Goal: Task Accomplishment & Management: Use online tool/utility

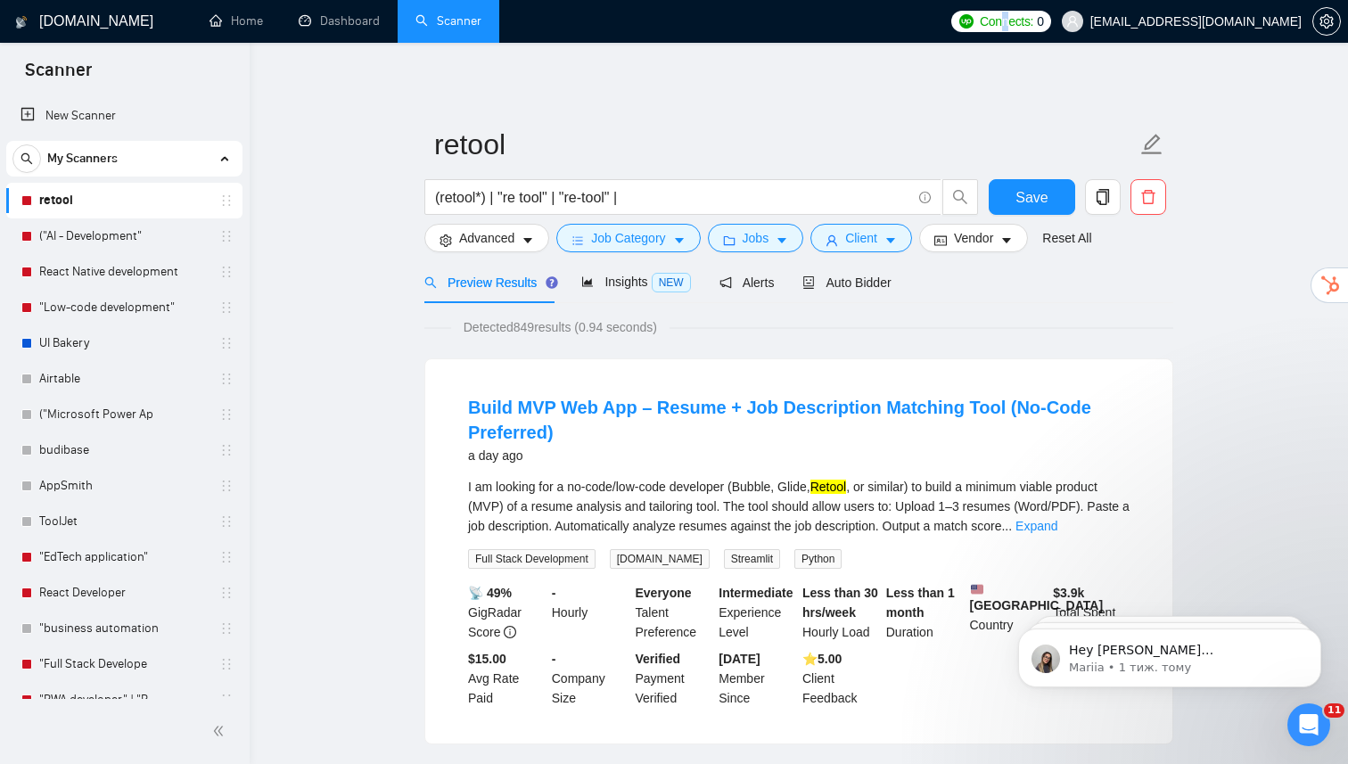
click at [1033, 29] on span "Connects:" at bounding box center [1005, 22] width 53 height 20
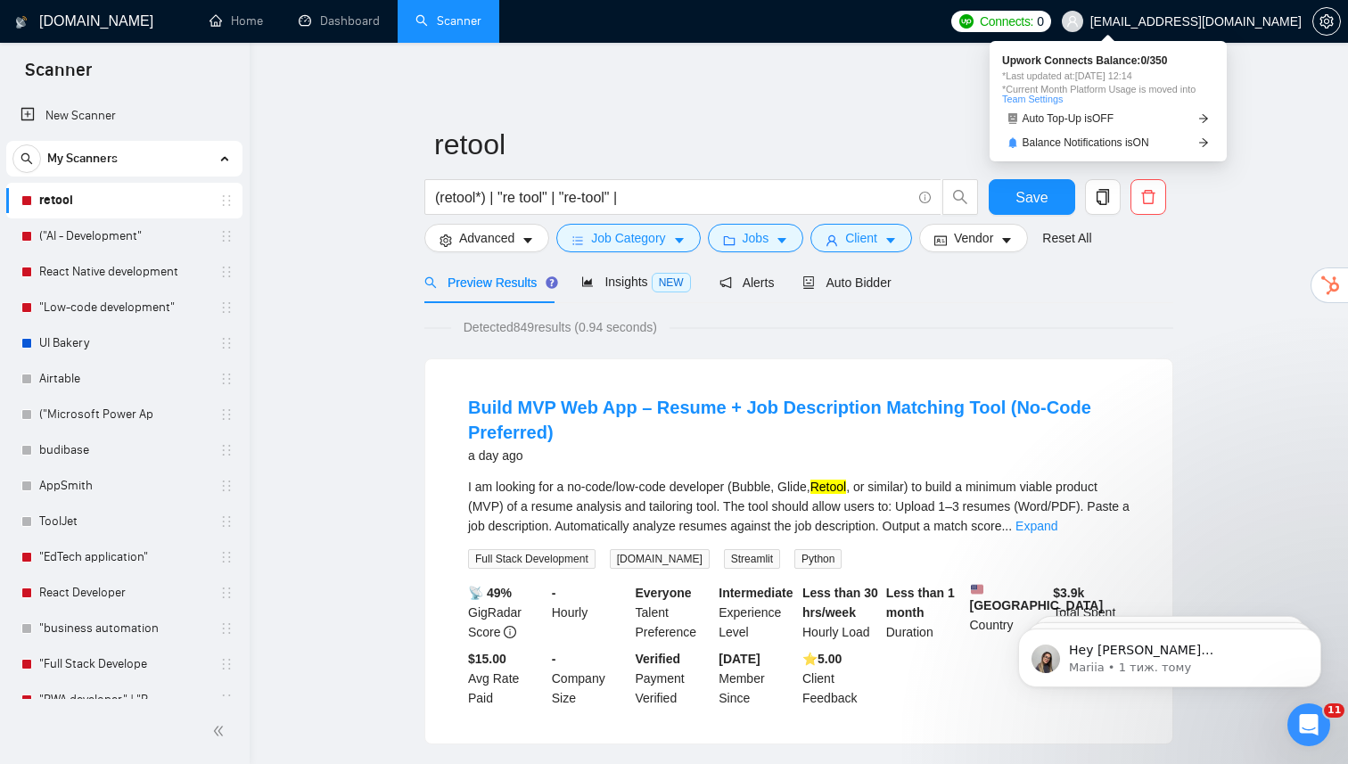
click at [1033, 25] on span "Connects:" at bounding box center [1005, 22] width 53 height 20
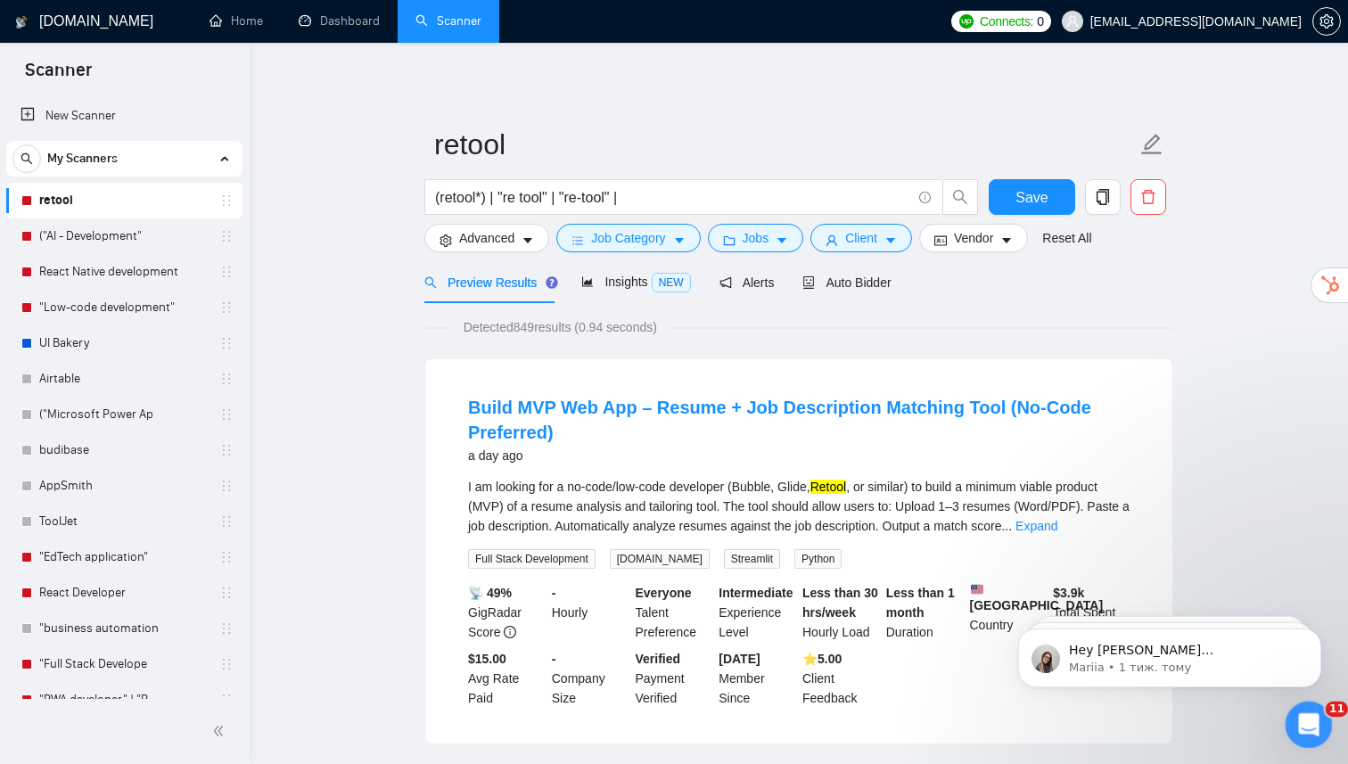
click at [1307, 731] on icon "Відкрити програму для спілкування Intercom" at bounding box center [1305, 722] width 29 height 29
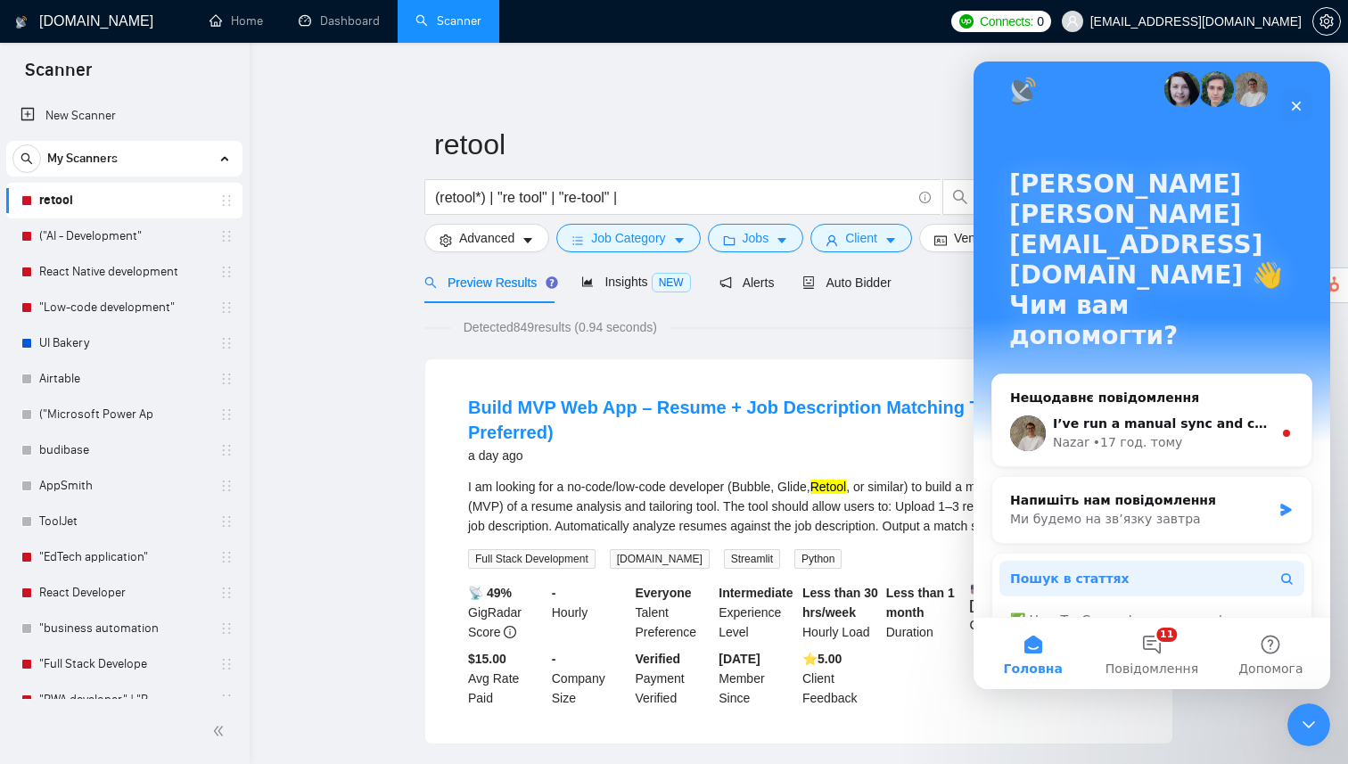
scroll to position [23, 0]
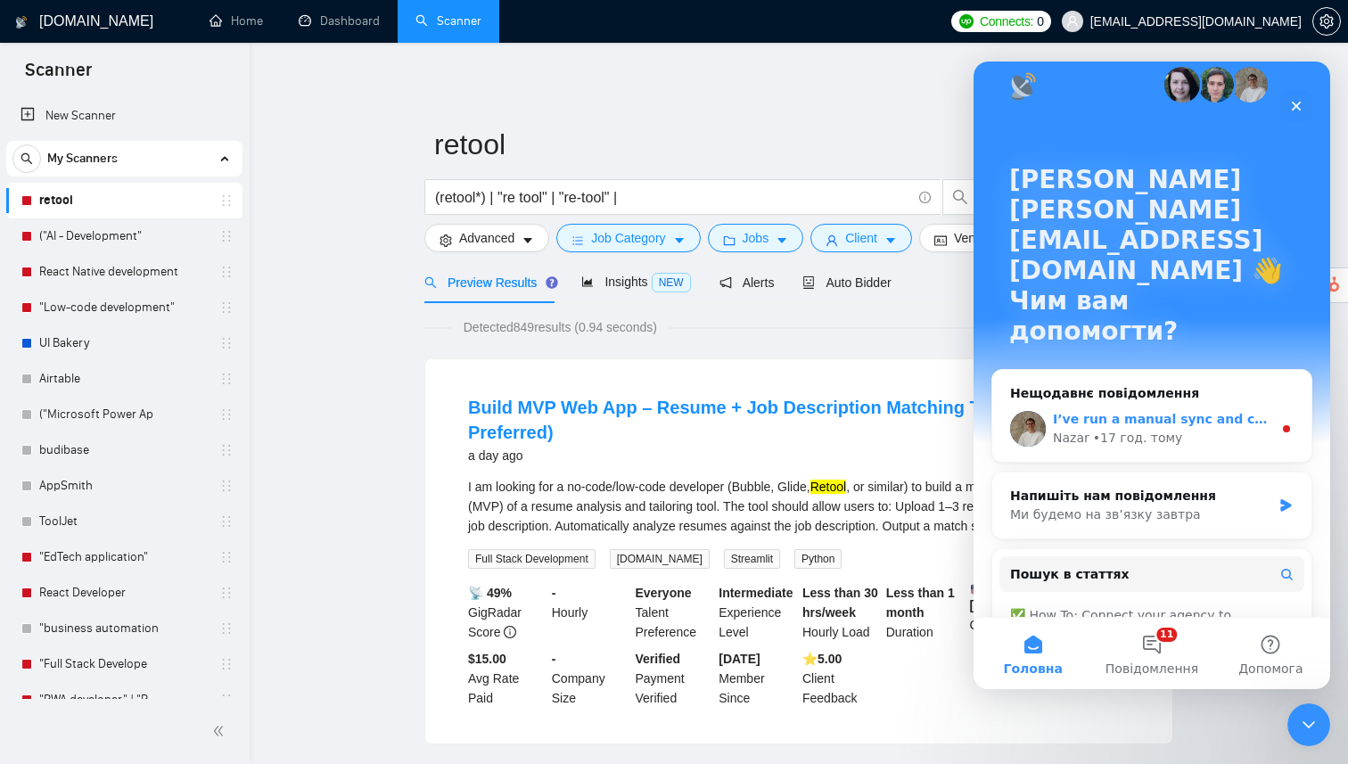
click at [1140, 429] on div "• 17 год. тому" at bounding box center [1138, 438] width 90 height 19
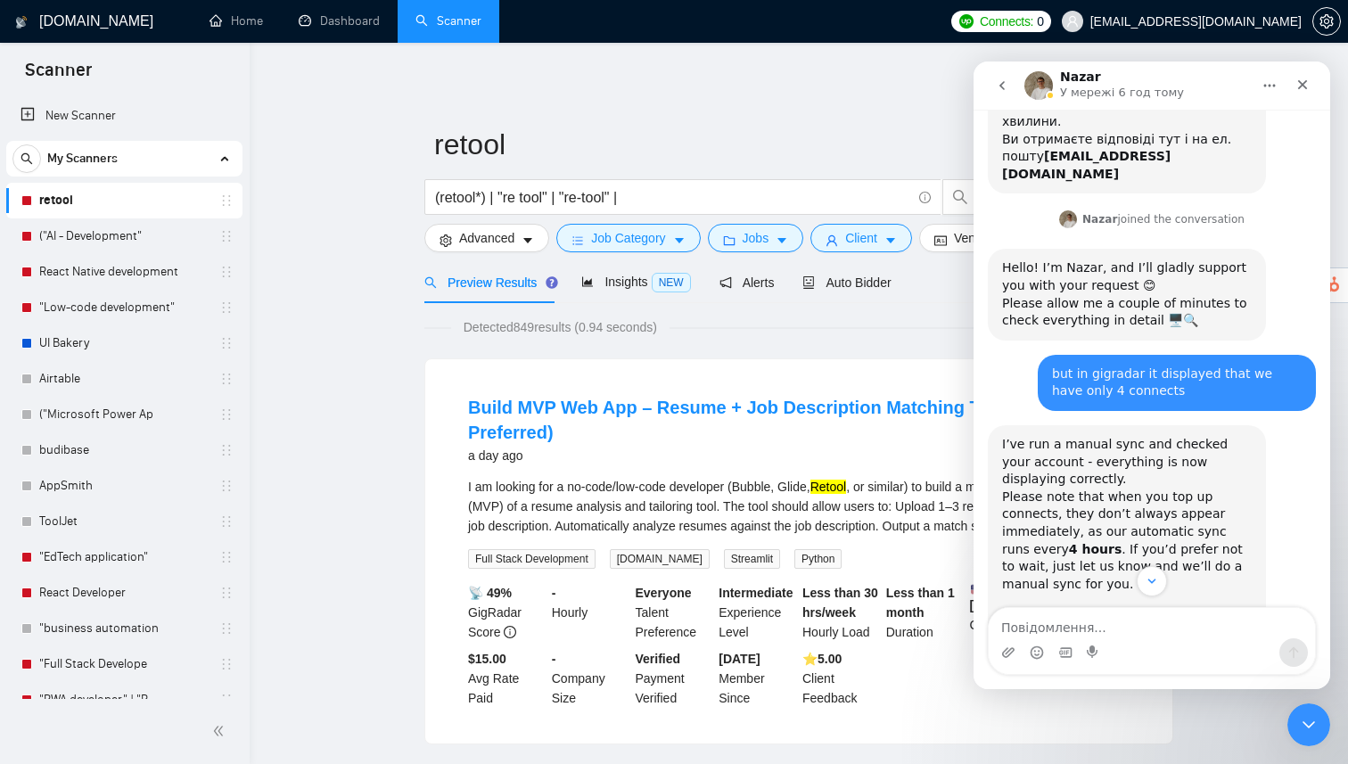
scroll to position [477, 0]
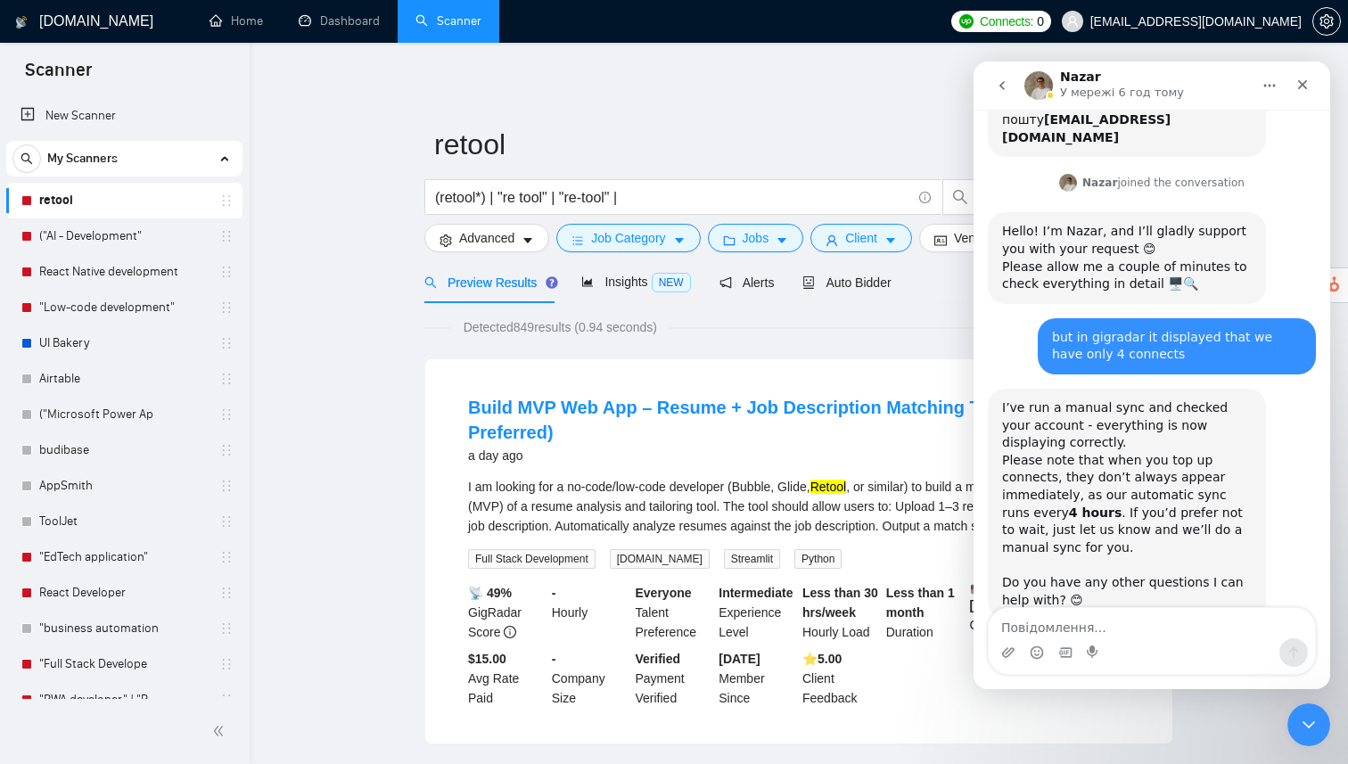
click at [1090, 632] on textarea "Повідомлення..." at bounding box center [1151, 623] width 326 height 30
type textarea "hey guys, can you do please manual sync again?"
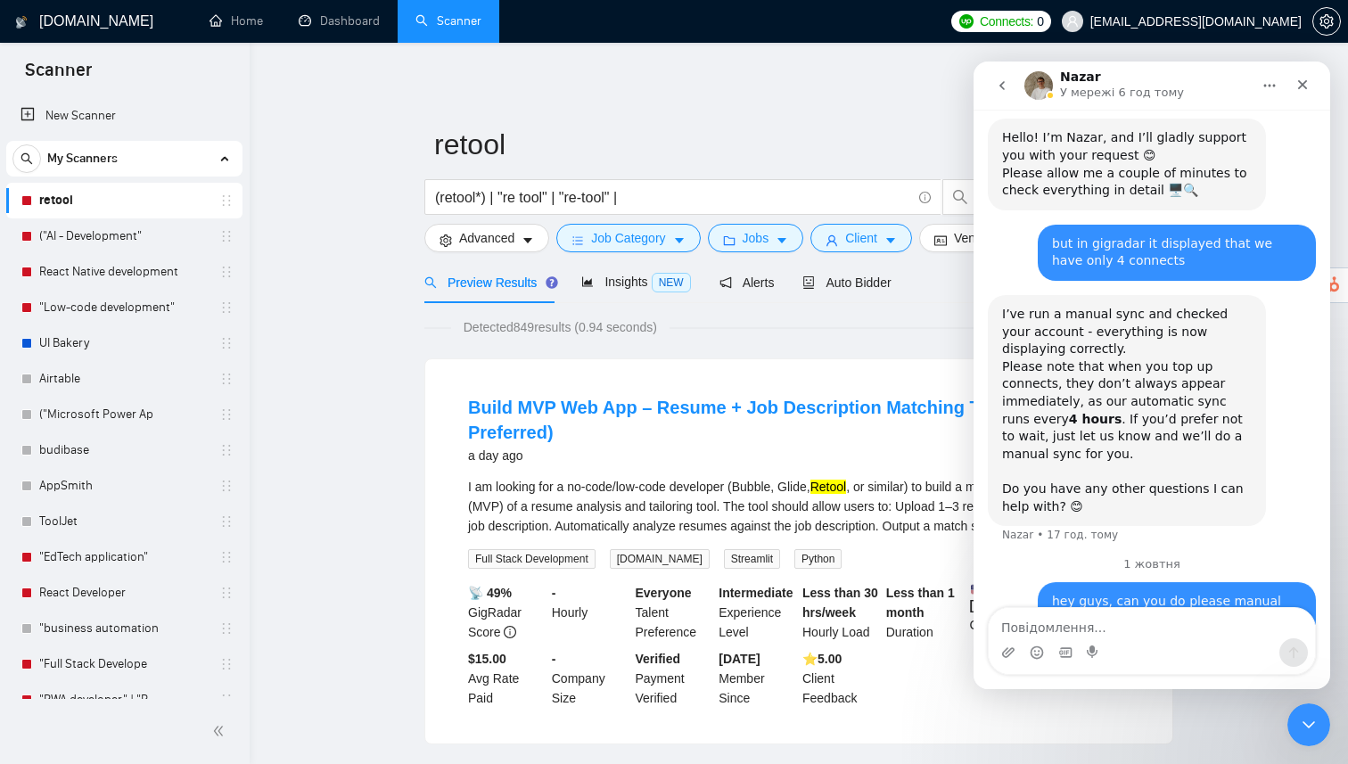
scroll to position [595, 0]
click at [1296, 92] on div "Закрити" at bounding box center [1302, 85] width 32 height 32
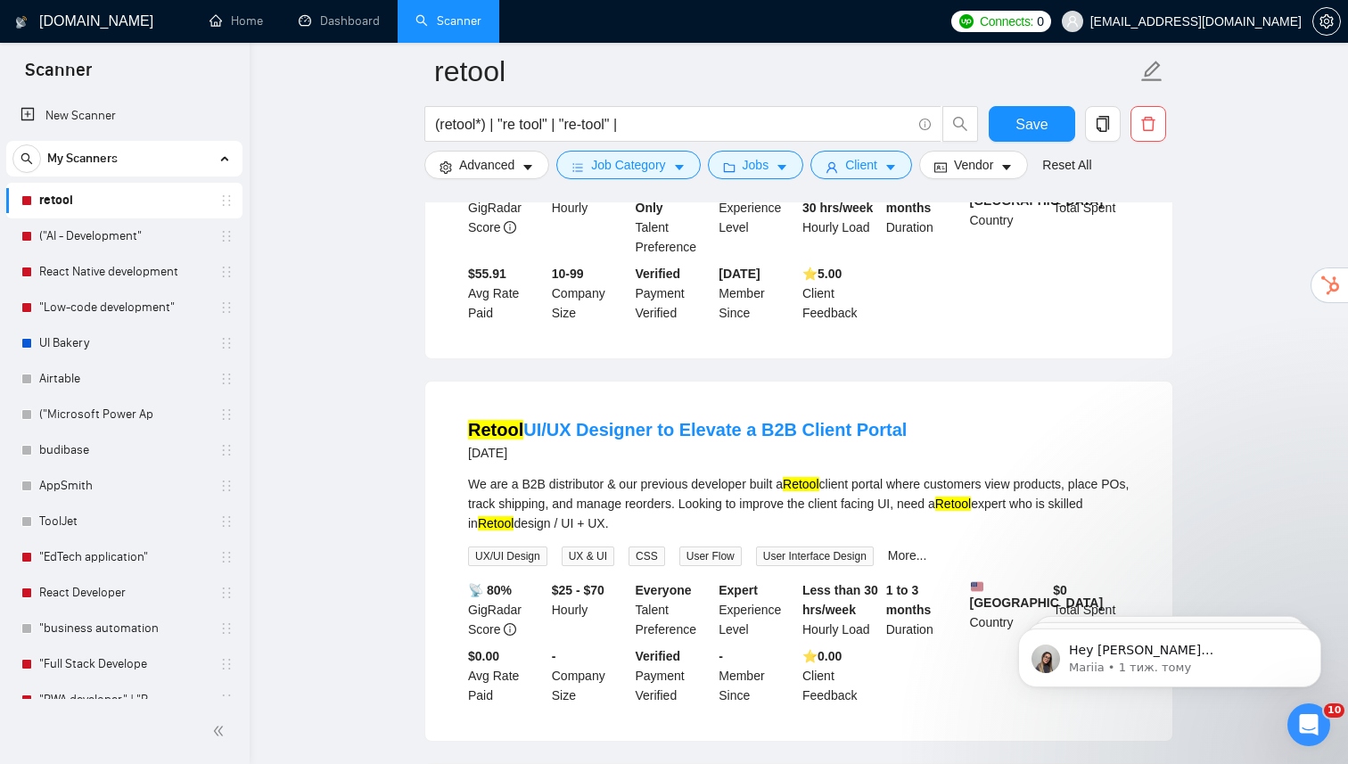
scroll to position [802, 0]
click at [620, 168] on span "Job Category" at bounding box center [628, 165] width 74 height 20
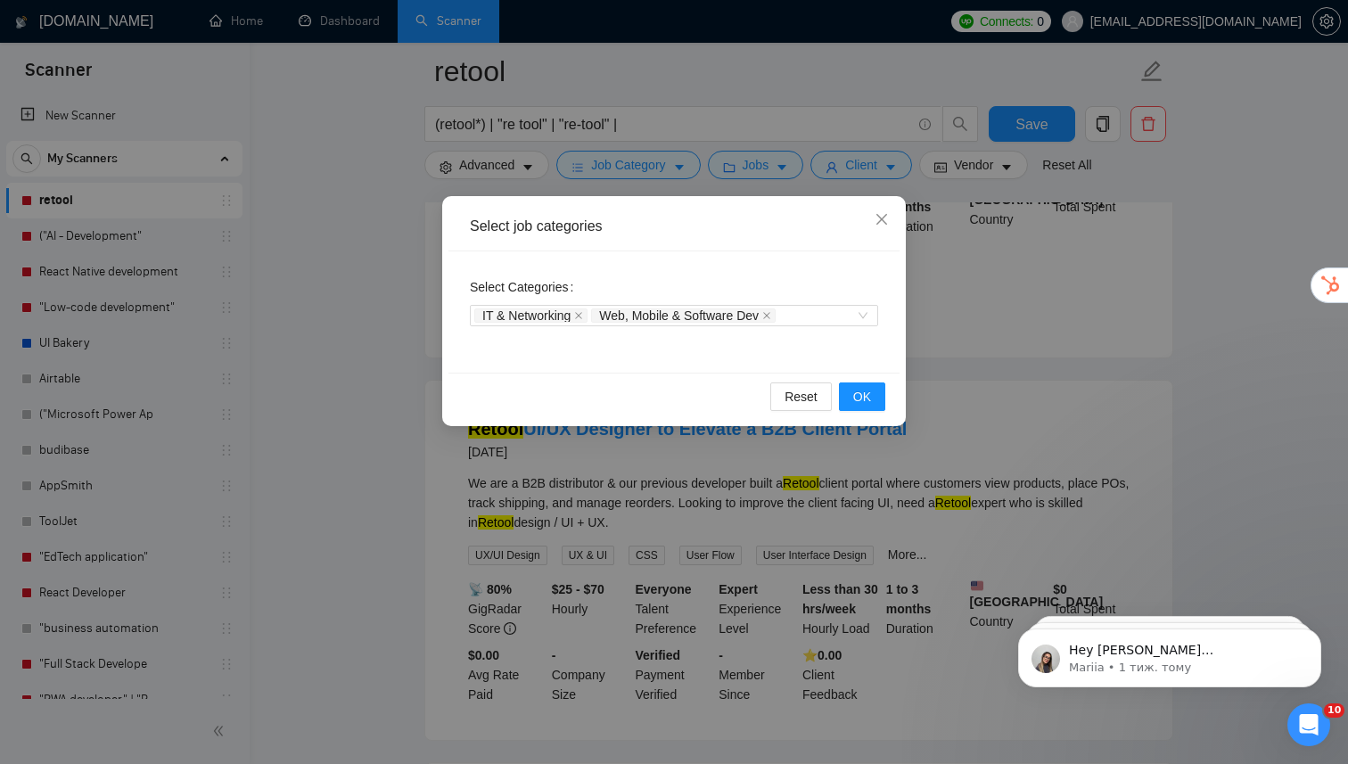
click at [664, 328] on div "IT & Networking Web, Mobile & Software Dev" at bounding box center [674, 315] width 408 height 29
click at [657, 320] on span "Web, Mobile & Software Dev" at bounding box center [679, 315] width 160 height 12
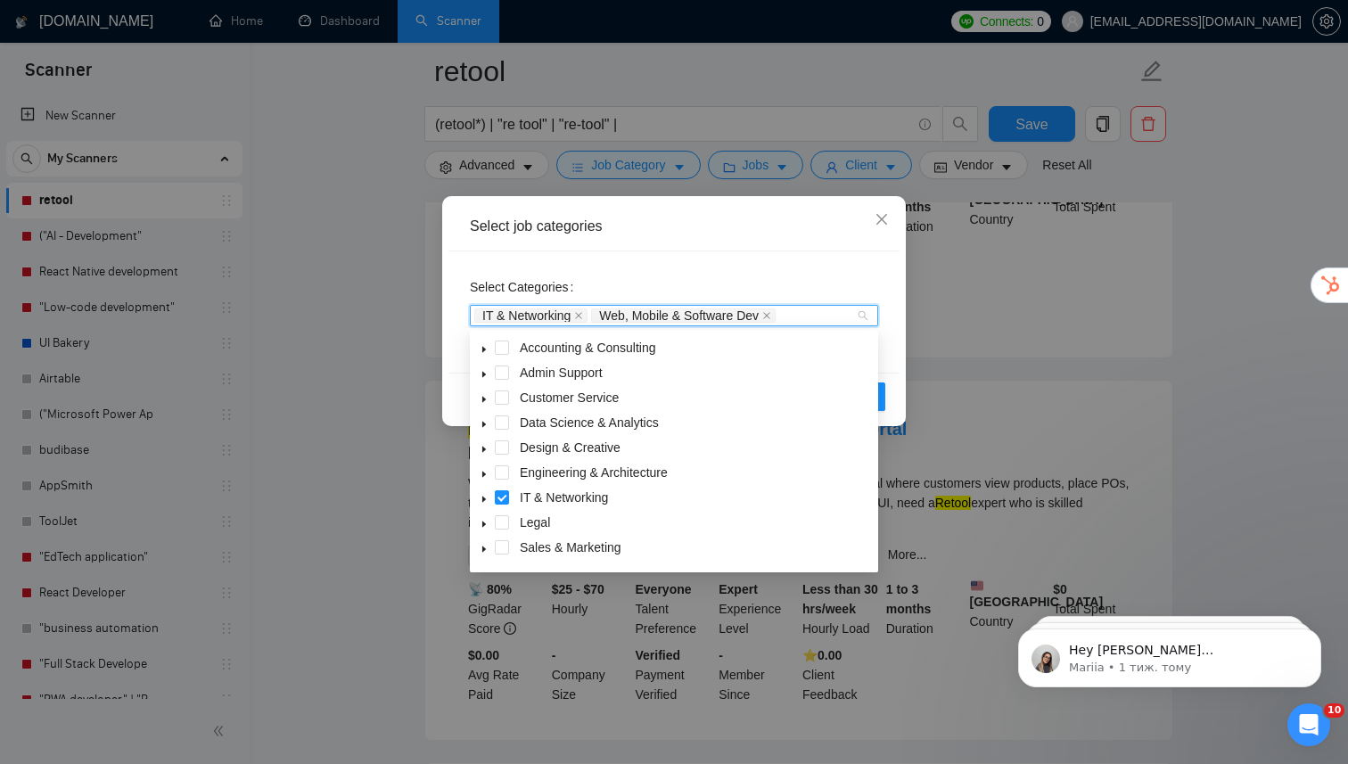
click at [480, 495] on icon "caret-down" at bounding box center [483, 499] width 9 height 9
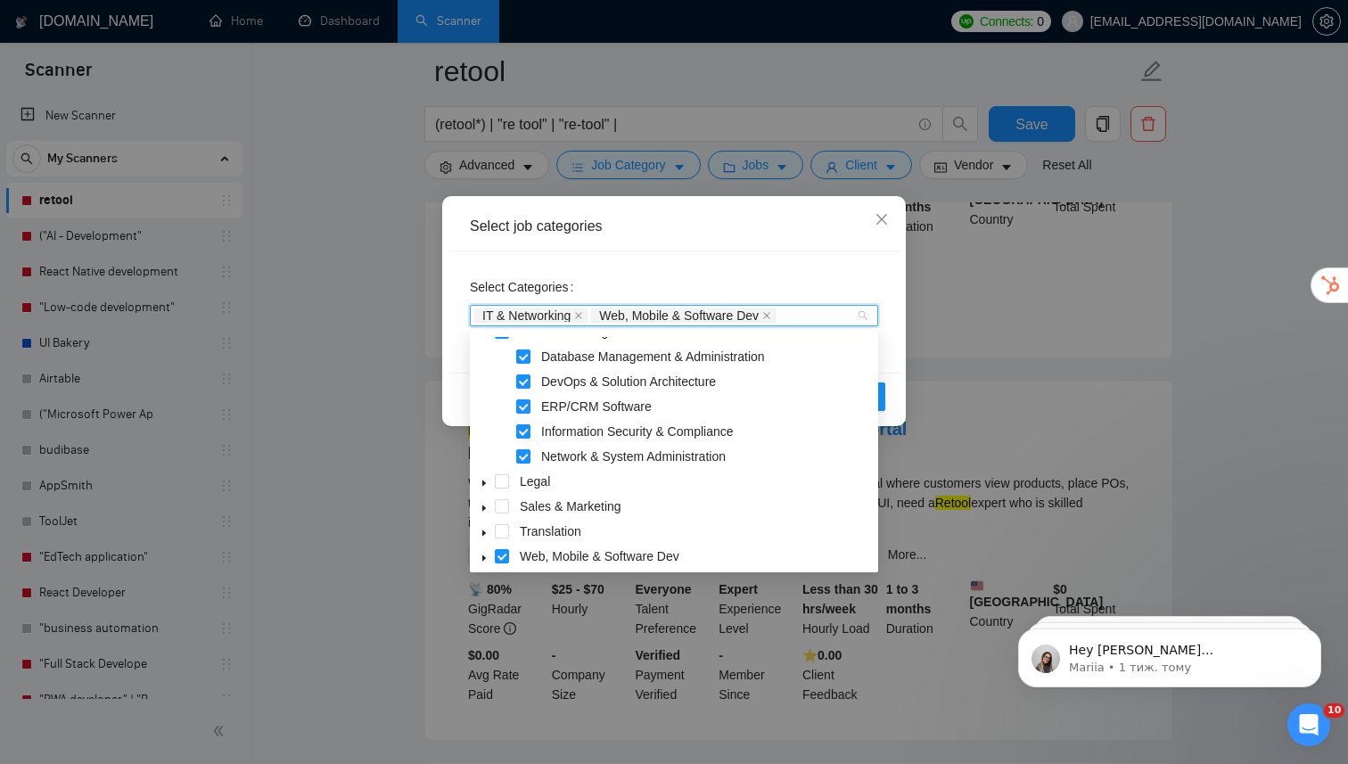
scroll to position [196, 0]
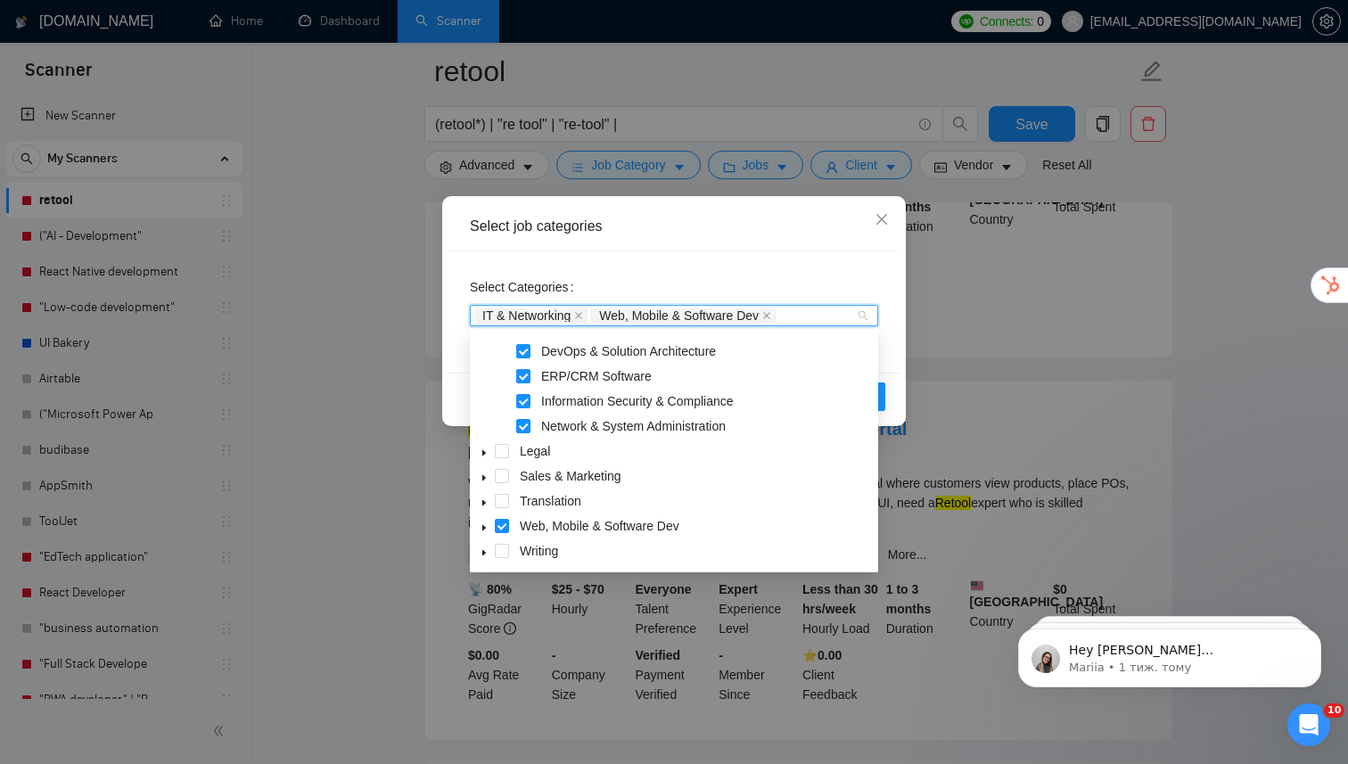
click at [485, 527] on icon "caret-down" at bounding box center [484, 528] width 4 height 6
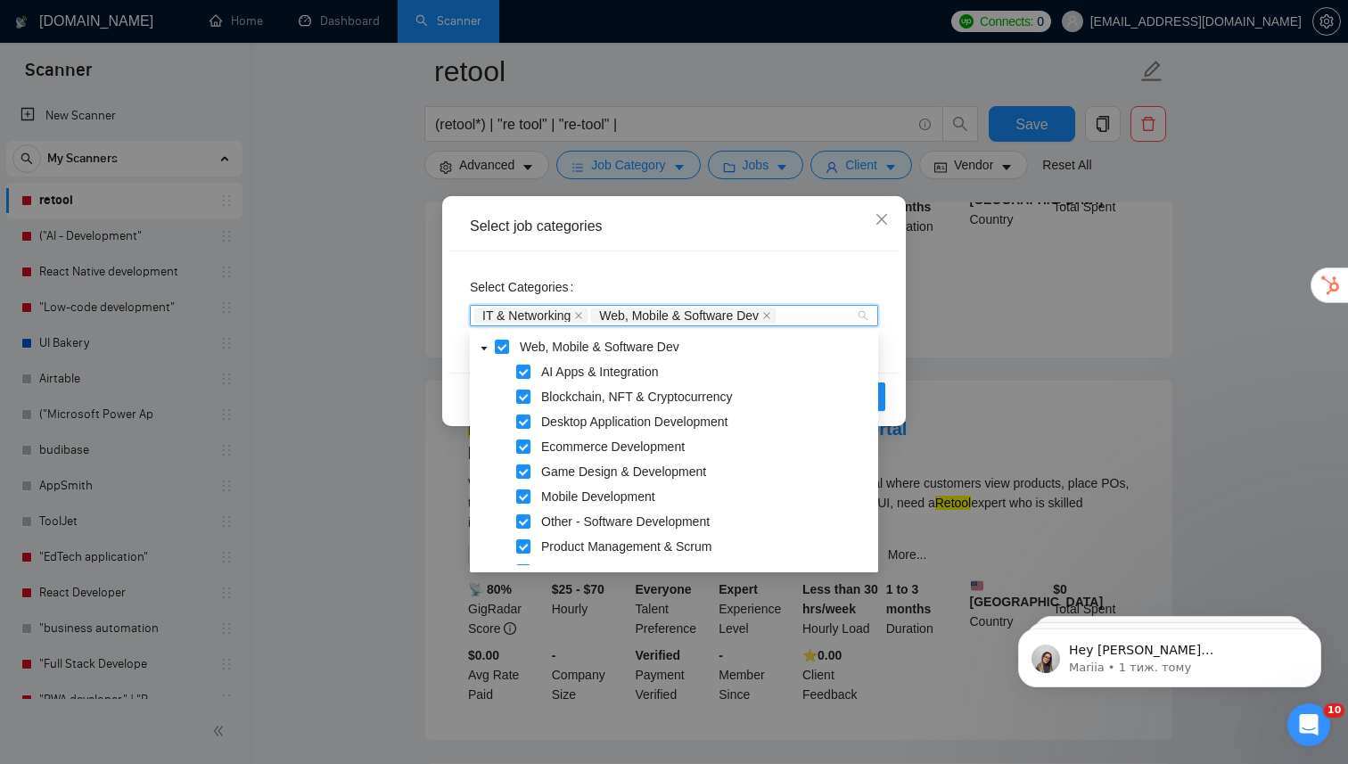
scroll to position [377, 0]
click at [520, 470] on span at bounding box center [523, 470] width 14 height 14
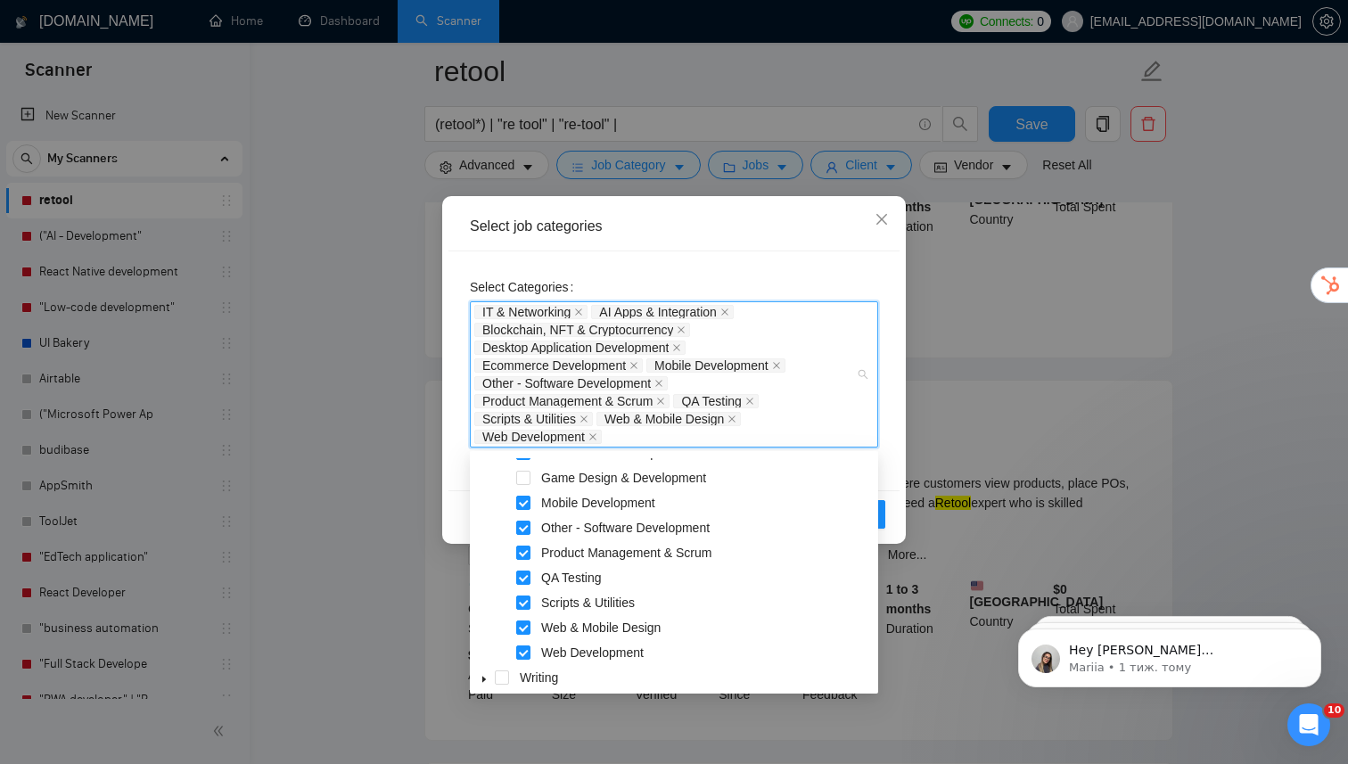
scroll to position [496, 0]
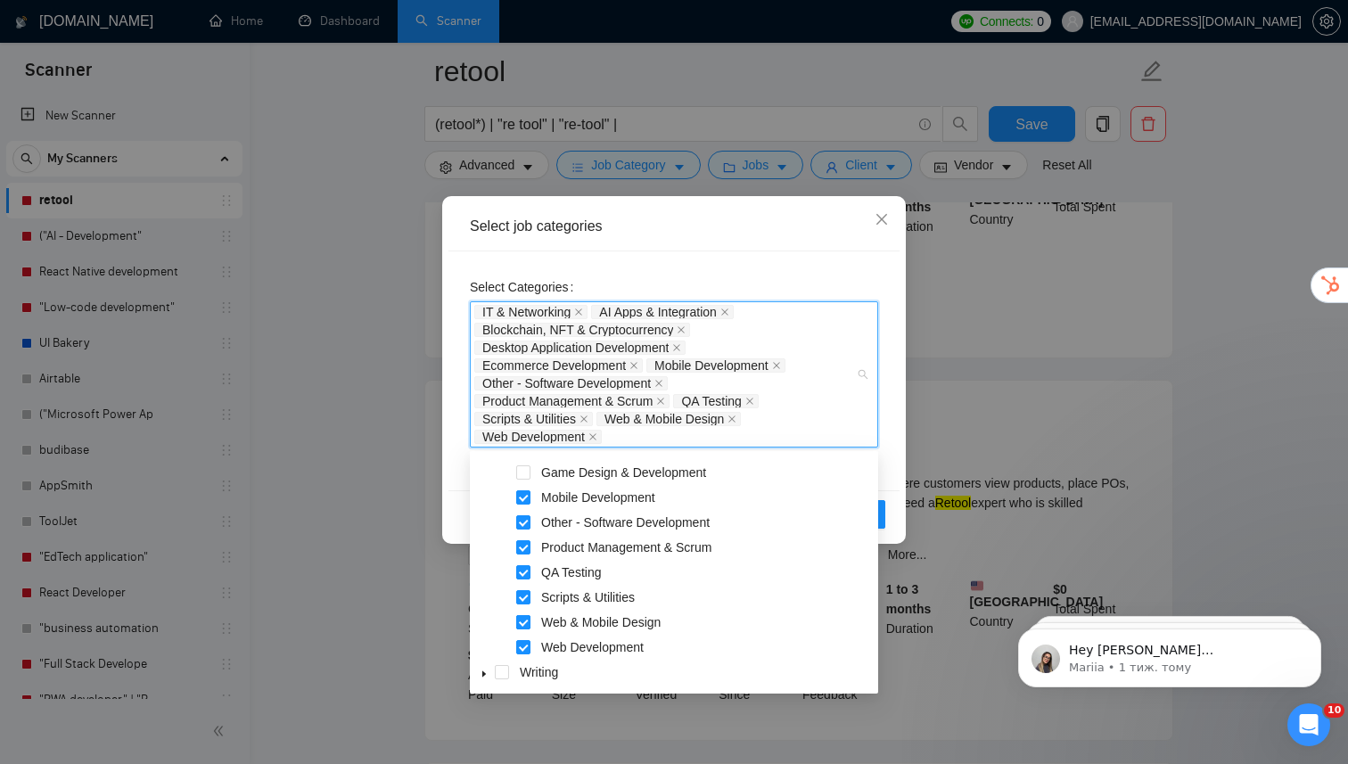
click at [523, 625] on span at bounding box center [523, 622] width 14 height 14
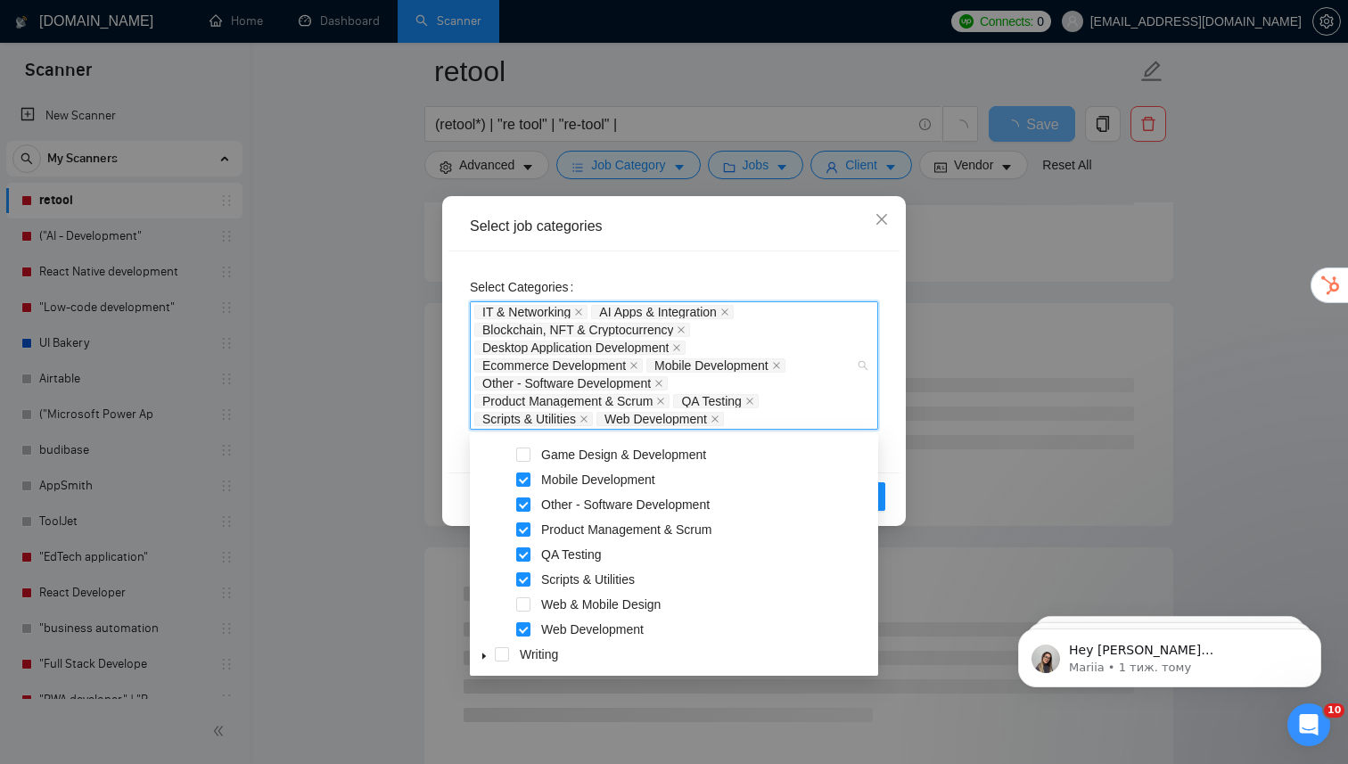
click at [889, 449] on div "Select Categories IT & Networking AI Apps & Integration Blockchain, NFT & Crypt…" at bounding box center [673, 361] width 451 height 221
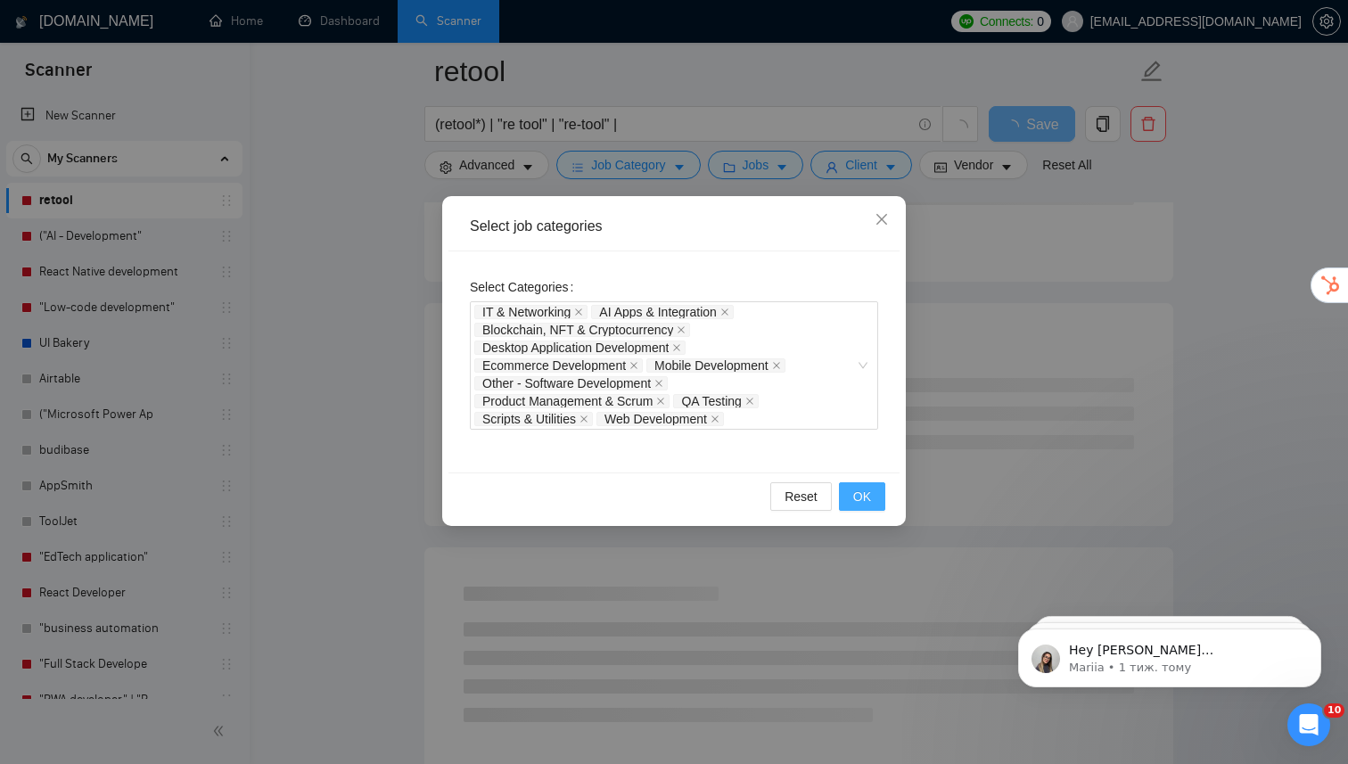
click at [855, 500] on span "OK" at bounding box center [862, 497] width 18 height 20
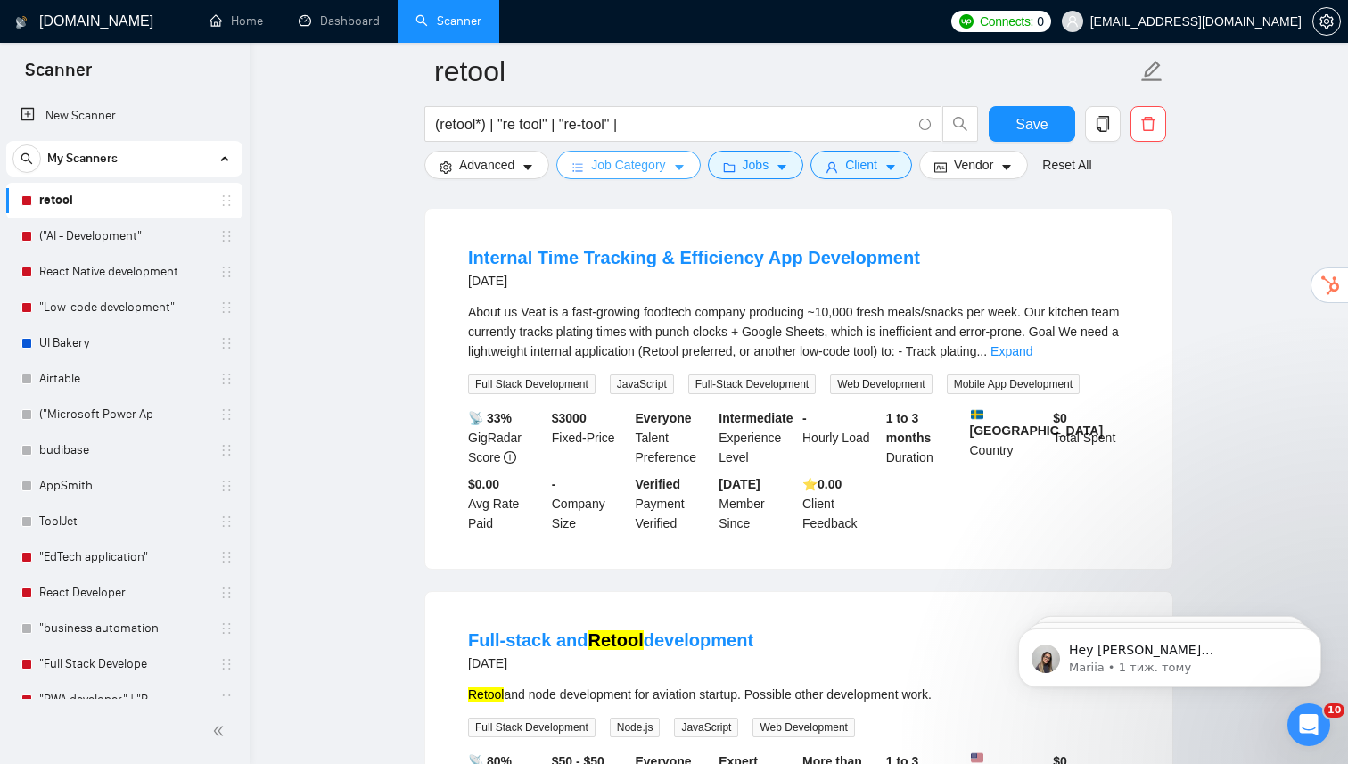
scroll to position [2542, 0]
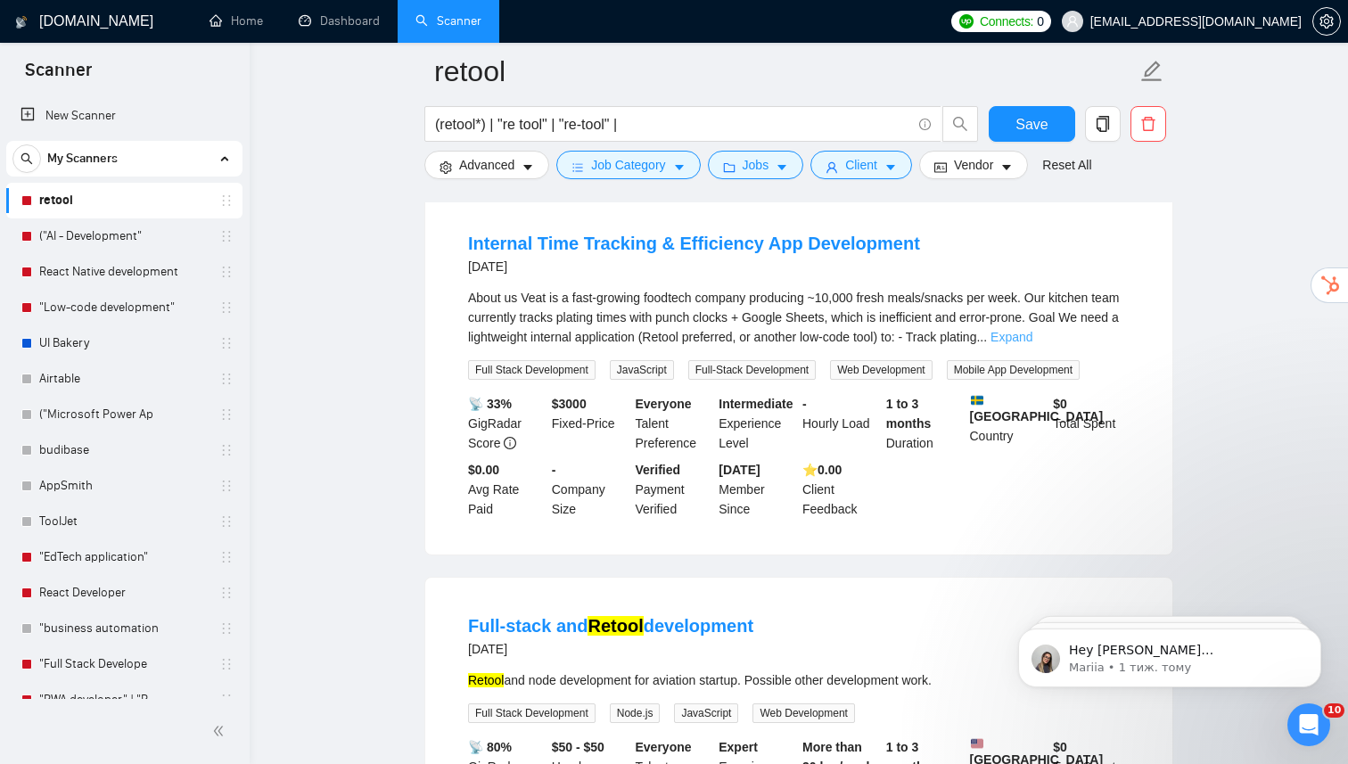
click at [1032, 344] on link "Expand" at bounding box center [1011, 337] width 42 height 14
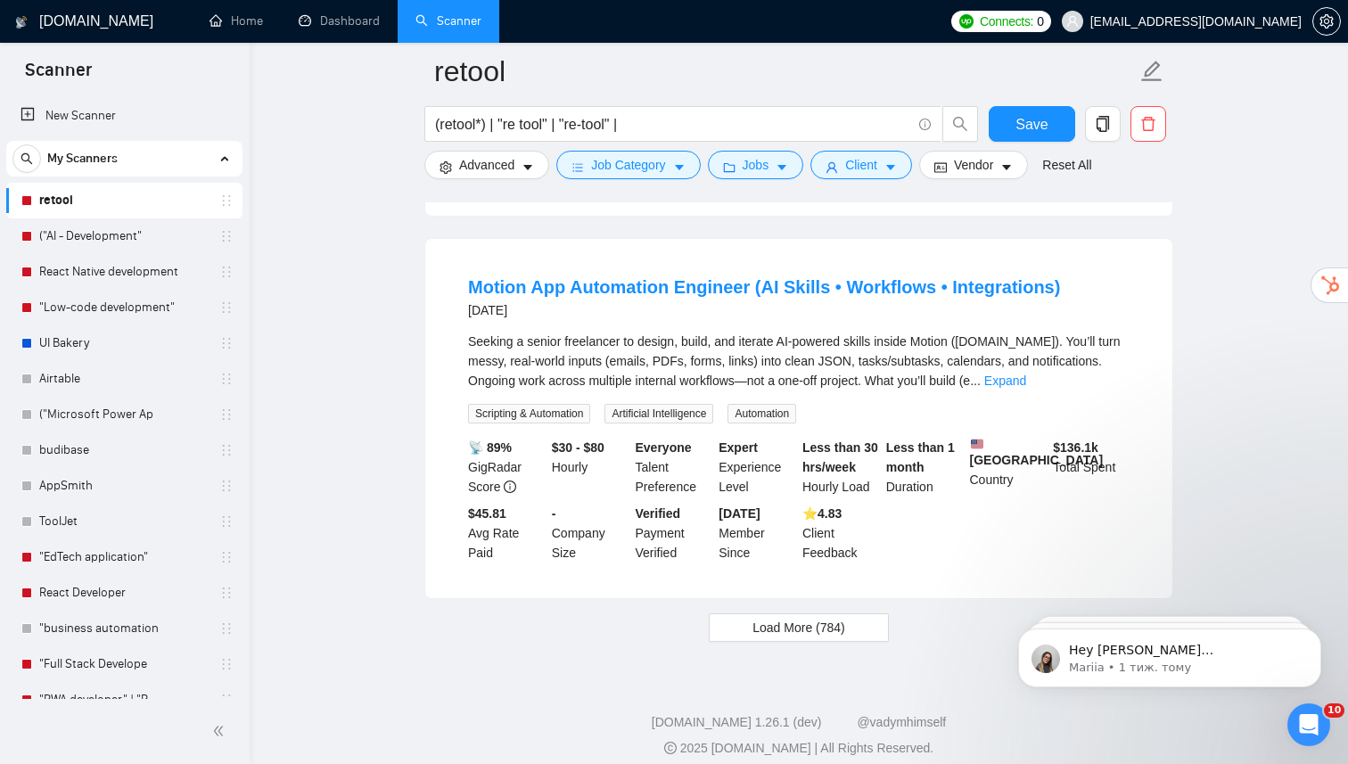
scroll to position [3675, 0]
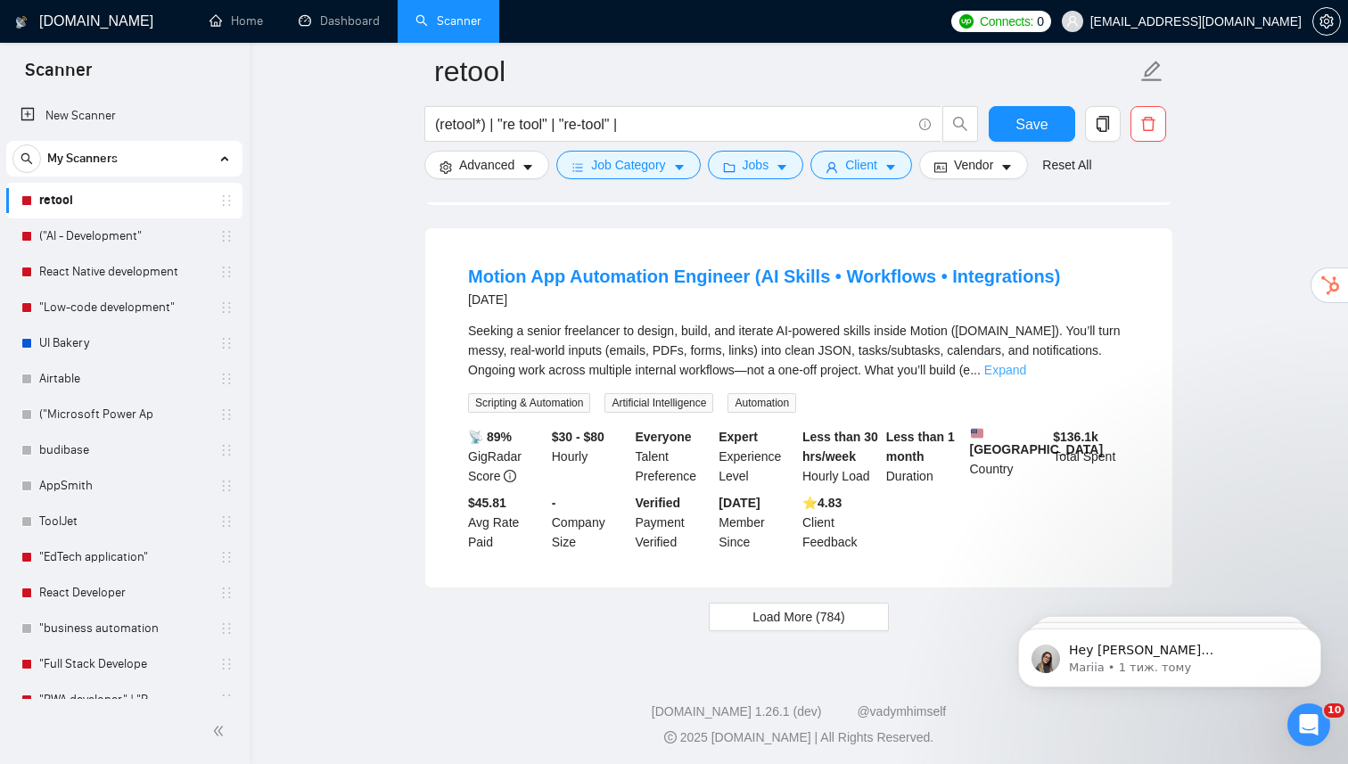
click at [1026, 377] on link "Expand" at bounding box center [1005, 370] width 42 height 14
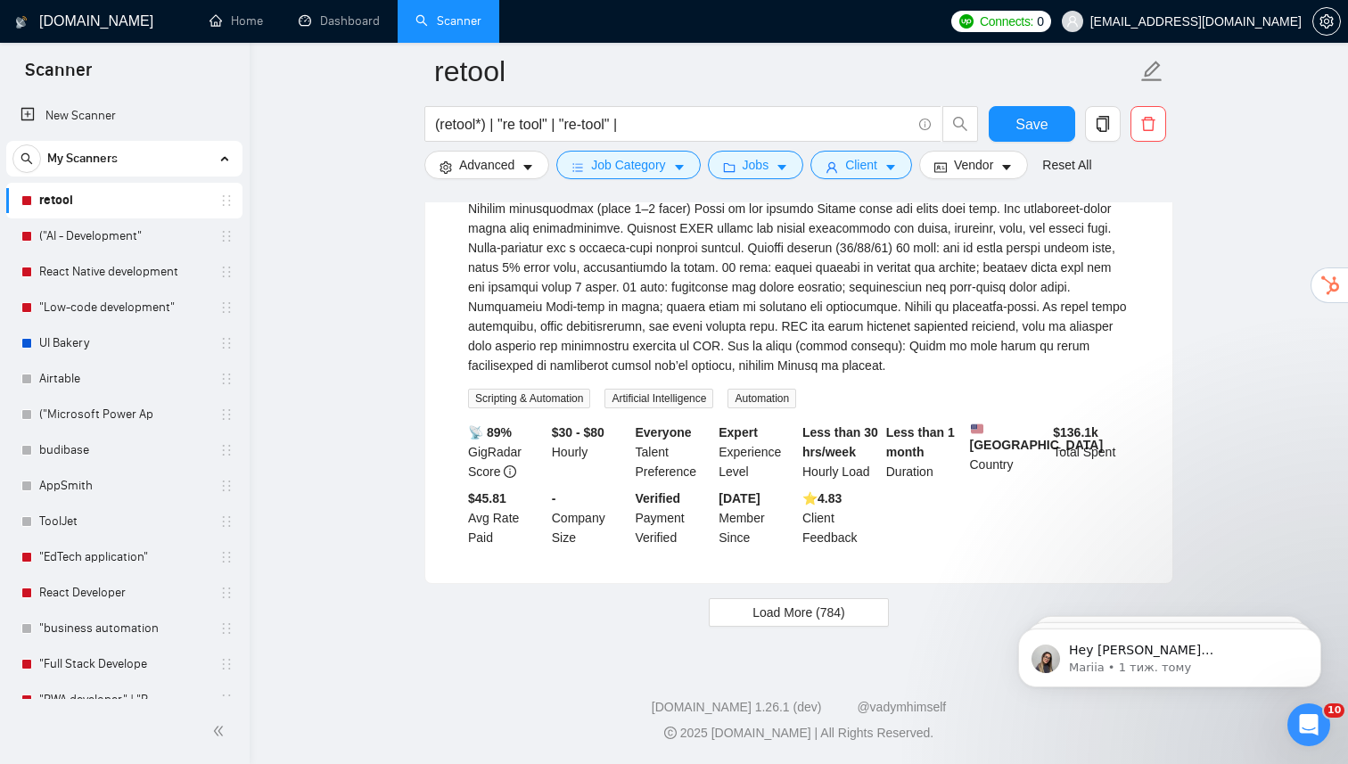
scroll to position [4314, 0]
click at [798, 602] on button "Load More (784)" at bounding box center [799, 612] width 180 height 29
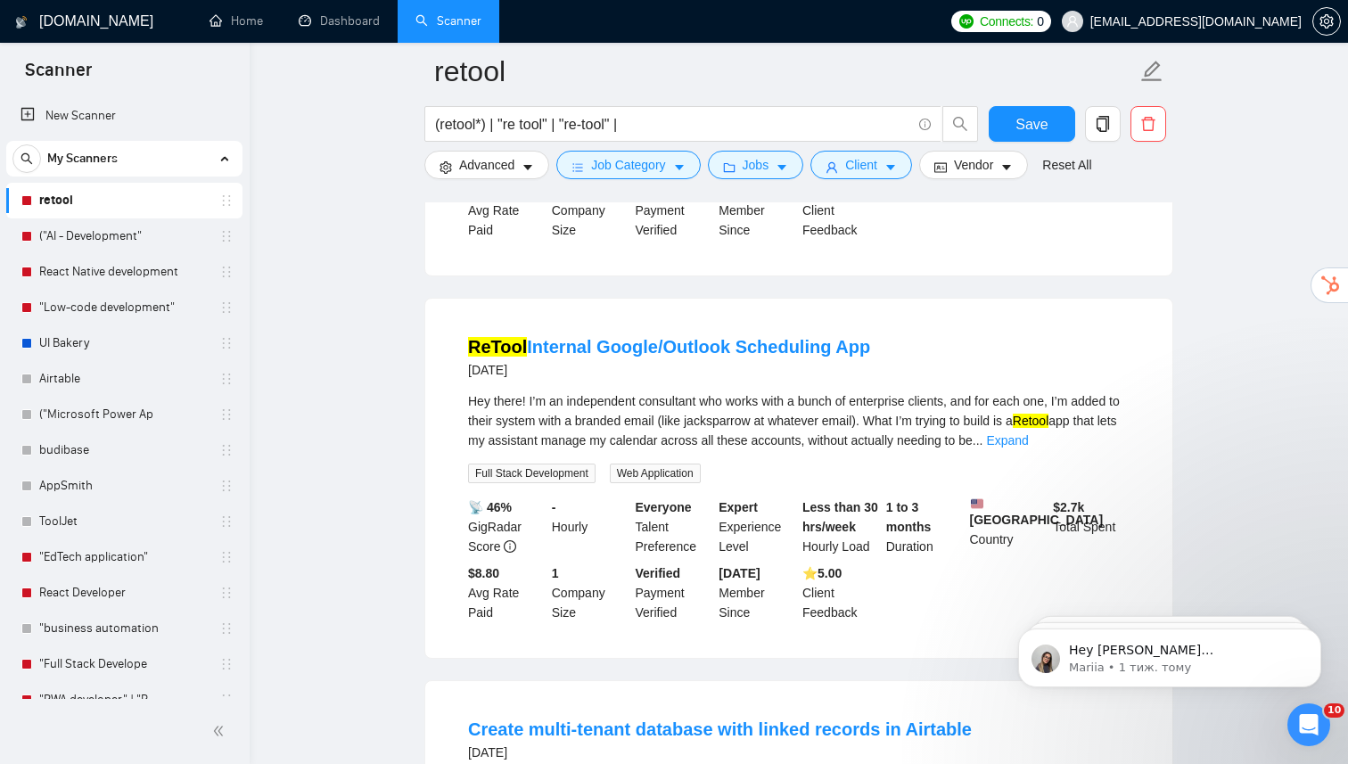
scroll to position [4530, 0]
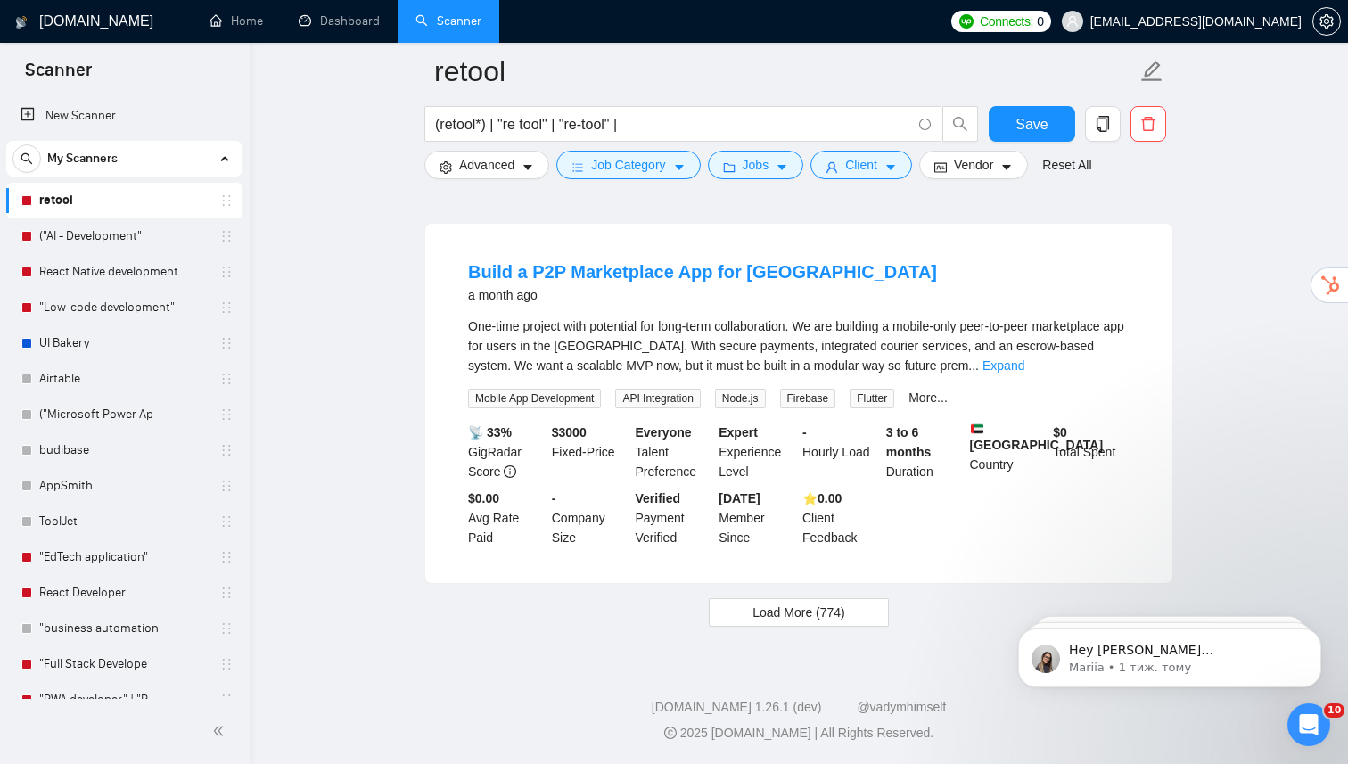
scroll to position [8247, 0]
click at [856, 609] on button "Load More (774)" at bounding box center [799, 612] width 180 height 29
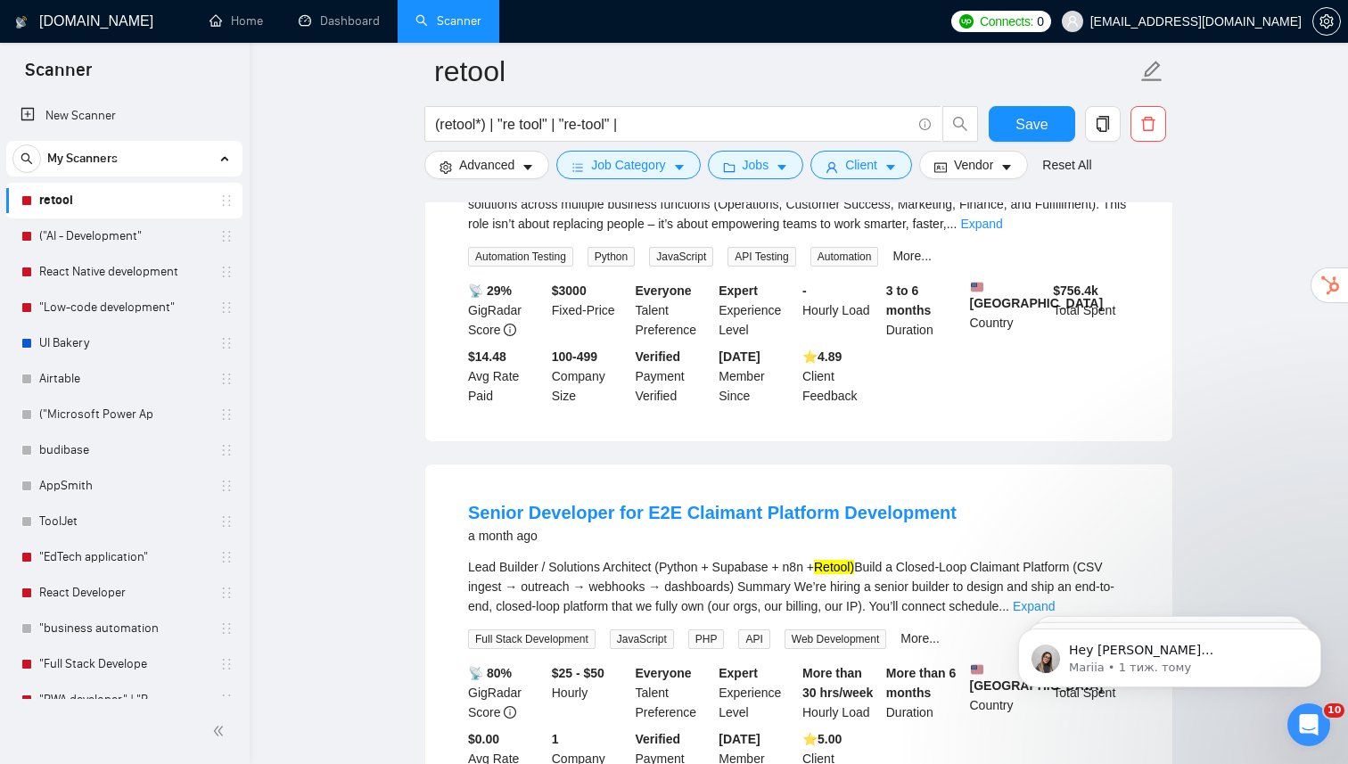
scroll to position [8960, 0]
click at [1002, 230] on link "Expand" at bounding box center [981, 223] width 42 height 14
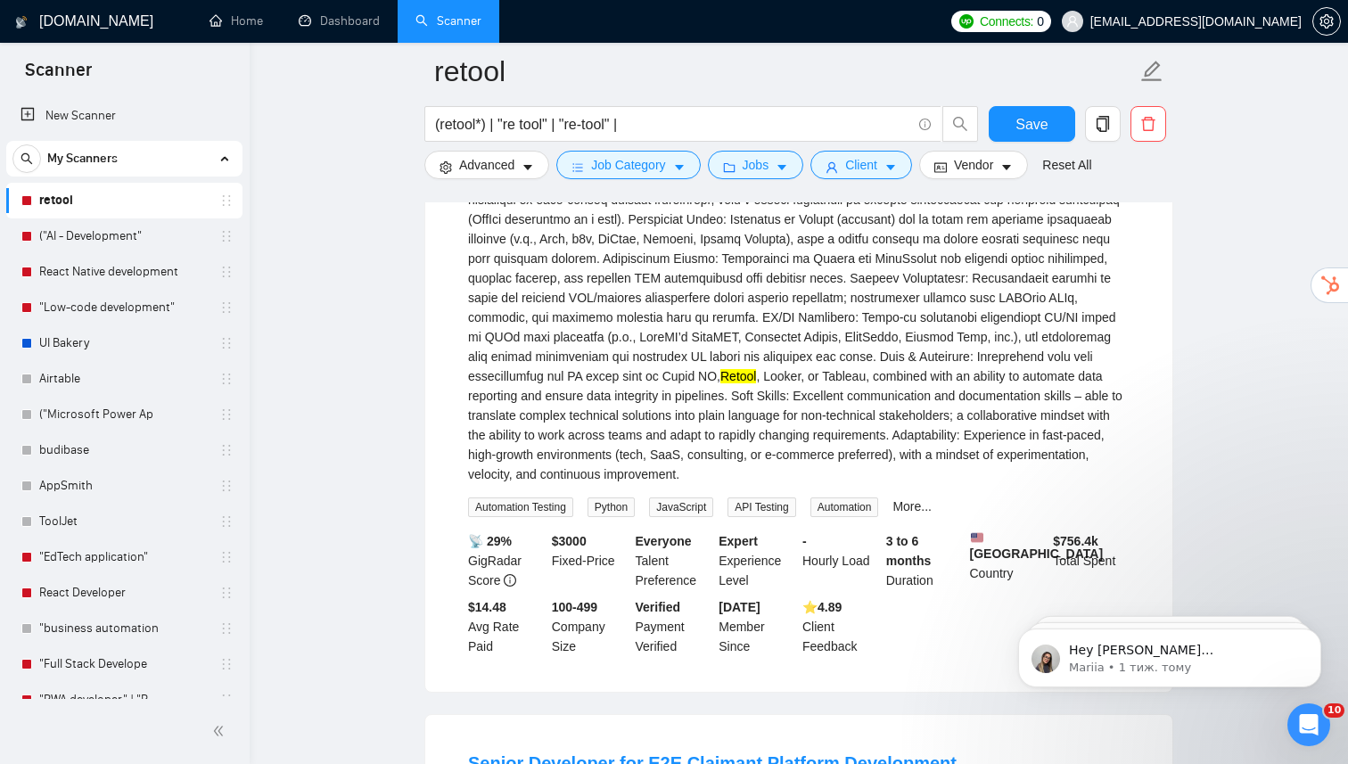
scroll to position [9410, 0]
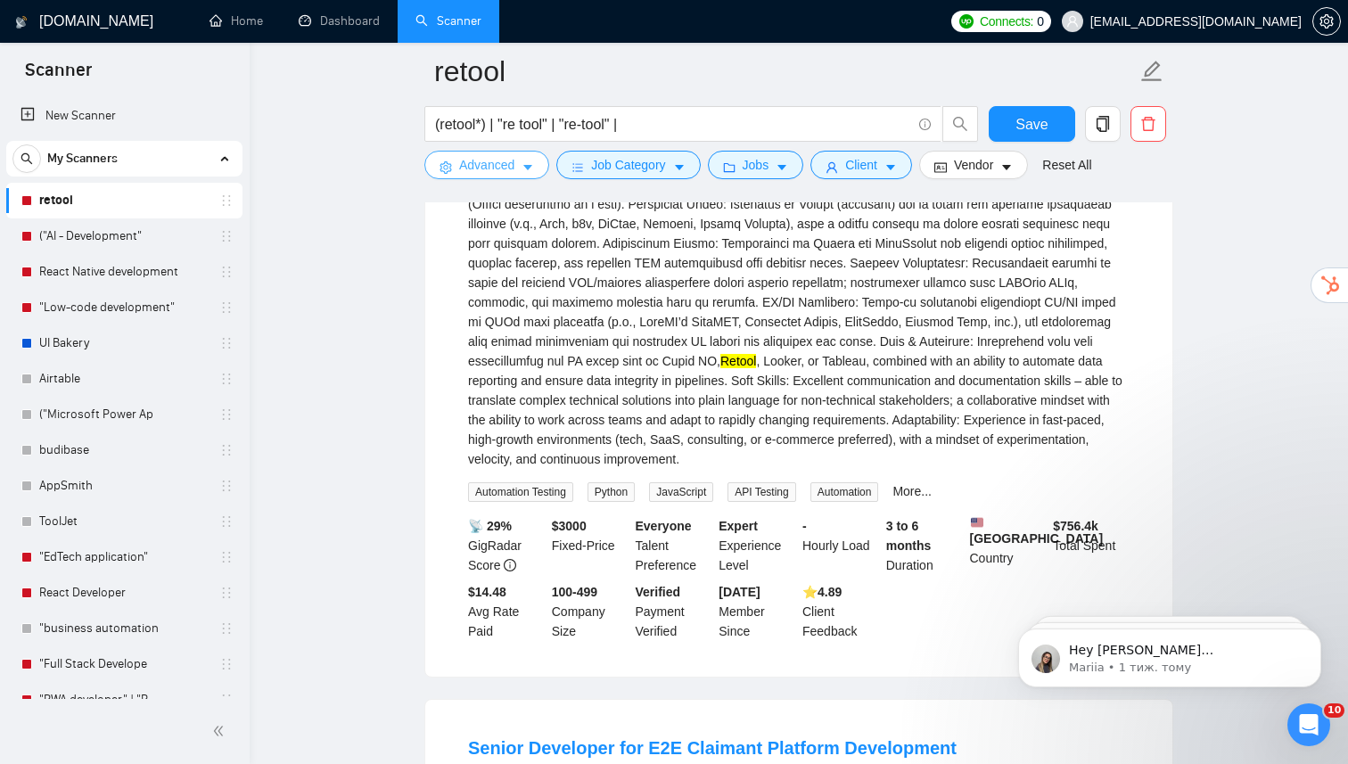
click at [522, 164] on button "Advanced" at bounding box center [486, 165] width 125 height 29
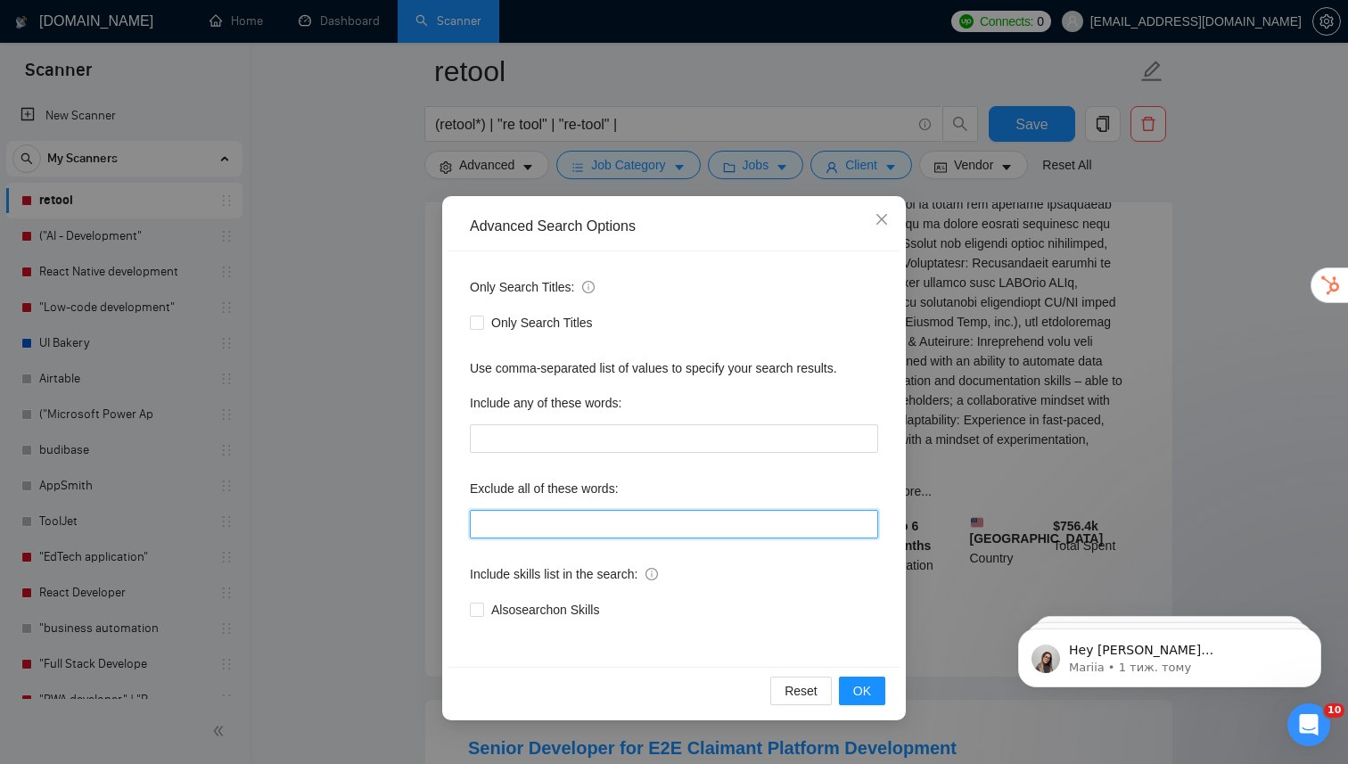
click at [553, 528] on input "text" at bounding box center [674, 524] width 408 height 29
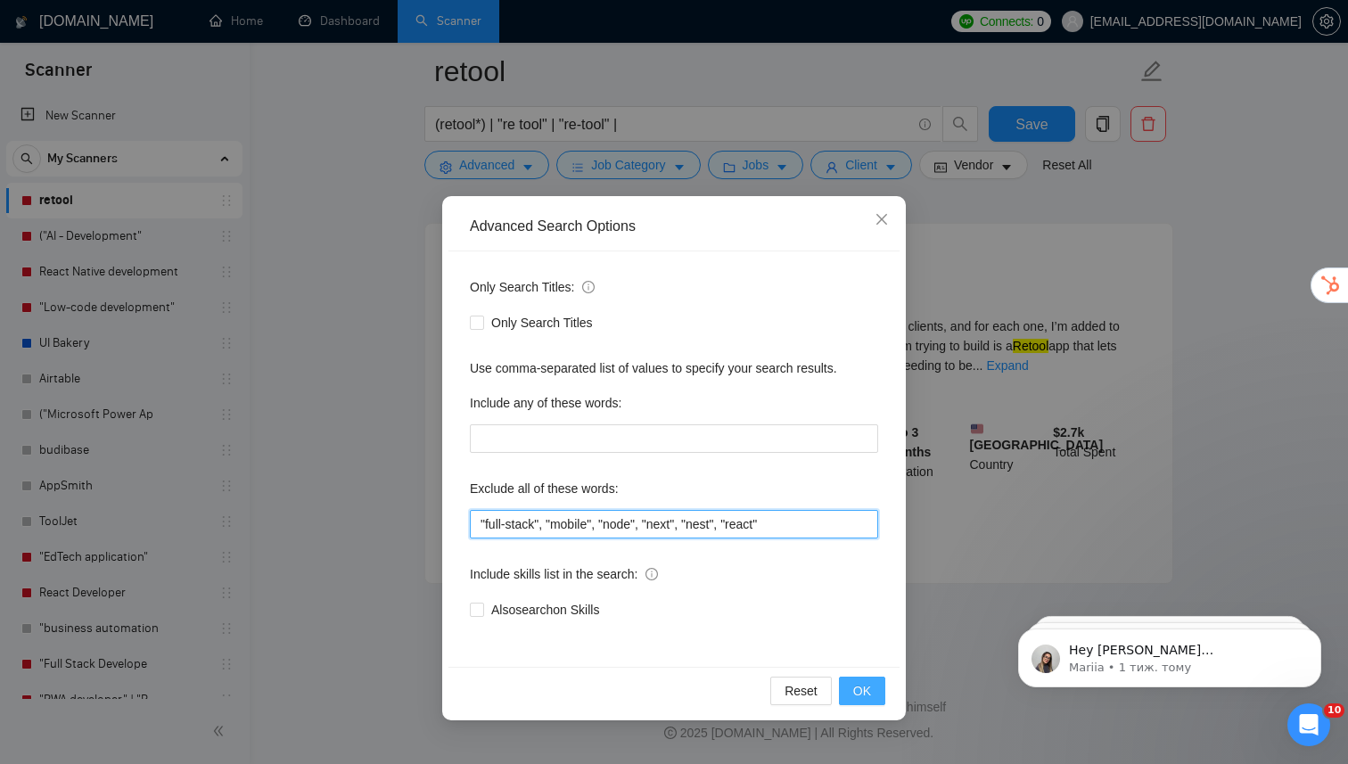
scroll to position [2209, 0]
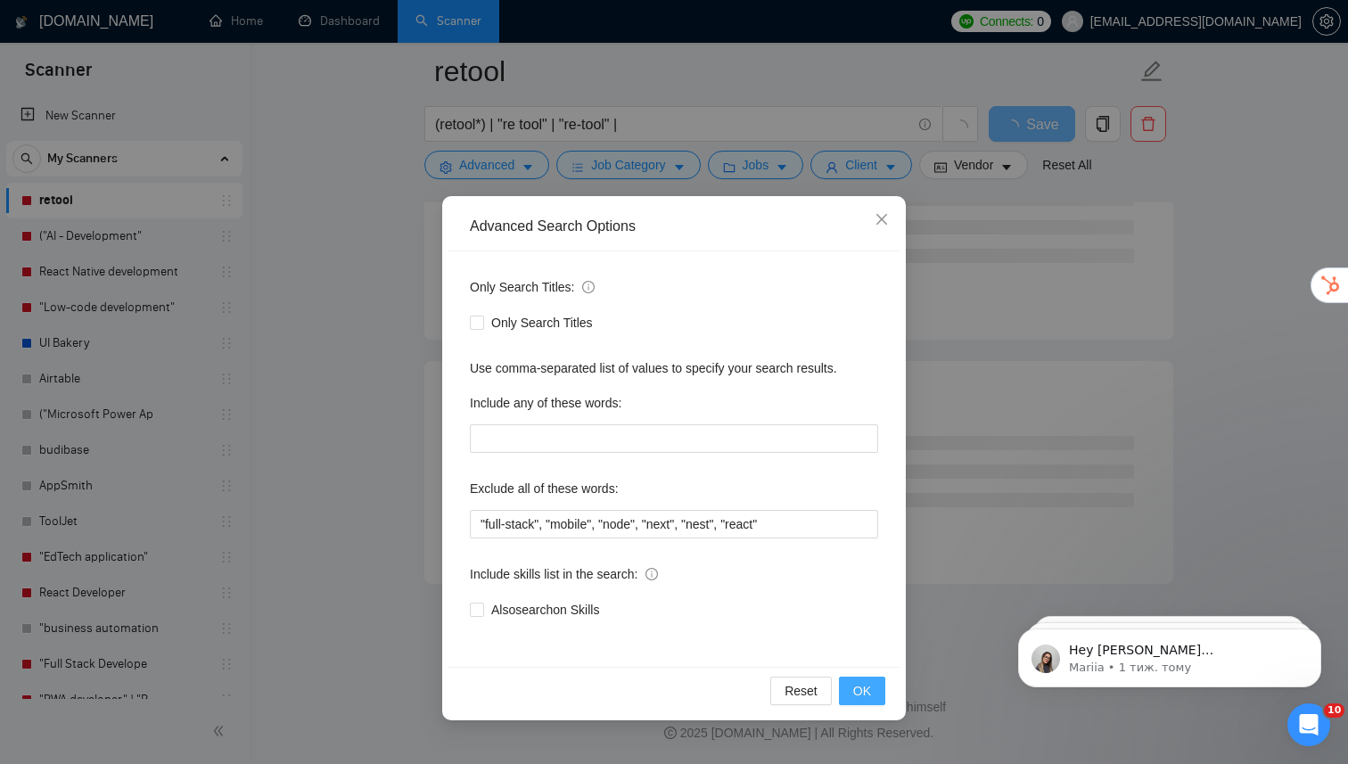
click at [870, 684] on span "OK" at bounding box center [862, 691] width 18 height 20
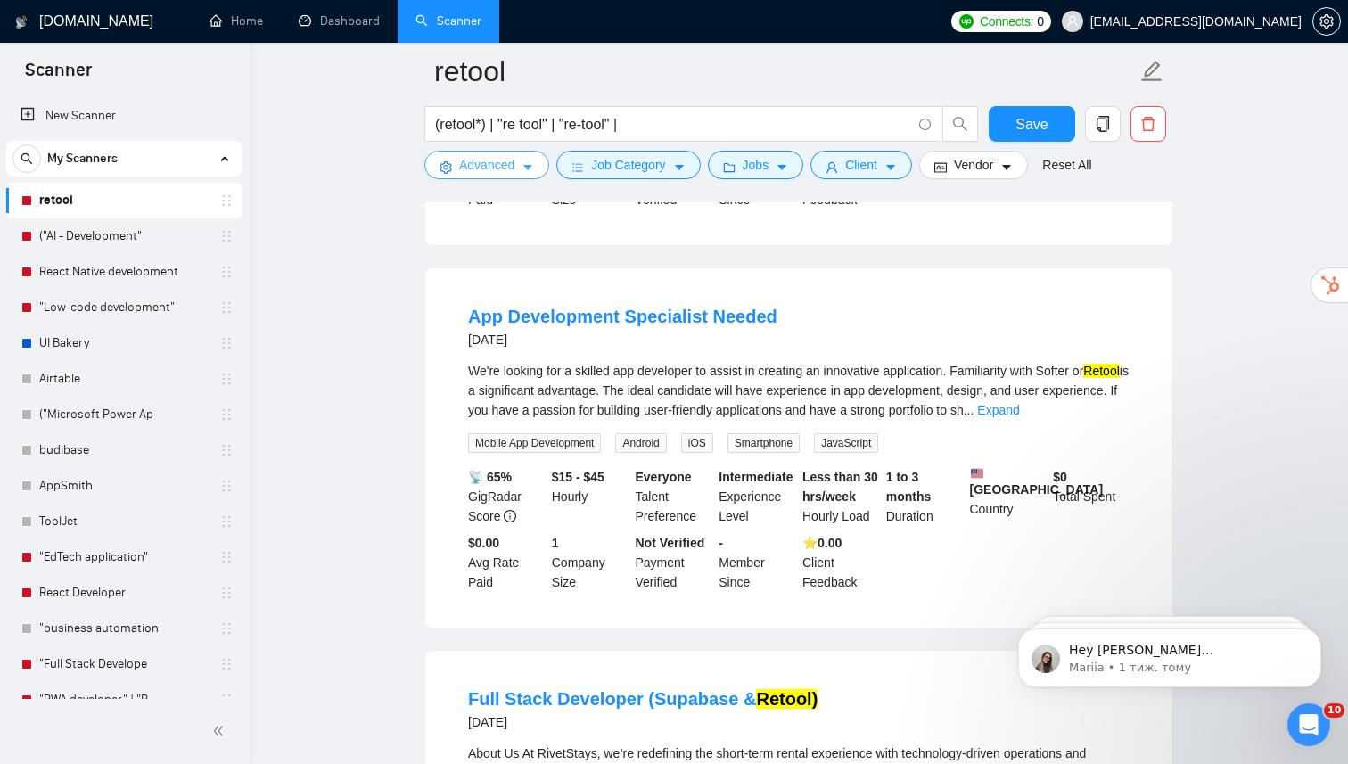
scroll to position [1705, 0]
click at [1019, 416] on link "Expand" at bounding box center [998, 409] width 42 height 14
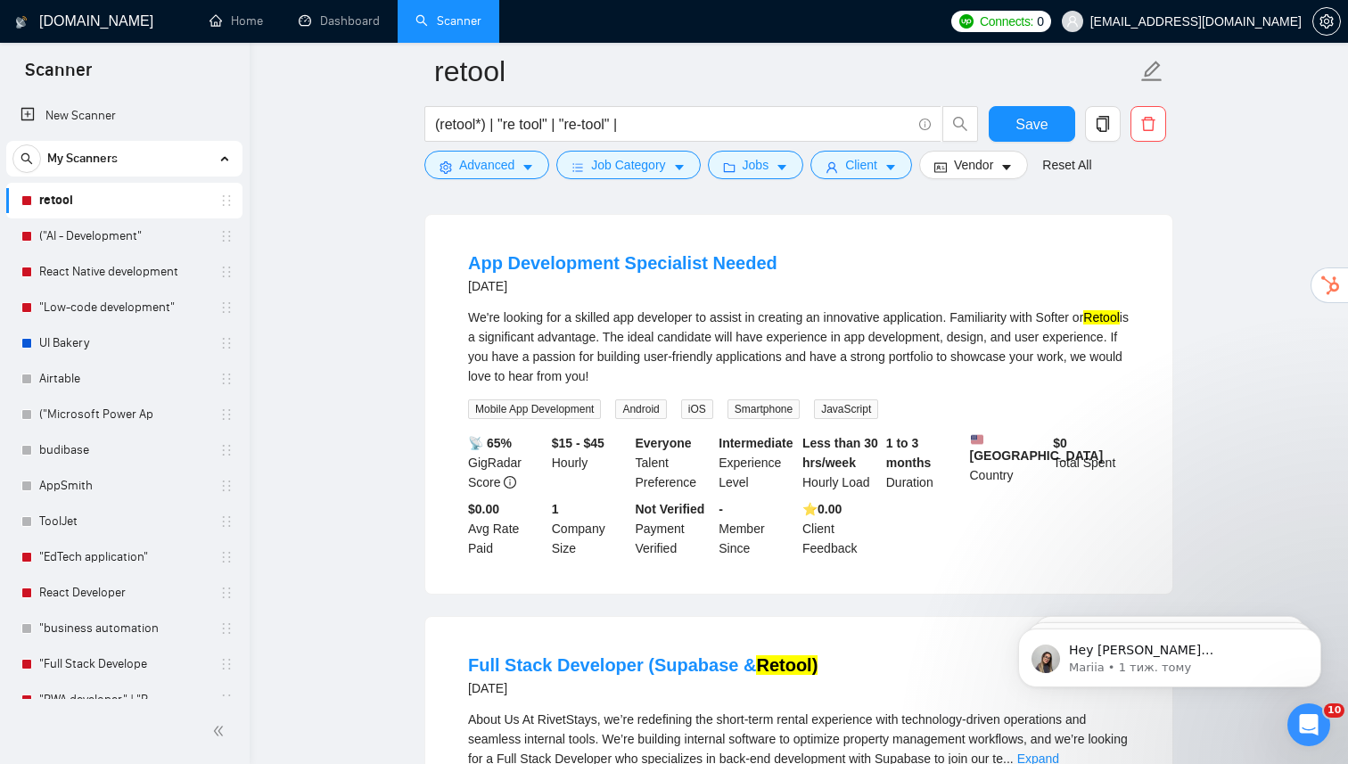
scroll to position [1759, 0]
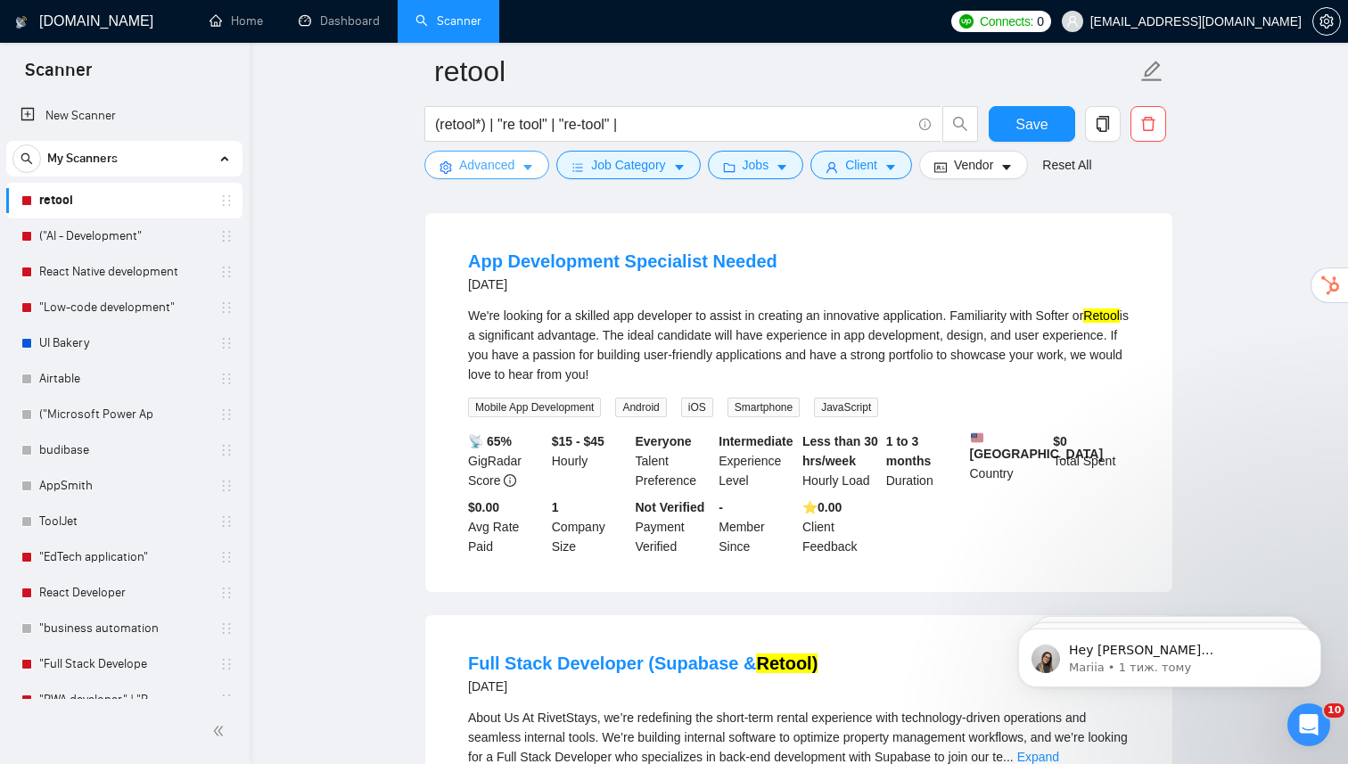
click at [530, 171] on icon "caret-down" at bounding box center [527, 167] width 12 height 12
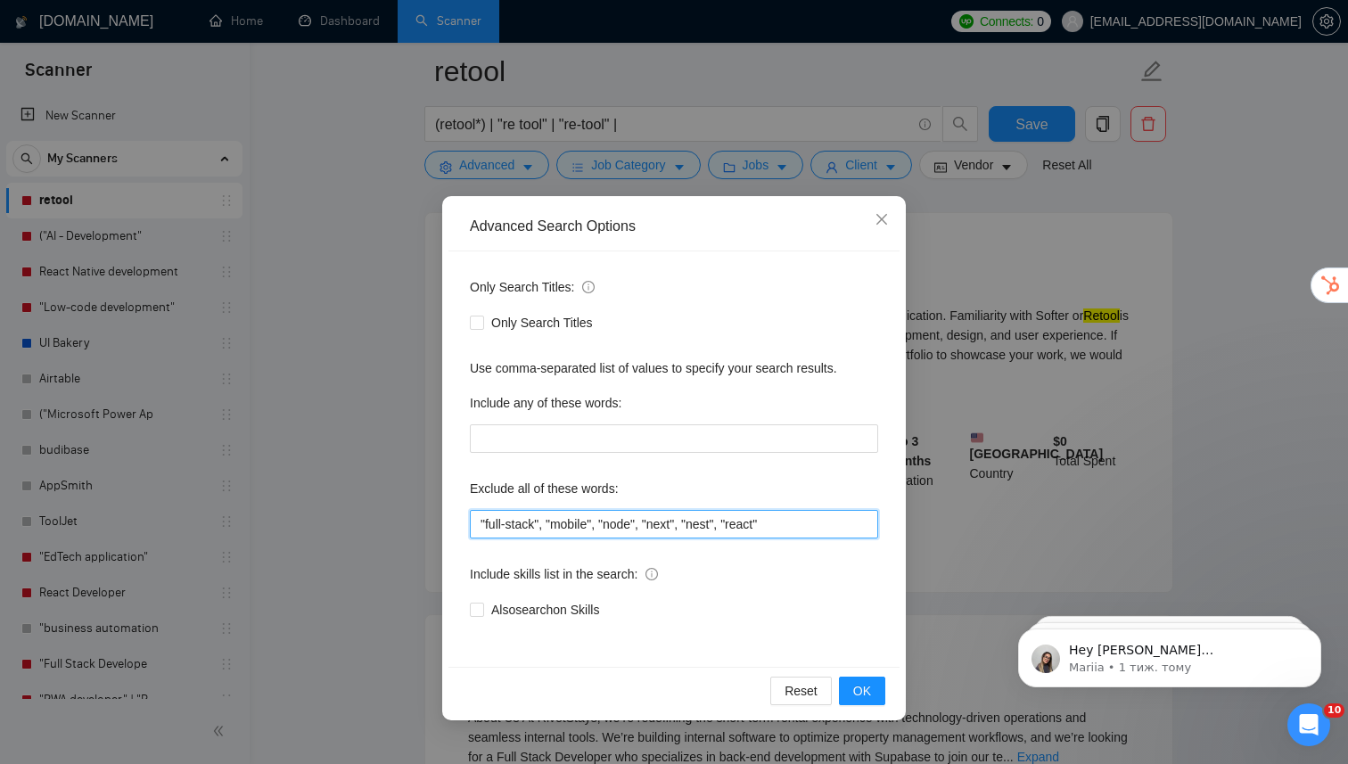
click at [592, 527] on input ""full-stack", "mobile", "node", "next", "nest", "react"" at bounding box center [674, 524] width 408 height 29
click at [596, 529] on input ""full-stack", "mobile", "node", "next", "nest", "react"" at bounding box center [674, 524] width 408 height 29
click at [834, 528] on input ""full-stack", "mobile app", "node", "next", "nest", "react"" at bounding box center [674, 524] width 408 height 29
type input ""full-stack", "mobile app", "node", "next", "nest", "react", "mobile app develo…"
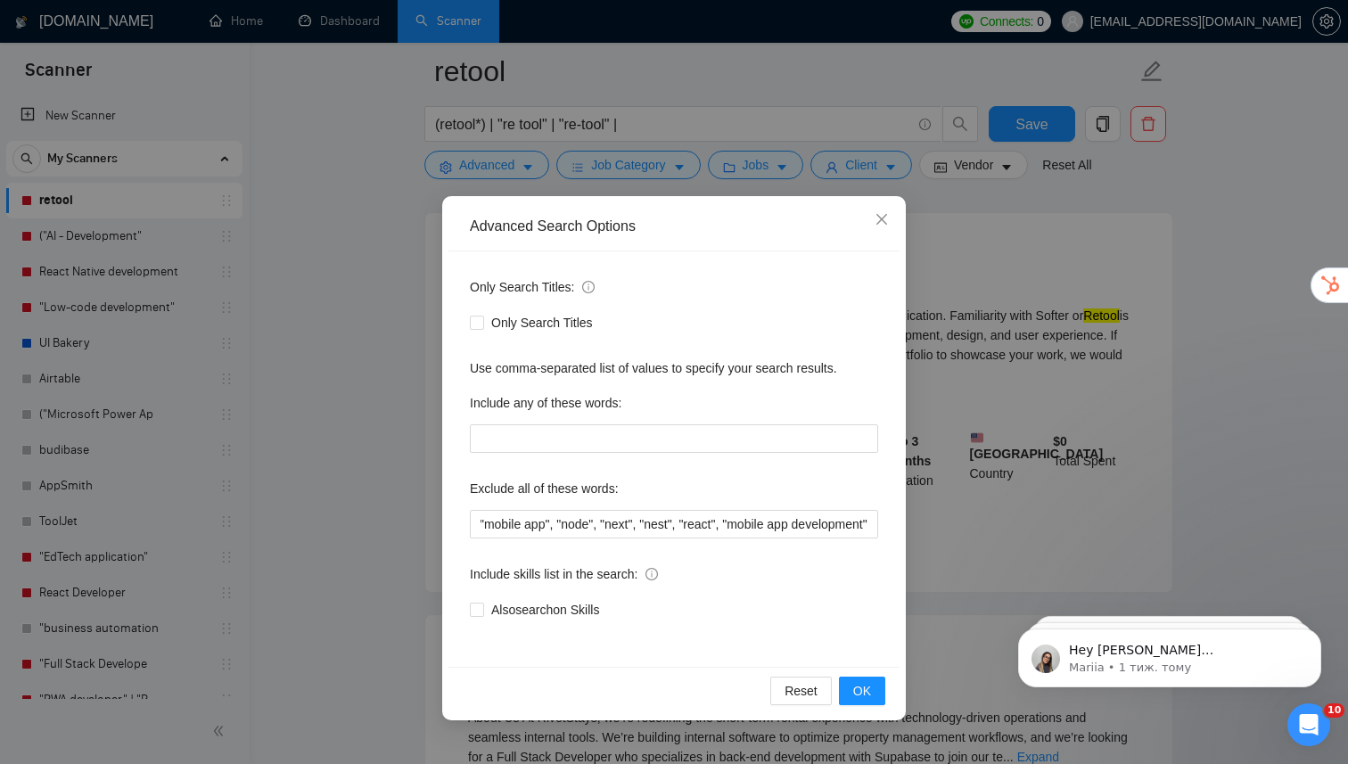
scroll to position [0, 0]
click at [886, 687] on div "Reset OK" at bounding box center [673, 690] width 451 height 47
click at [863, 687] on span "OK" at bounding box center [862, 691] width 18 height 20
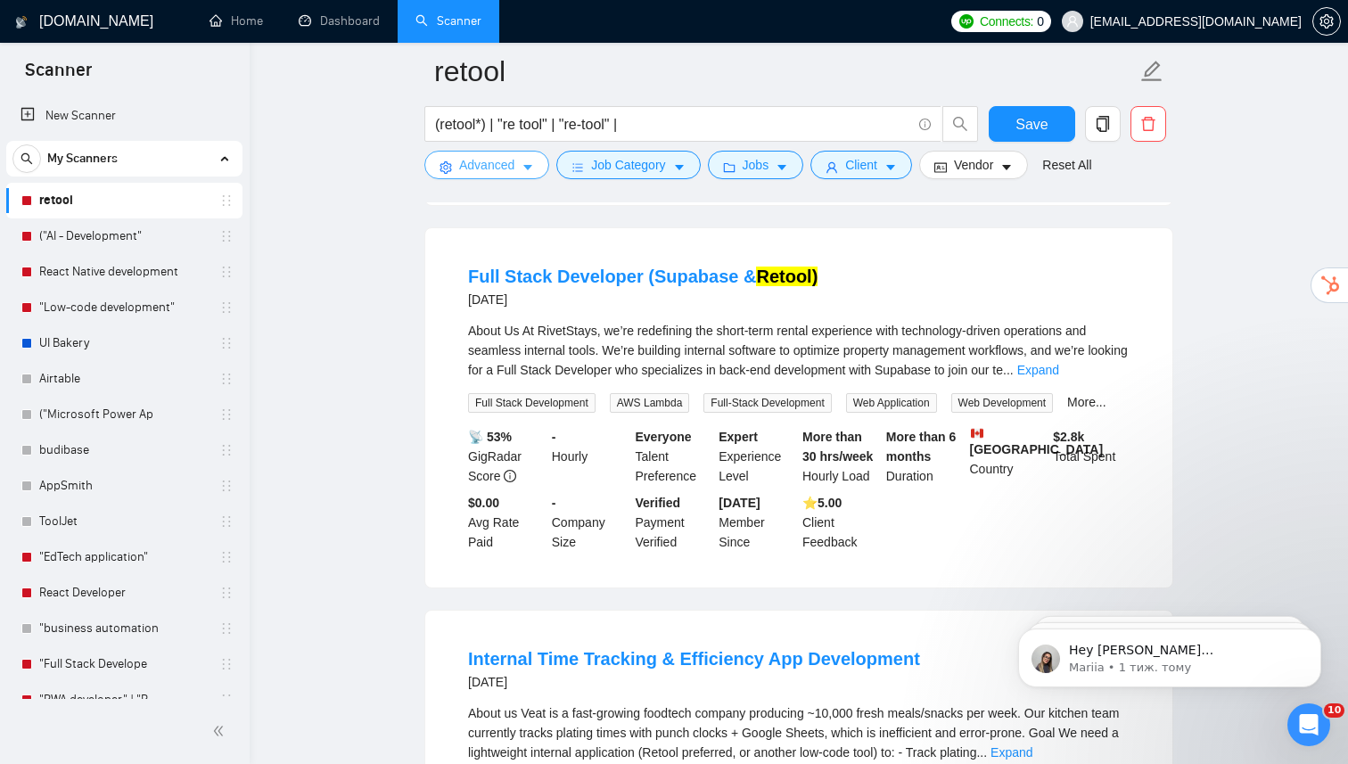
scroll to position [2137, 0]
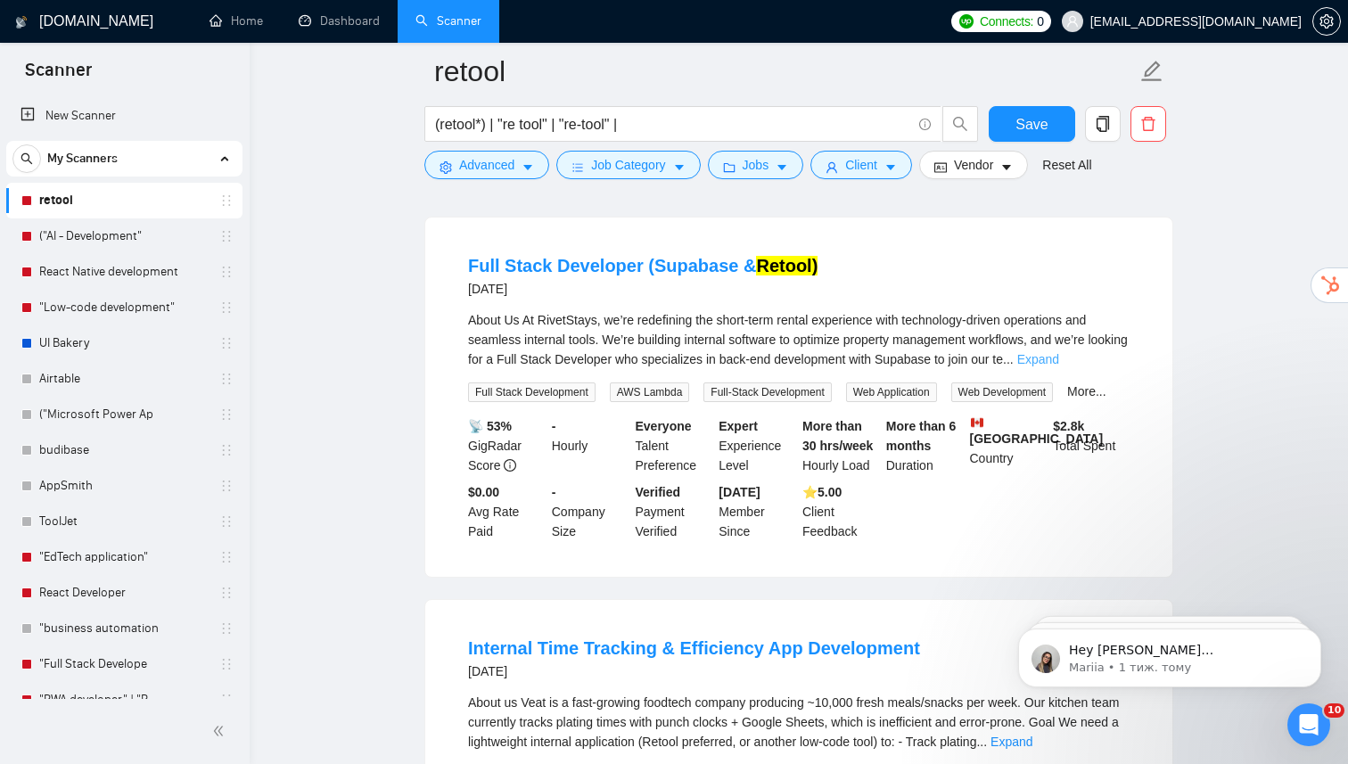
click at [1059, 366] on link "Expand" at bounding box center [1038, 359] width 42 height 14
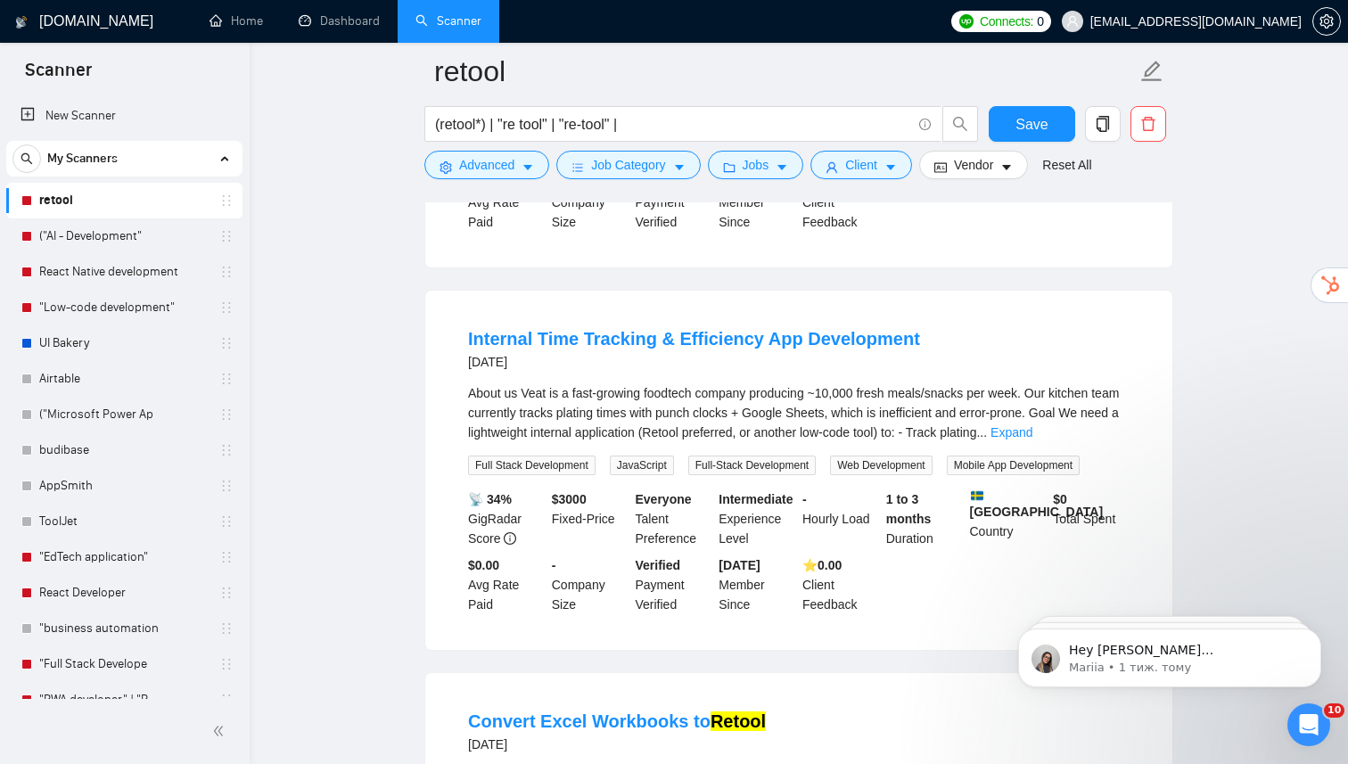
scroll to position [2741, 0]
click at [1096, 441] on div "About us Veat is a fast-growing foodtech company producing ~10,000 fresh meals/…" at bounding box center [798, 411] width 661 height 59
click at [1032, 438] on link "Expand" at bounding box center [1011, 431] width 42 height 14
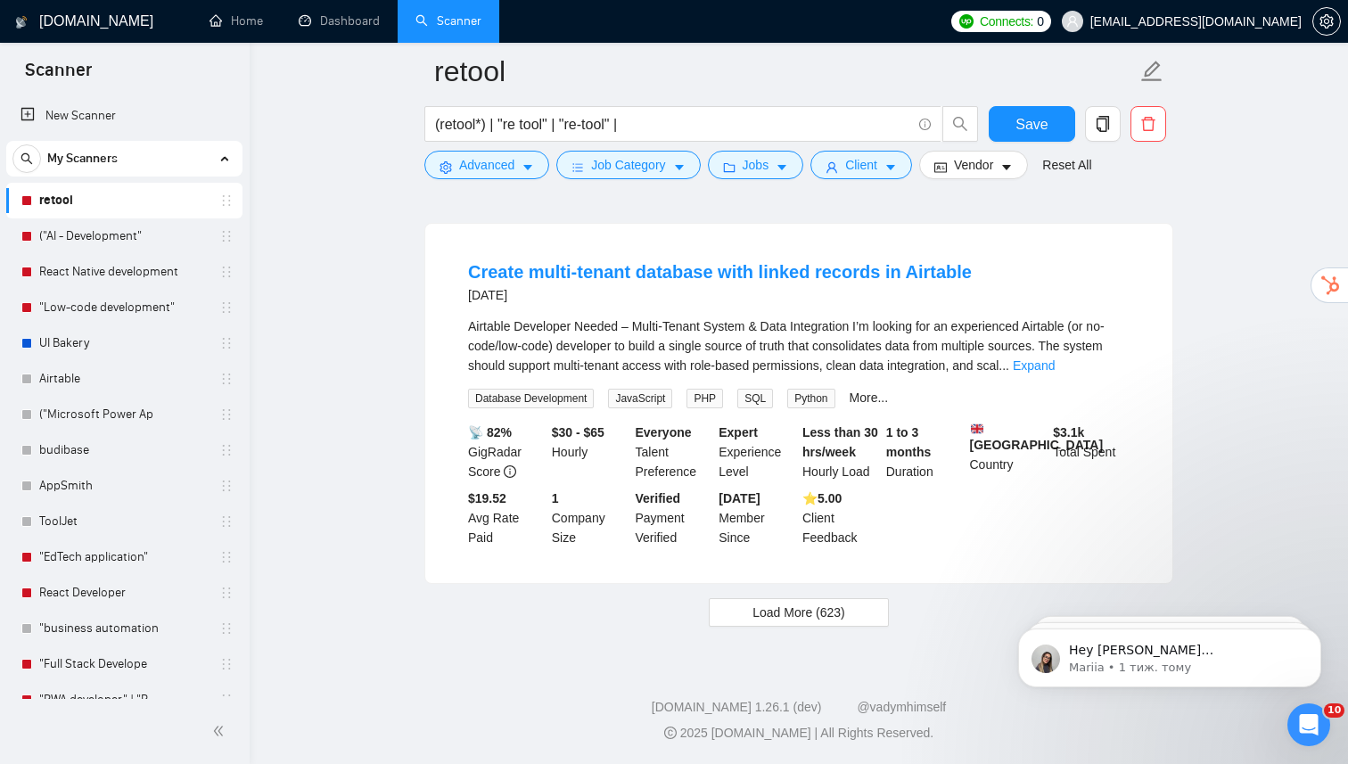
scroll to position [4117, 0]
click at [816, 616] on span "Load More (623)" at bounding box center [798, 612] width 93 height 20
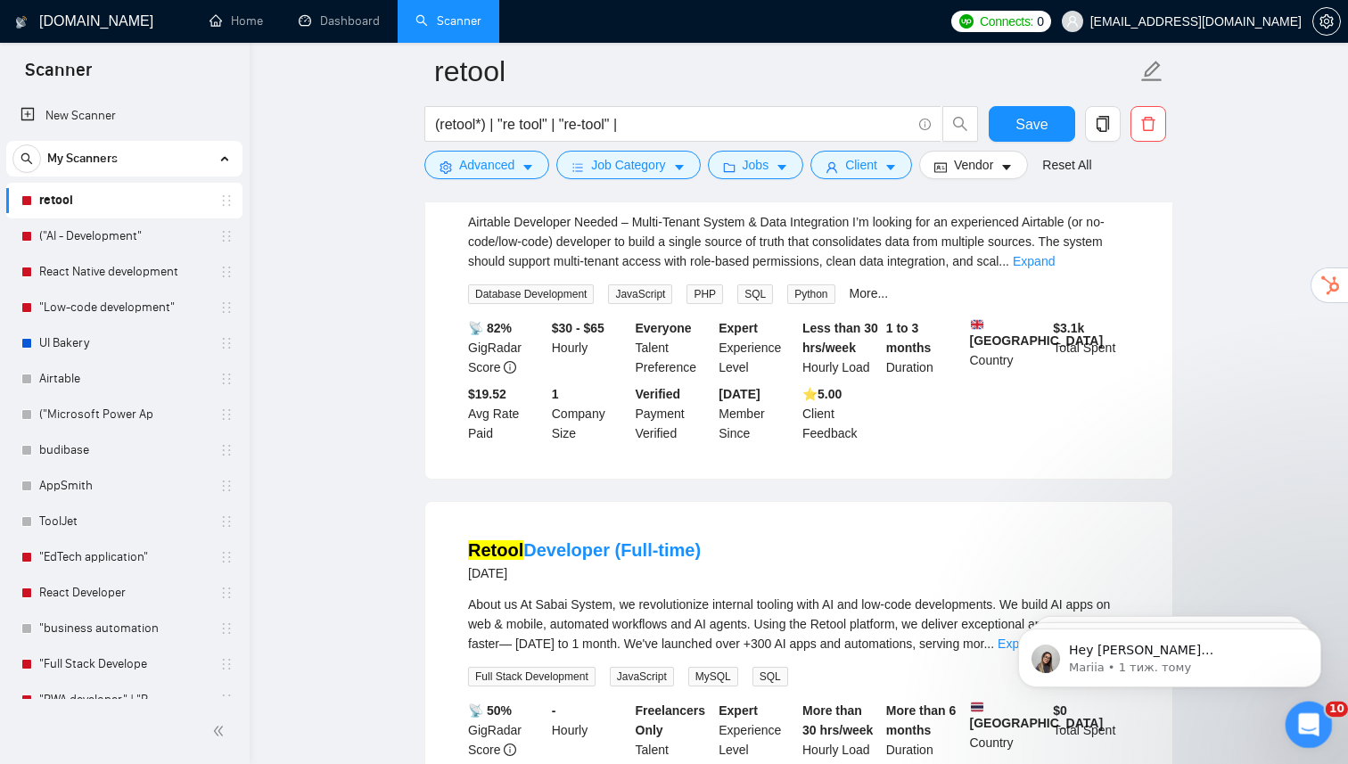
click at [1305, 722] on icon "Відкрити програму для спілкування Intercom" at bounding box center [1305, 722] width 29 height 29
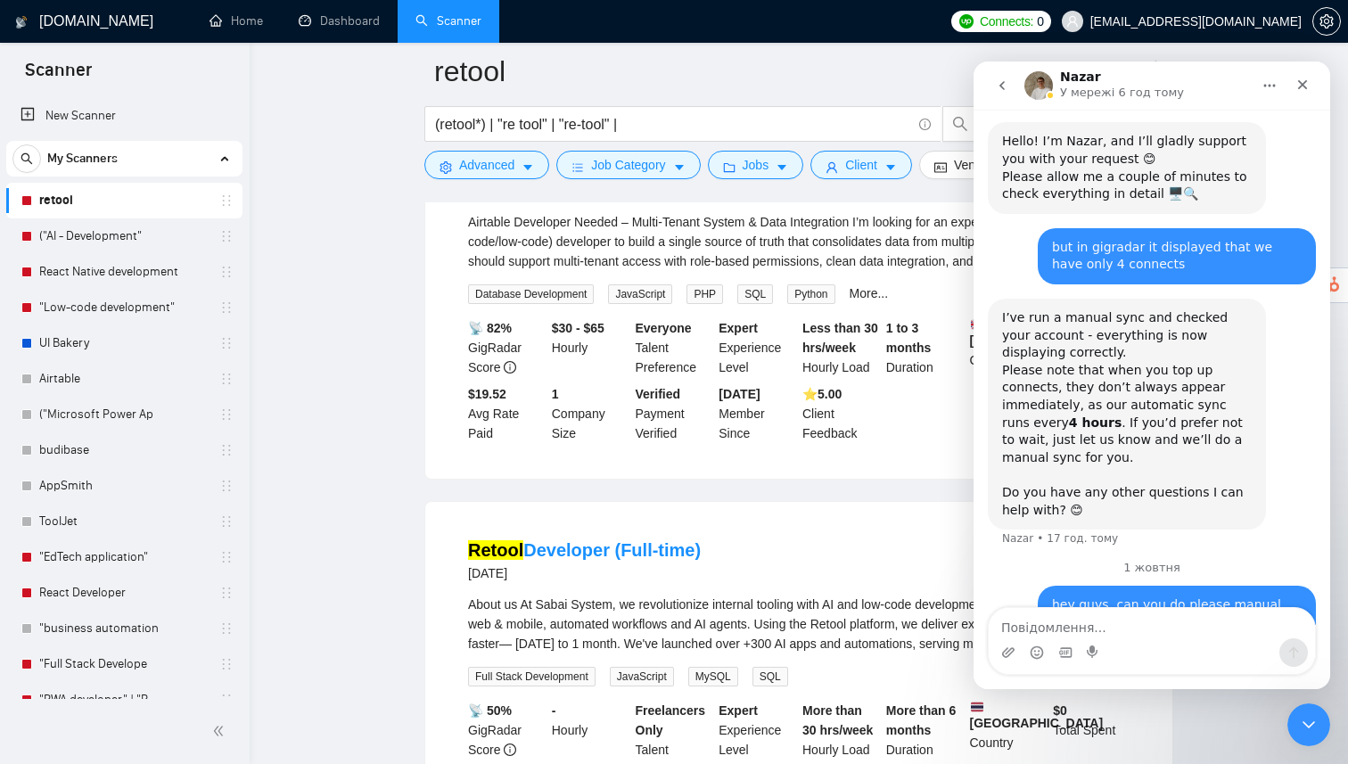
scroll to position [595, 0]
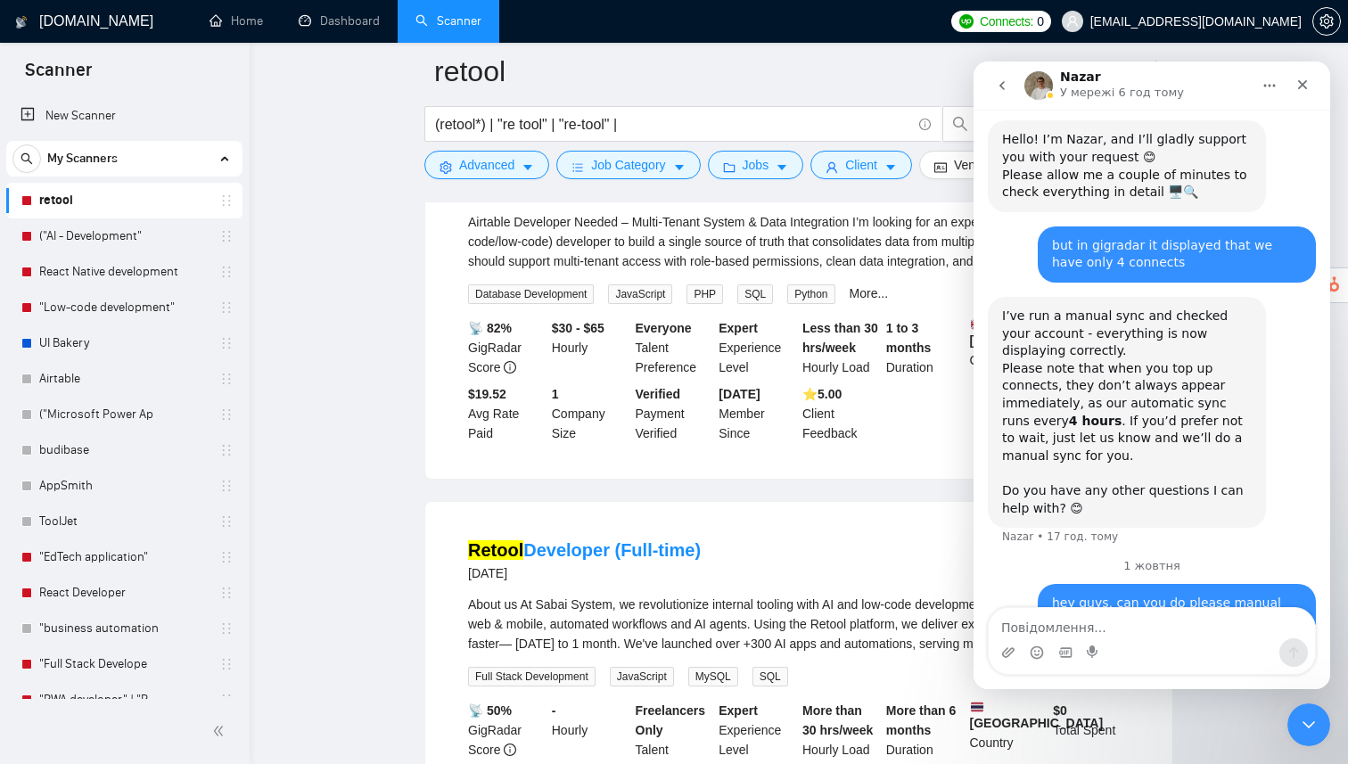
click at [853, 594] on ul "Build MVP Web App – Resume + Job Description Matching Tool (No-Code Preferred) …" at bounding box center [798, 301] width 749 height 8092
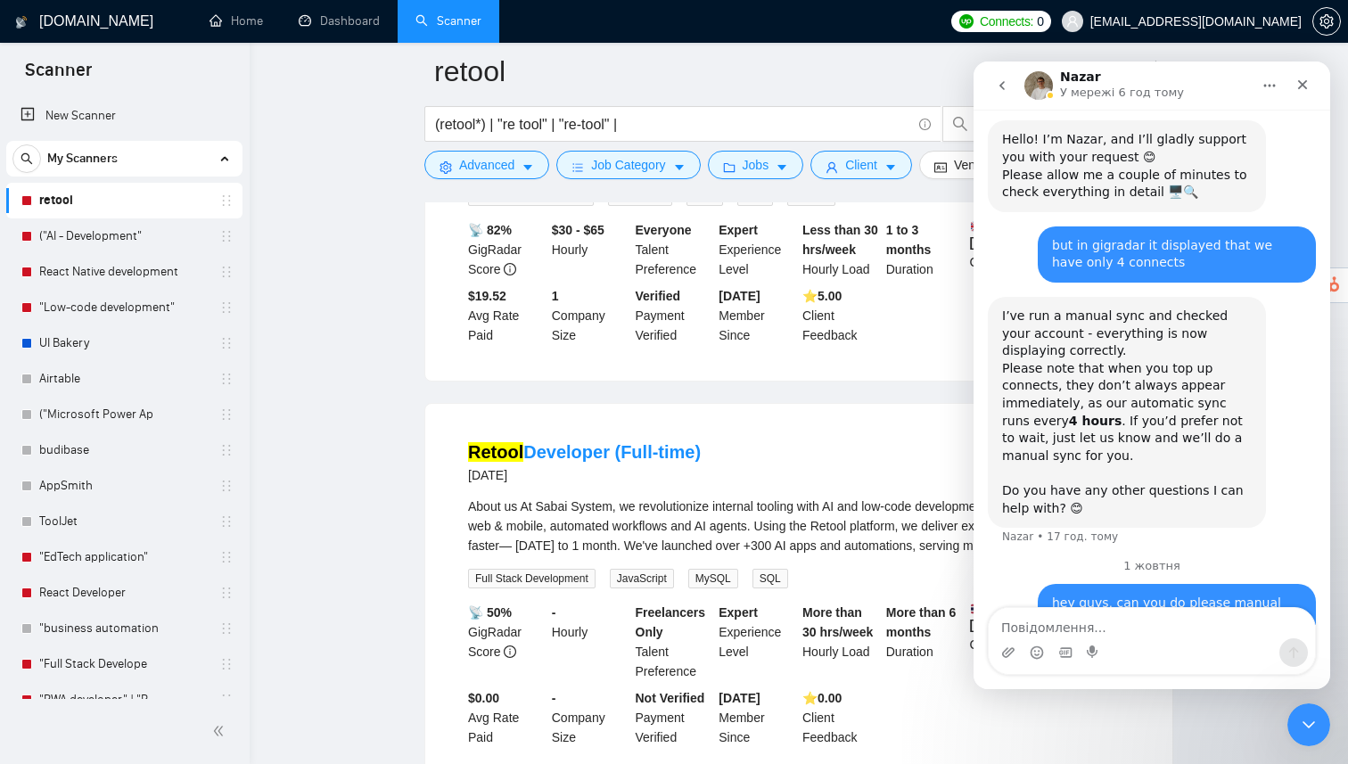
scroll to position [4222, 0]
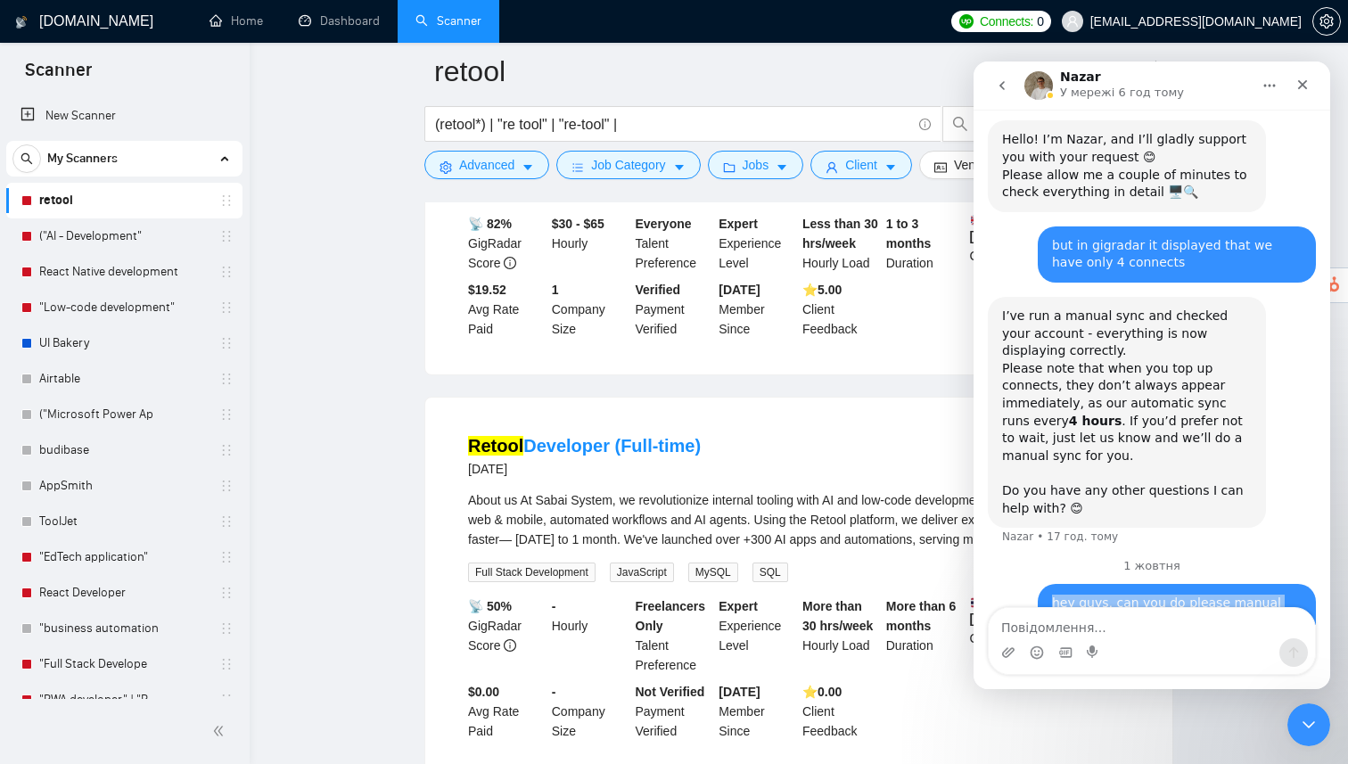
drag, startPoint x: 1053, startPoint y: 553, endPoint x: 1101, endPoint y: 573, distance: 52.3
click at [1101, 594] on div "hey guys, can you do please manual sync again?" at bounding box center [1177, 611] width 250 height 35
click at [996, 87] on icon "go back" at bounding box center [1002, 85] width 14 height 14
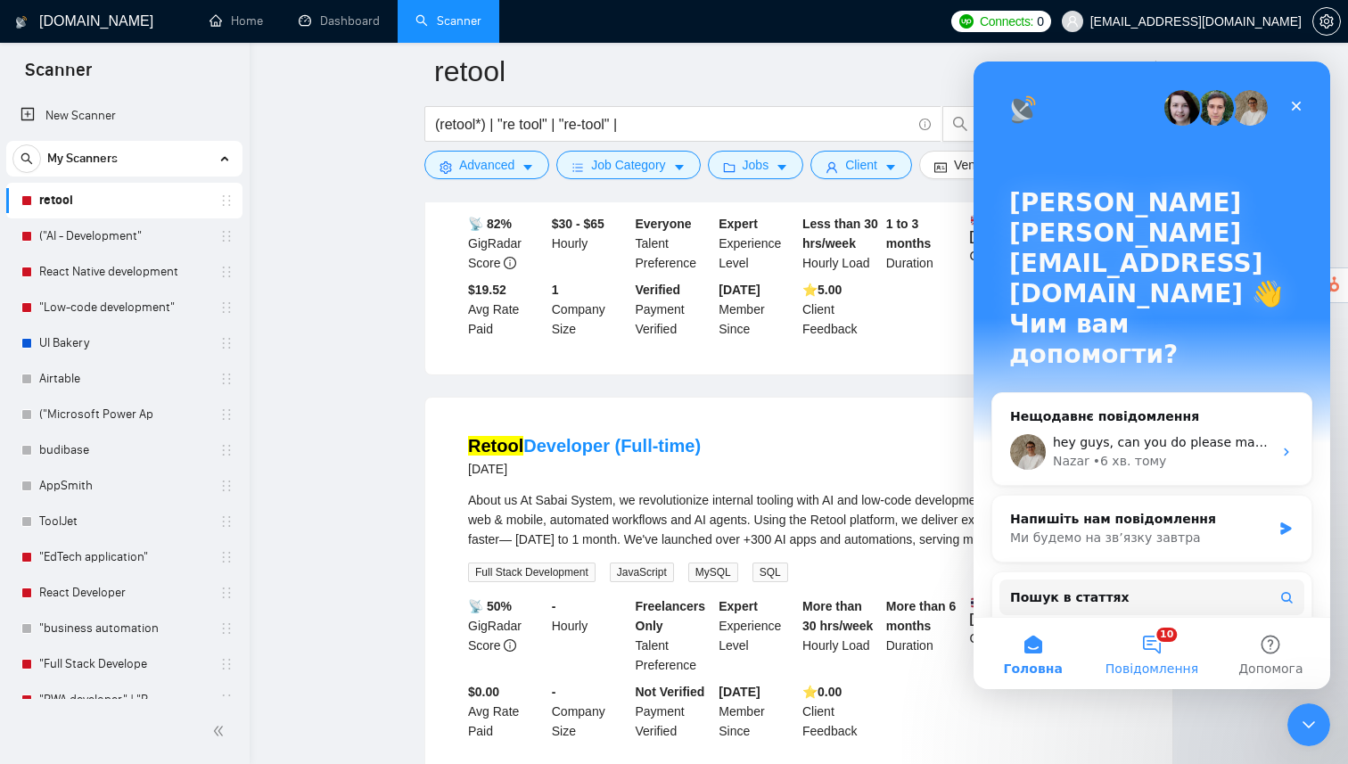
click at [1150, 655] on button "10 Повідомлення" at bounding box center [1151, 653] width 119 height 71
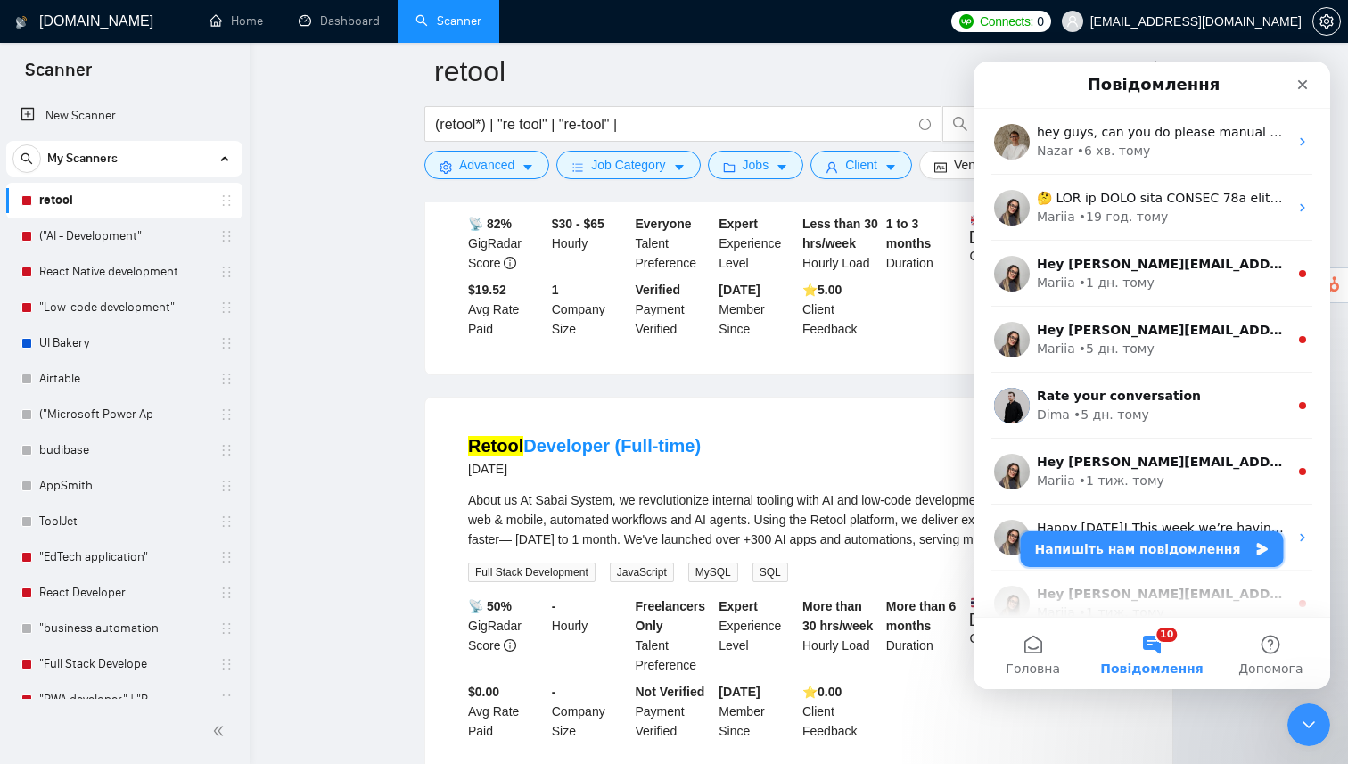
click at [1122, 555] on button "Напишіть нам повідомлення" at bounding box center [1151, 549] width 263 height 36
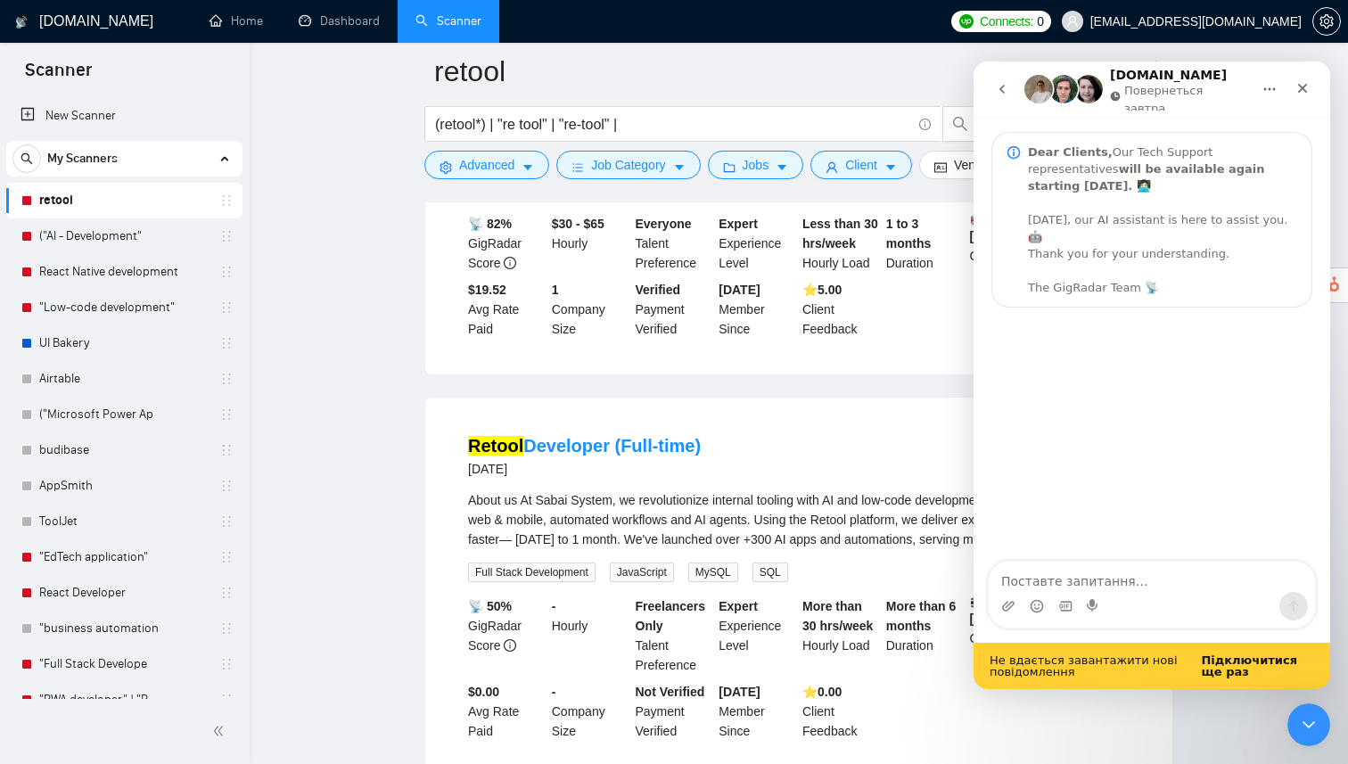
click at [1077, 578] on textarea "Поставте запитання…" at bounding box center [1151, 576] width 326 height 30
click at [1218, 667] on b "Підключитися ще раз" at bounding box center [1248, 665] width 96 height 25
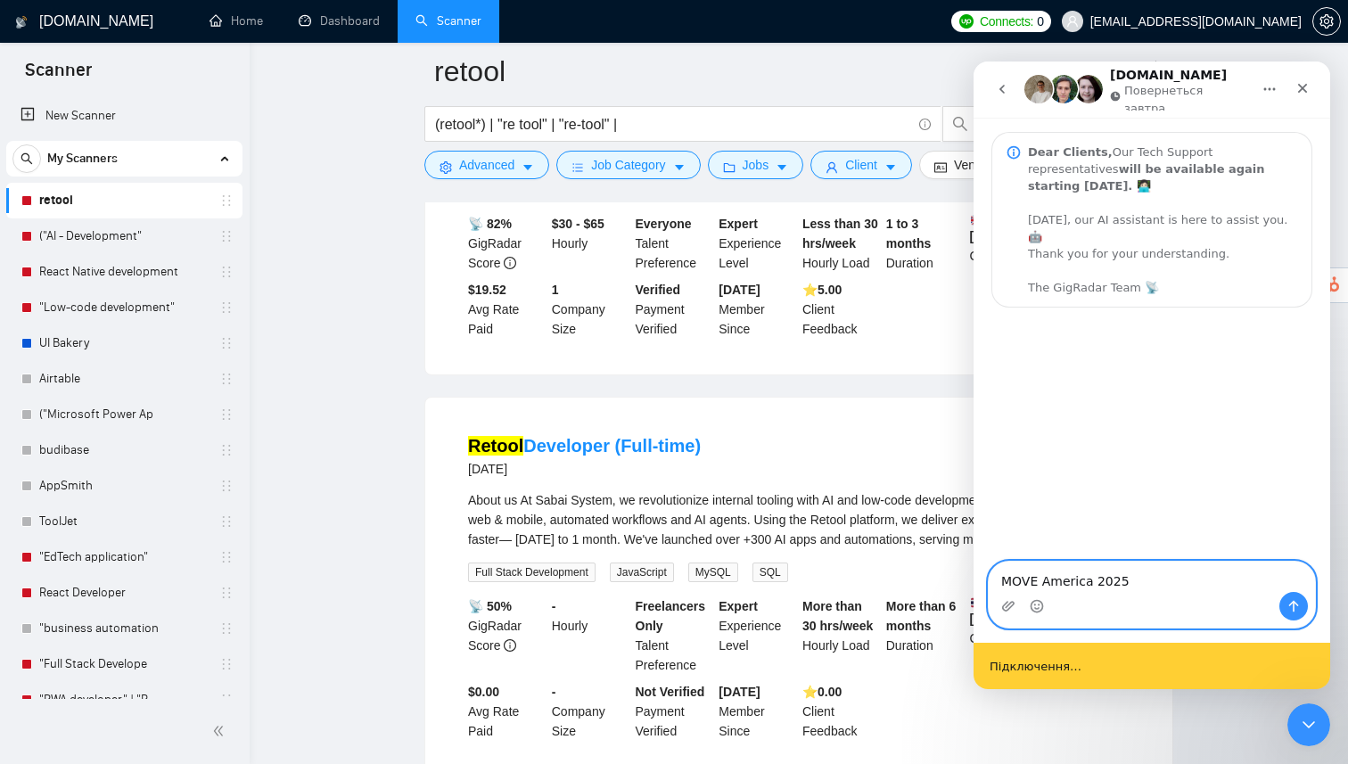
click at [1130, 588] on textarea "MOVE America 2025" at bounding box center [1151, 576] width 326 height 30
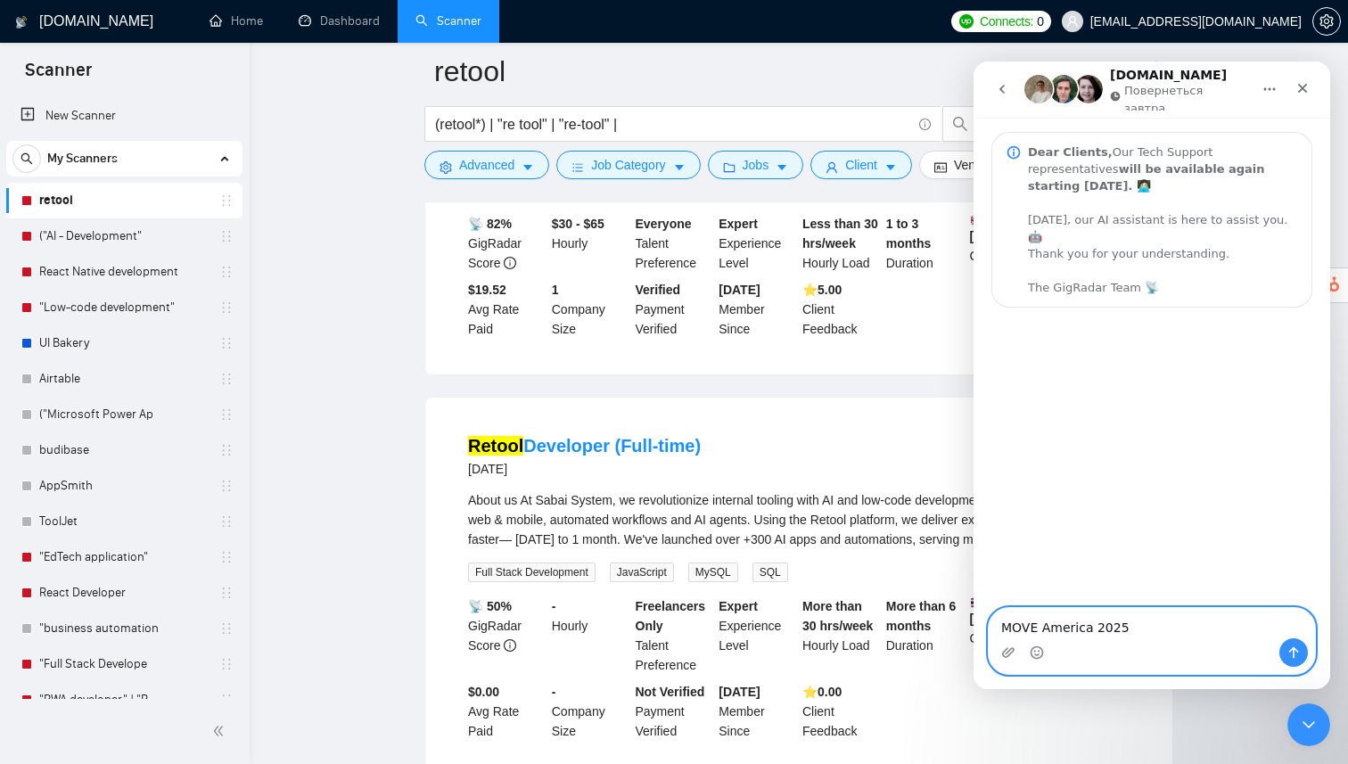
click at [1129, 631] on textarea "MOVE America 2025" at bounding box center [1151, 623] width 326 height 30
type textarea "Hi guys"
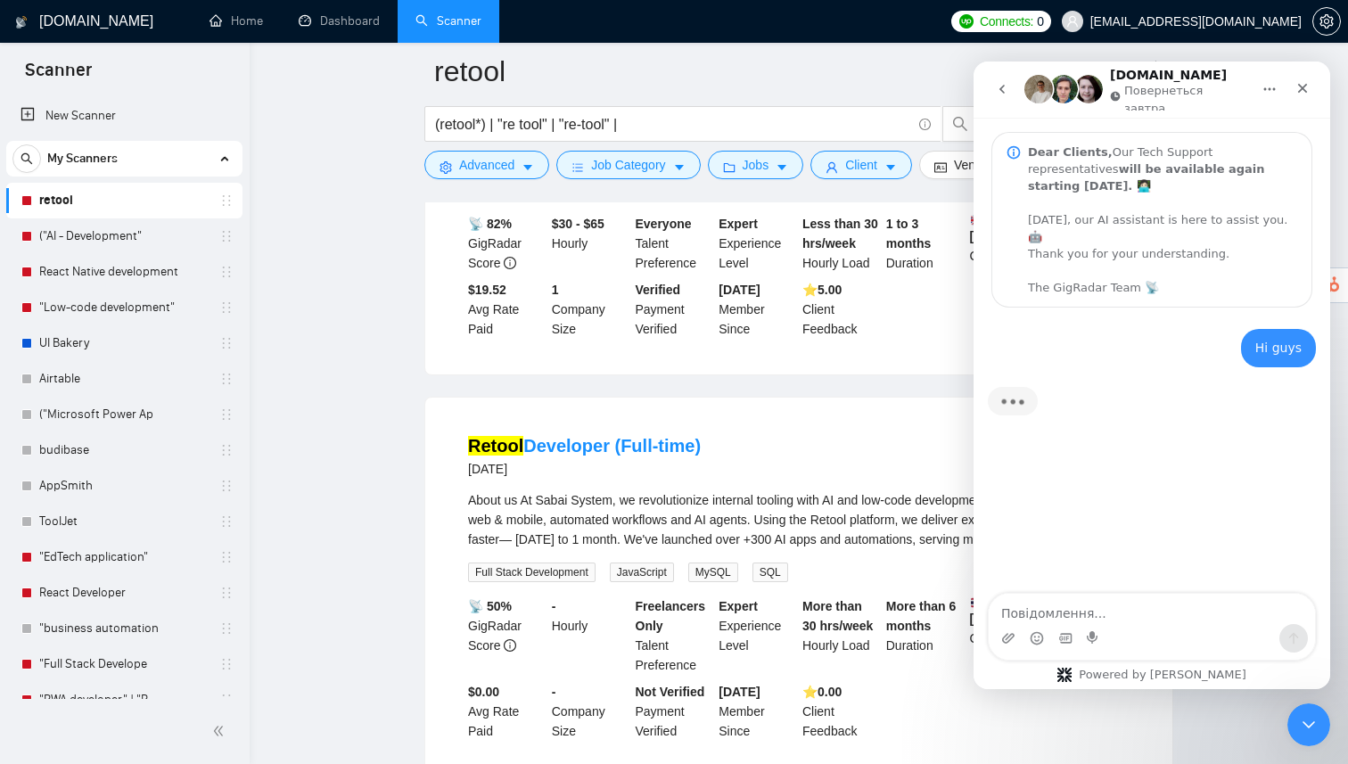
click at [1145, 624] on div "Месенджер Intercom" at bounding box center [1151, 638] width 326 height 29
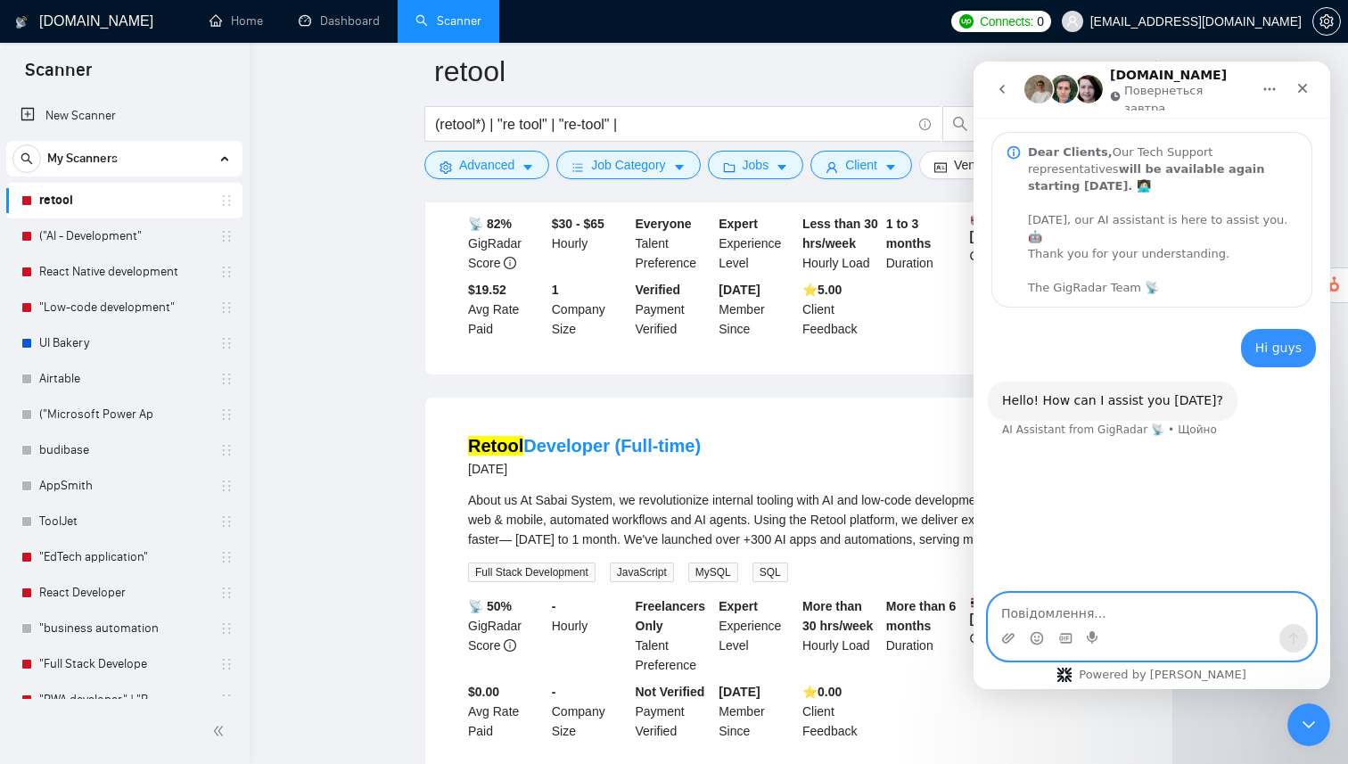
click at [1063, 608] on textarea "Повідомлення..." at bounding box center [1151, 609] width 326 height 30
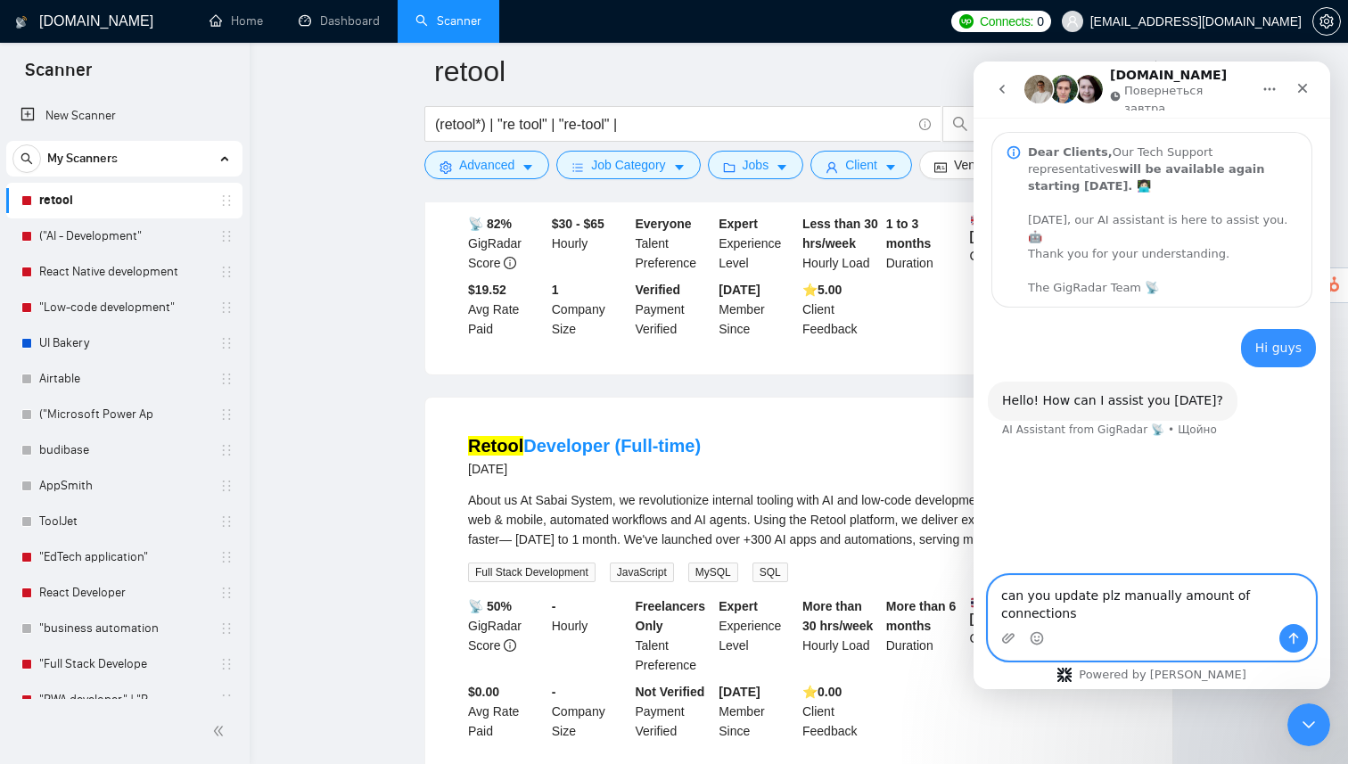
type textarea "can you update plz manually amount of connections?"
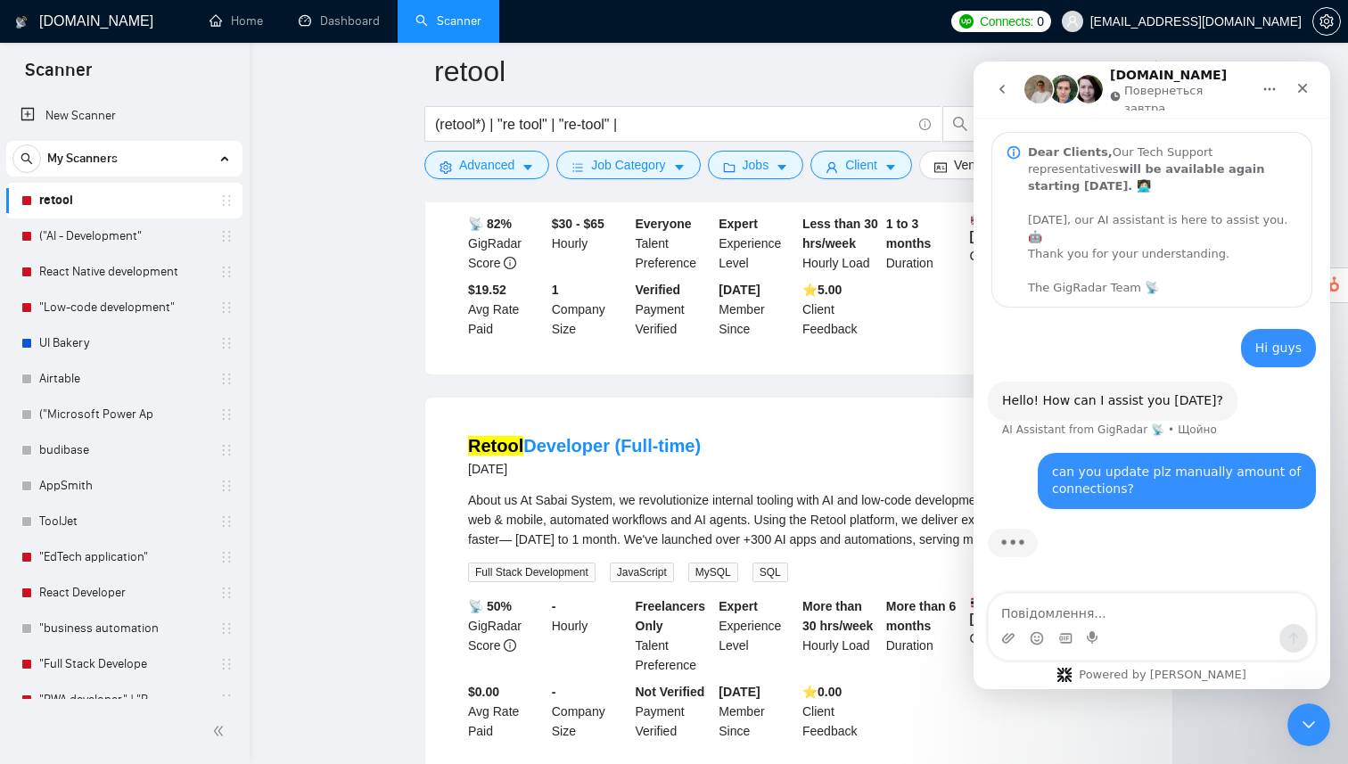
click at [651, 486] on ul "Build MVP Web App – Resume + Job Description Matching Tool (No-Code Preferred) …" at bounding box center [798, 197] width 749 height 8092
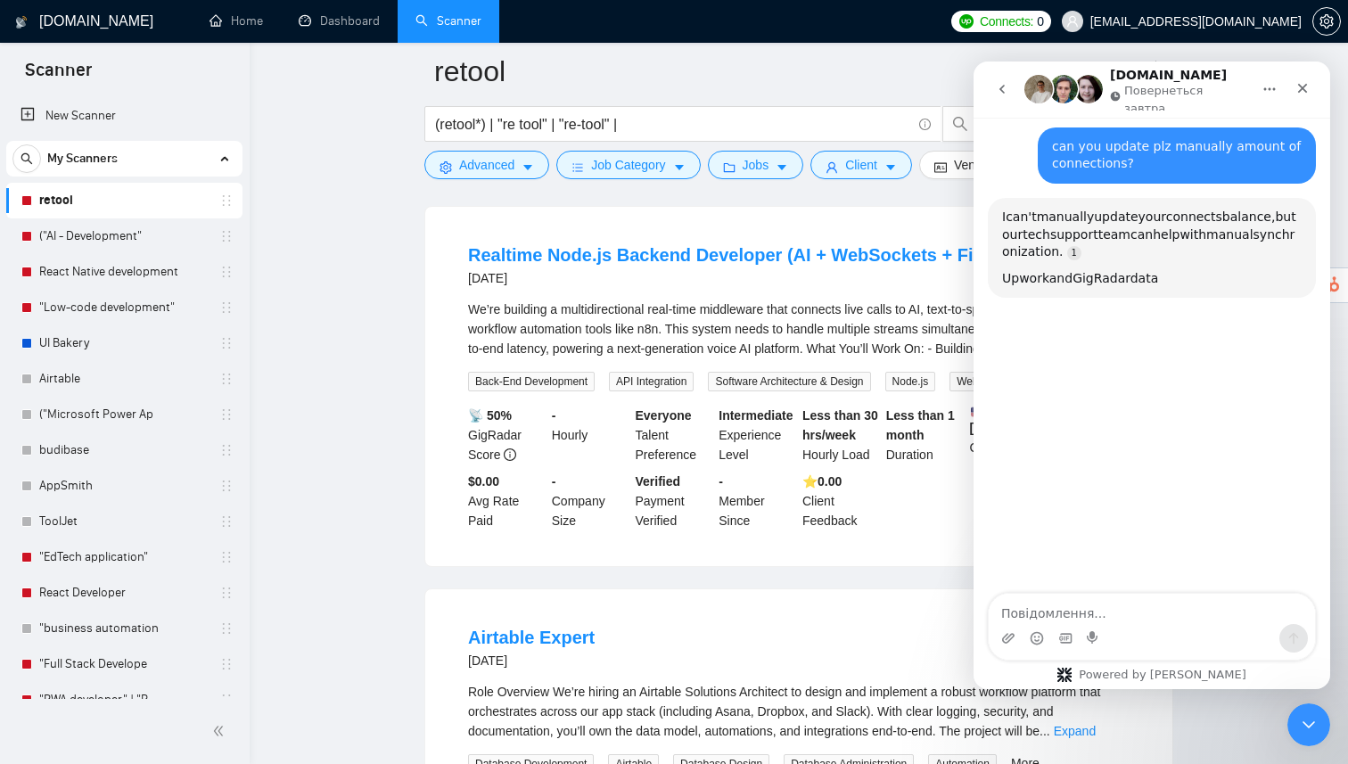
scroll to position [4815, 0]
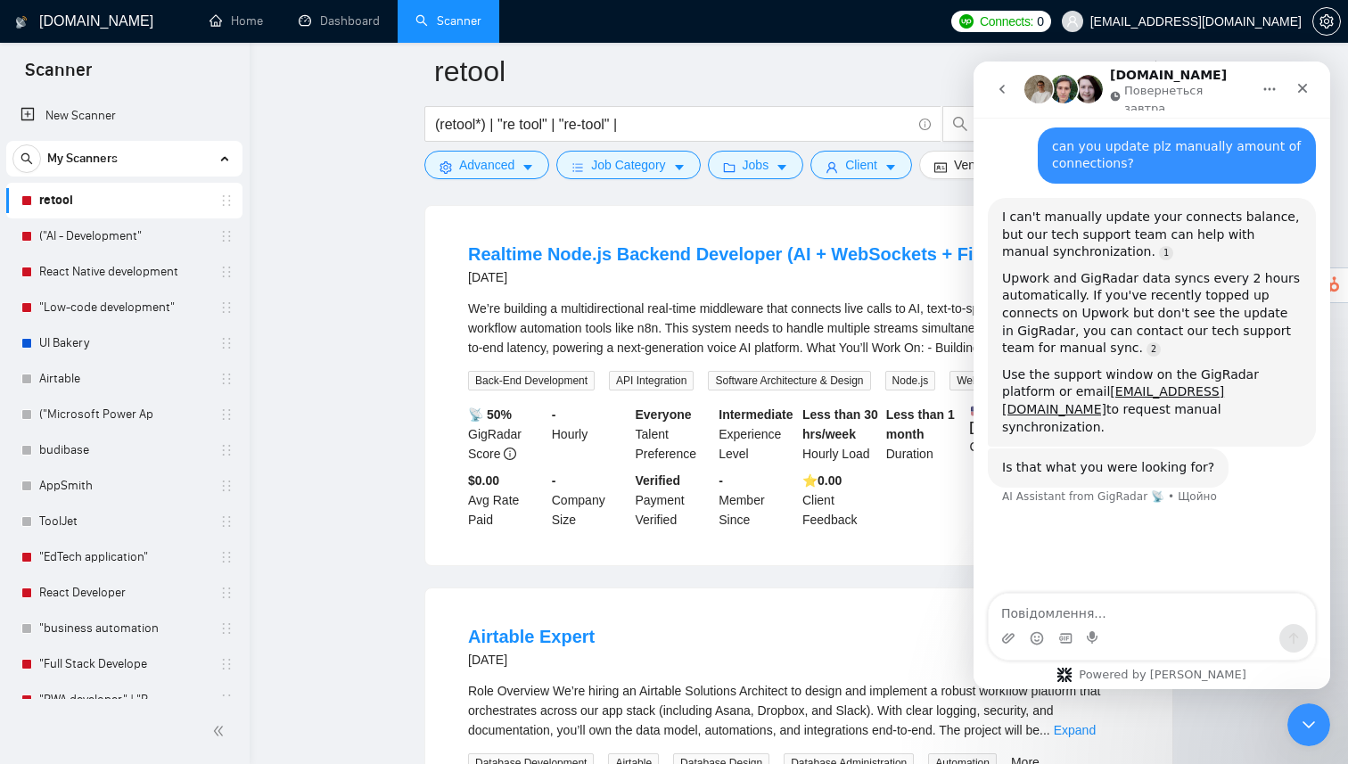
click at [1304, 721] on icon "Закрити програму для спілкування Intercom" at bounding box center [1305, 721] width 21 height 21
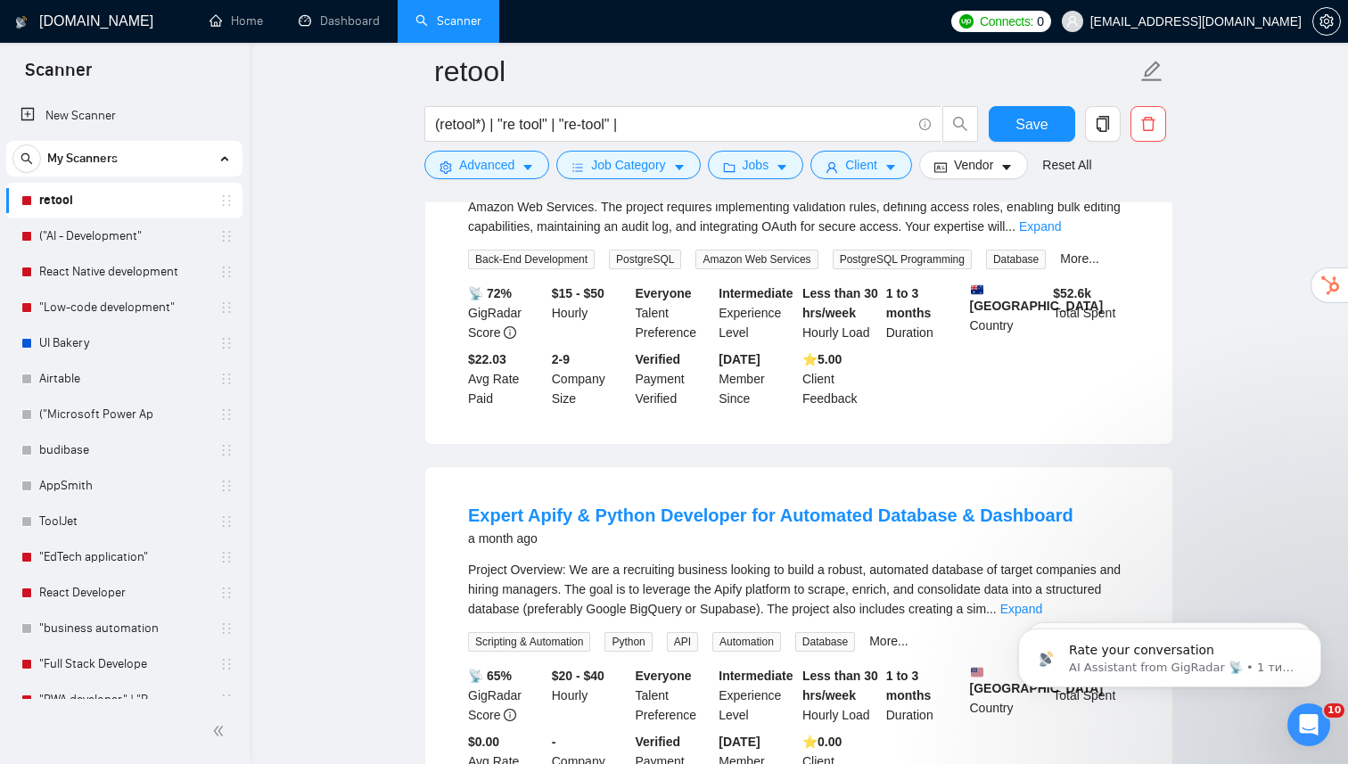
scroll to position [6088, 0]
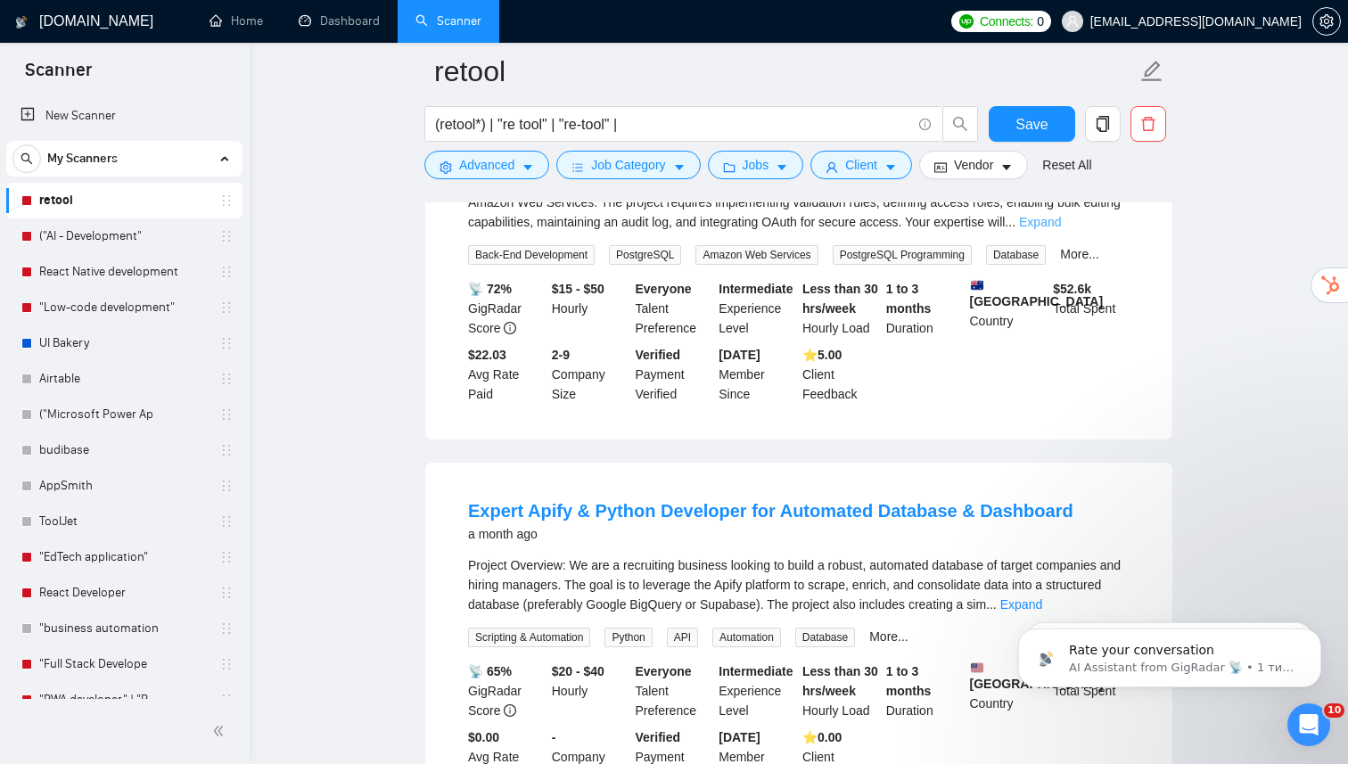
click at [1061, 229] on link "Expand" at bounding box center [1040, 222] width 42 height 14
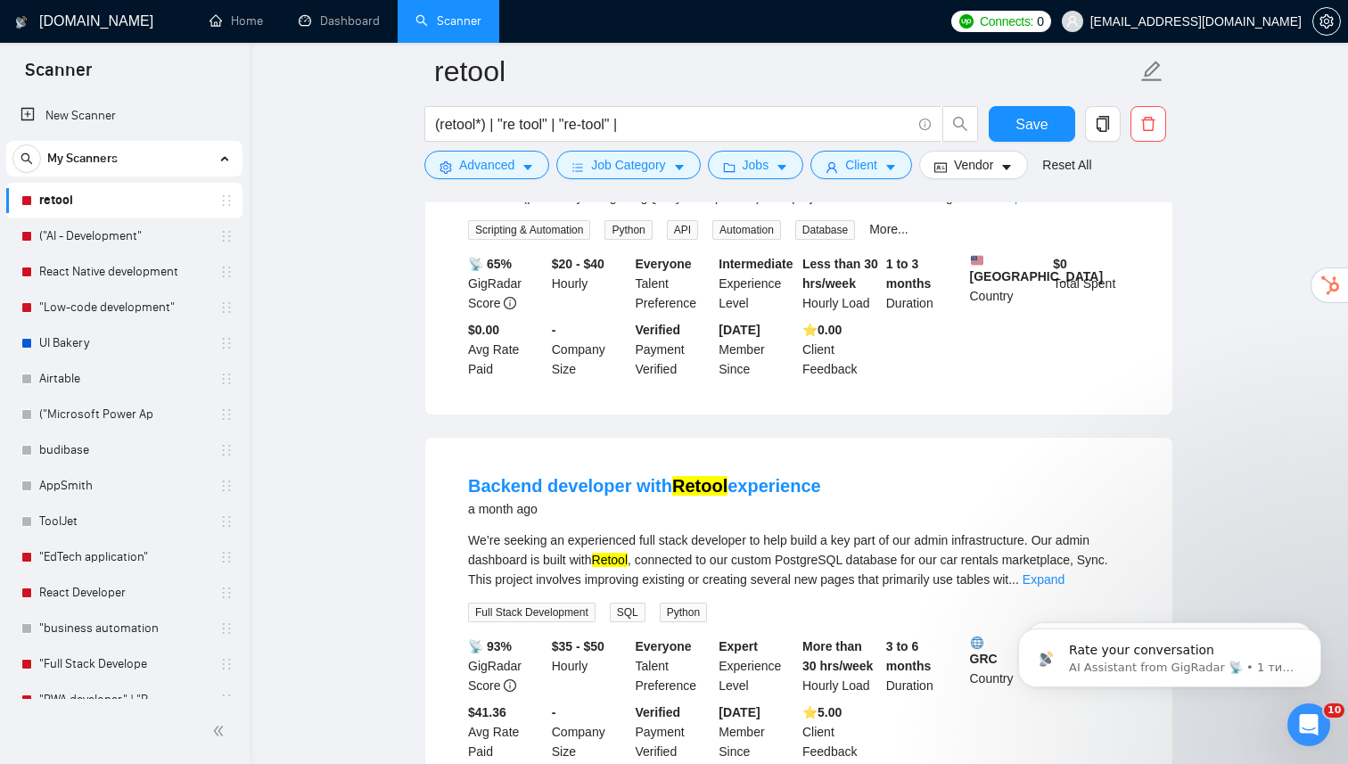
scroll to position [6595, 0]
click at [1042, 202] on link "Expand" at bounding box center [1021, 195] width 42 height 14
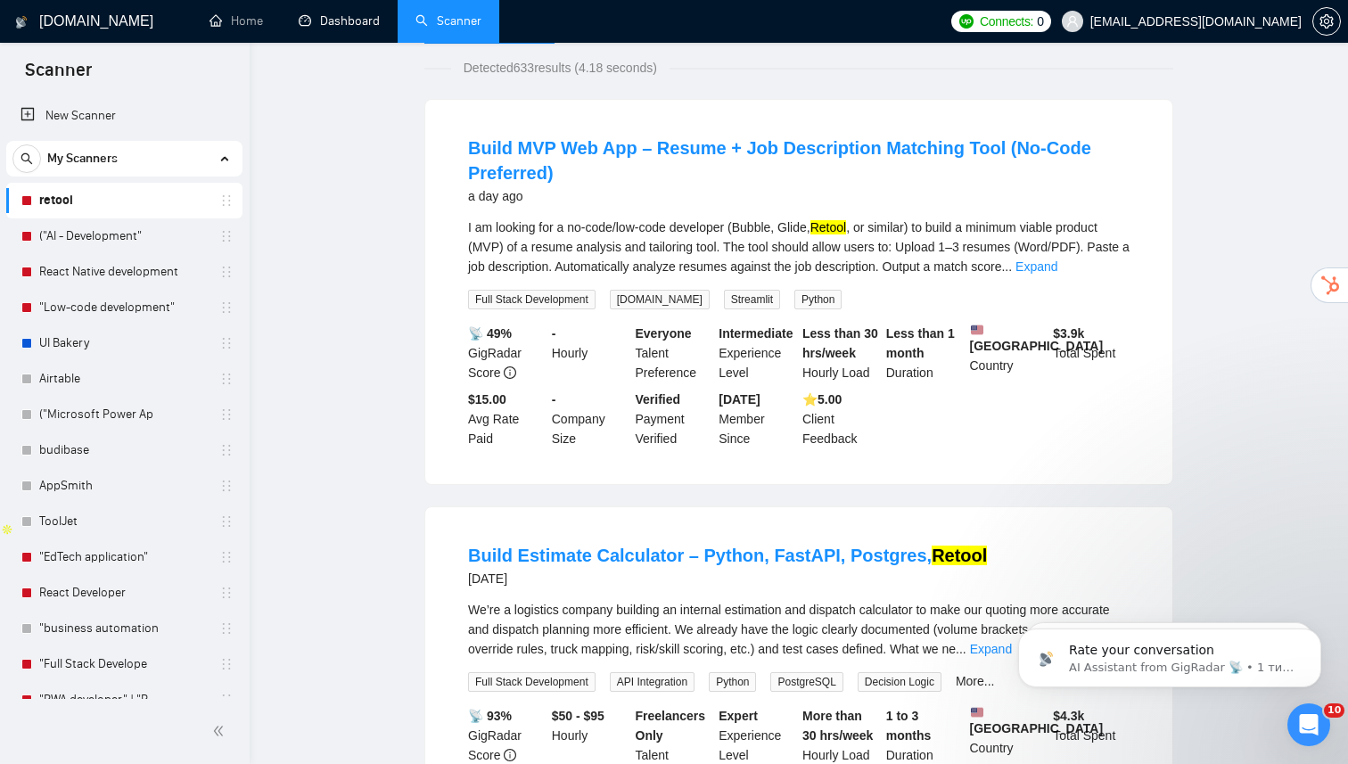
scroll to position [0, 0]
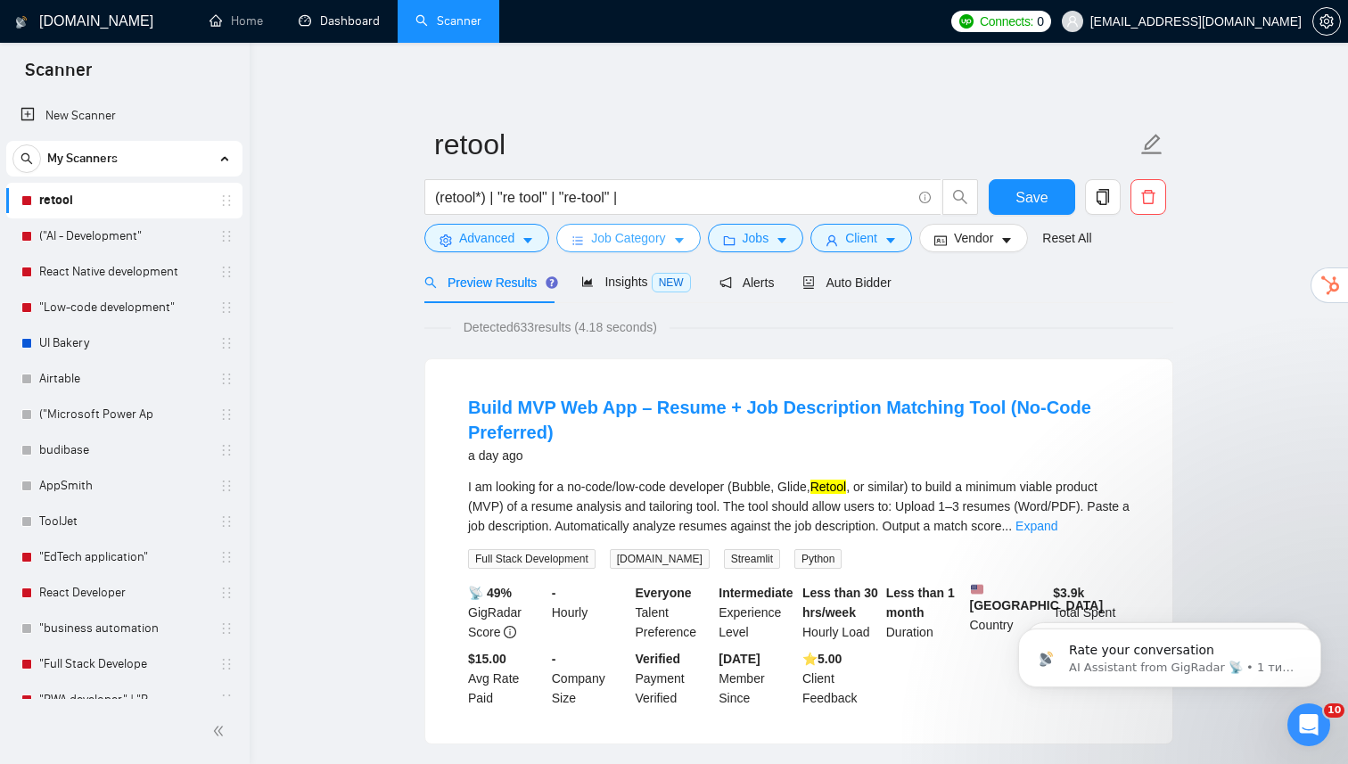
click at [640, 241] on span "Job Category" at bounding box center [628, 238] width 74 height 20
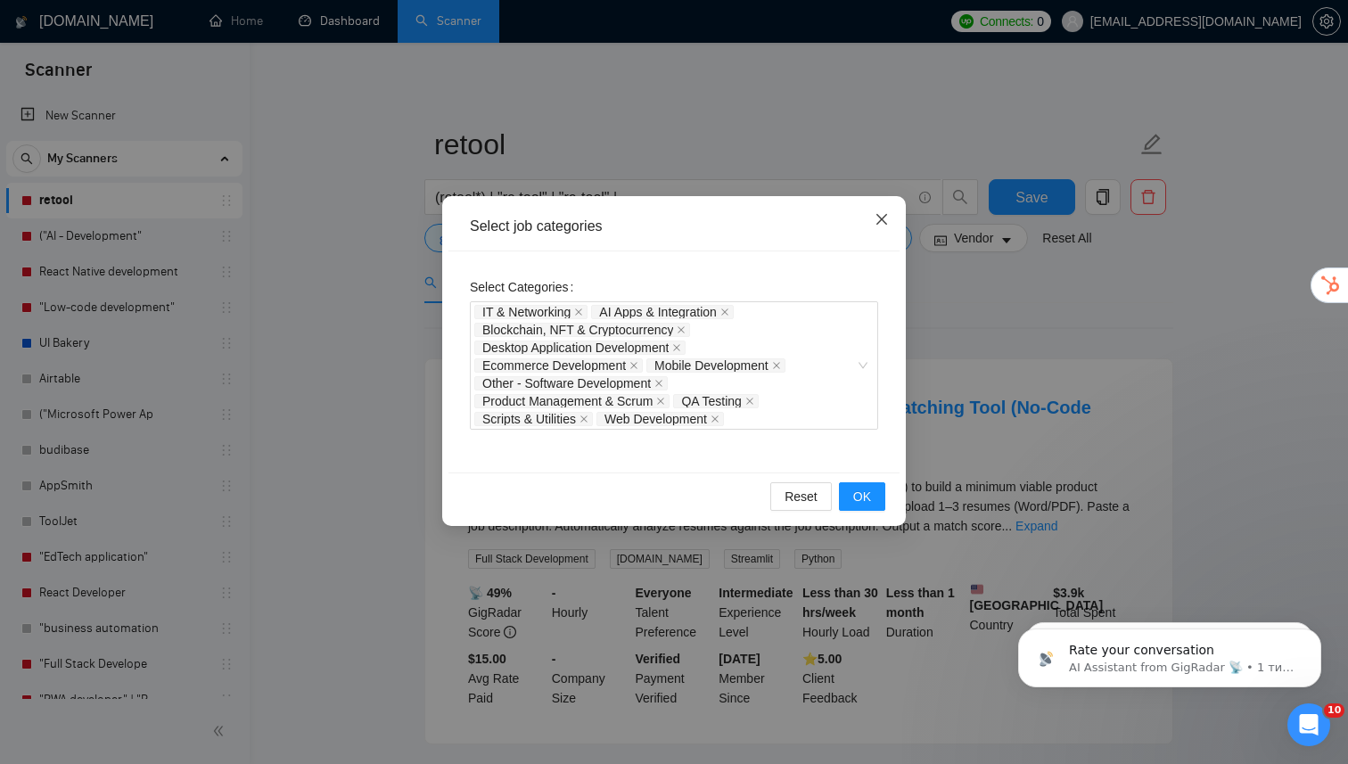
click at [881, 222] on icon "close" at bounding box center [881, 219] width 14 height 14
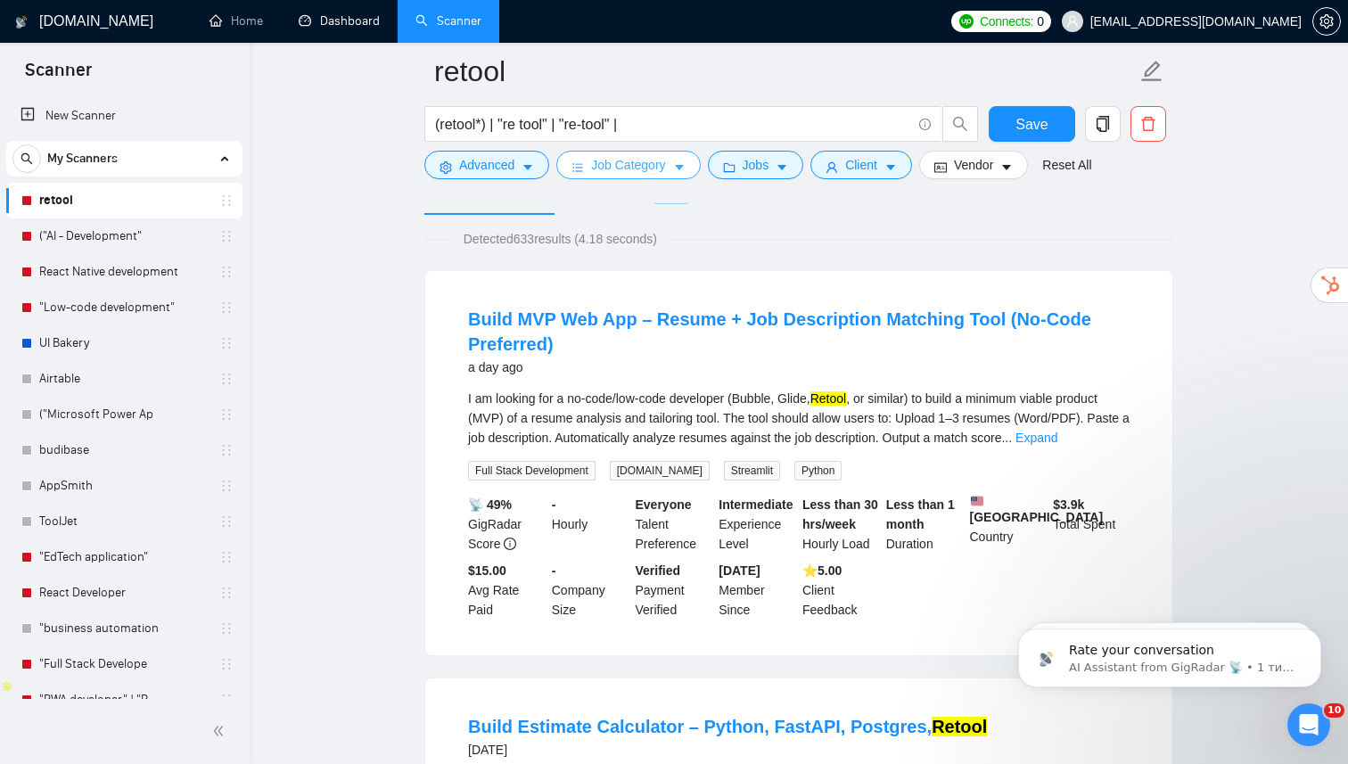
scroll to position [103, 0]
click at [526, 172] on icon "caret-down" at bounding box center [527, 167] width 12 height 12
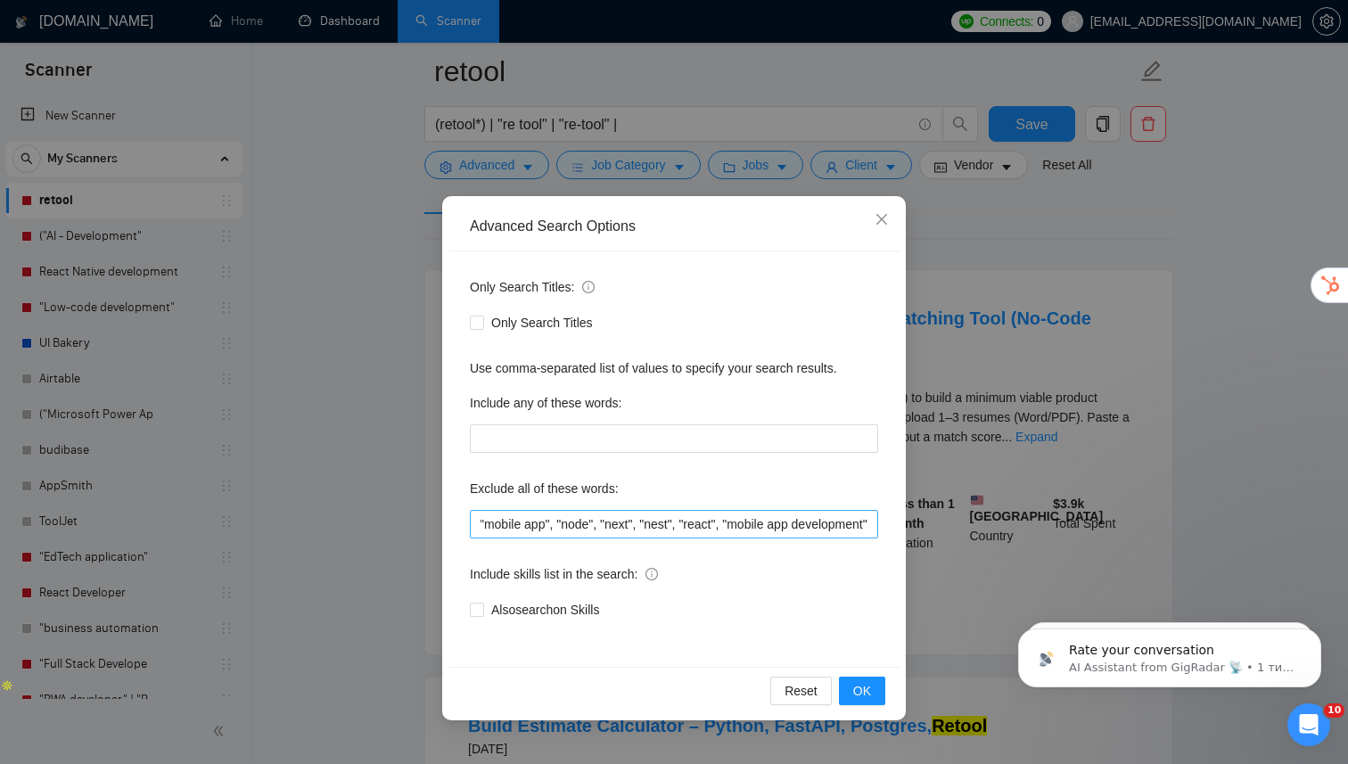
scroll to position [0, 97]
click at [870, 528] on input ""full-stack", "mobile app", "node", "next", "nest", "react", "mobile app develo…" at bounding box center [674, 524] width 408 height 29
click at [867, 681] on span "OK" at bounding box center [862, 691] width 18 height 20
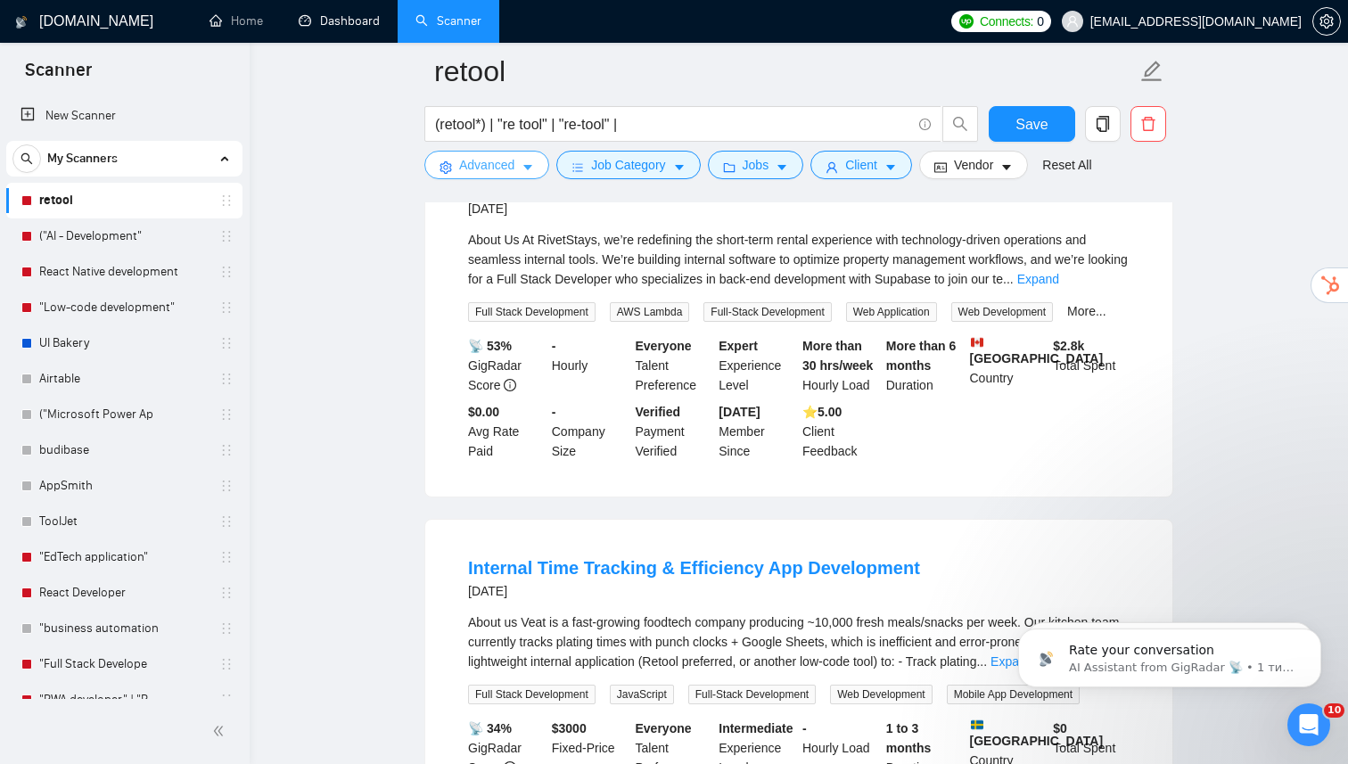
scroll to position [2219, 0]
click at [545, 169] on button "Advanced" at bounding box center [486, 165] width 125 height 29
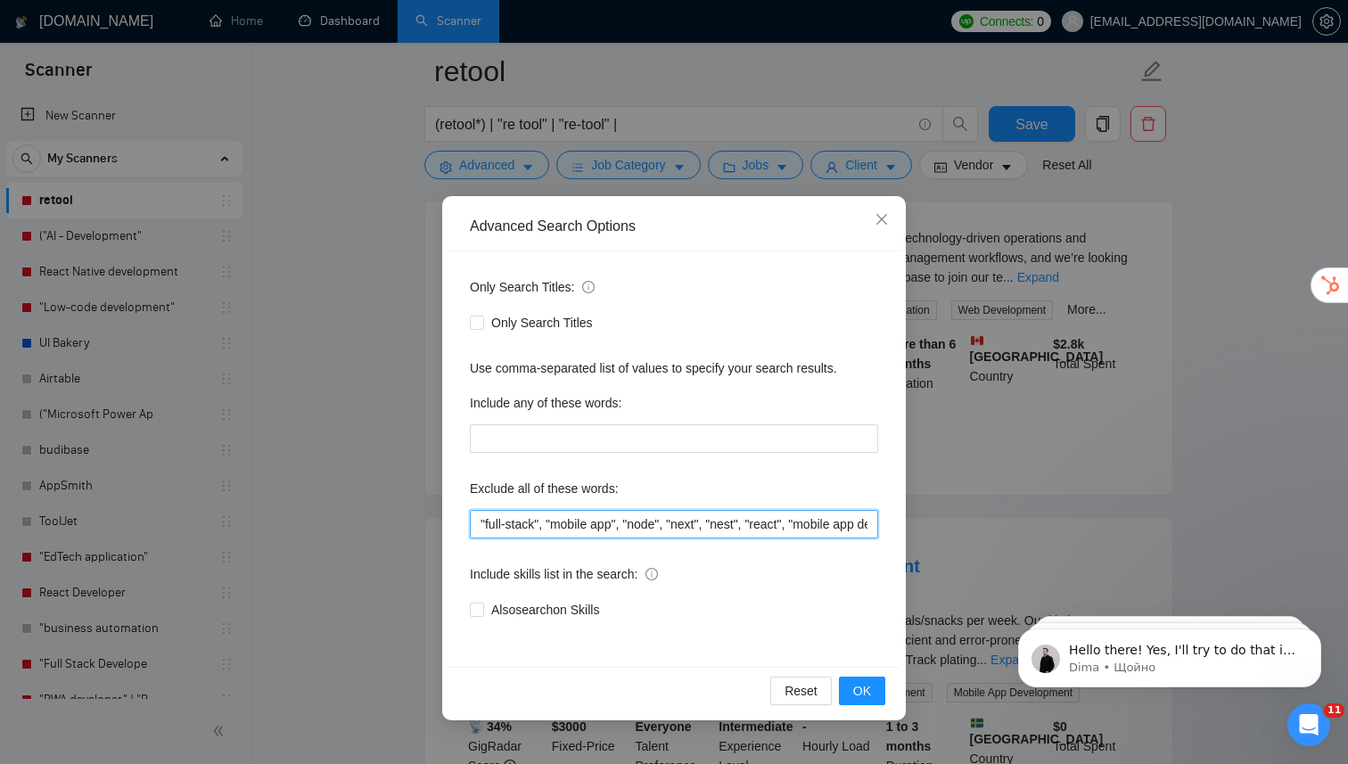
click at [540, 529] on input ""full-stack", "mobile app", "node", "next", "nest", "react", "mobile app develo…" at bounding box center [674, 524] width 408 height 29
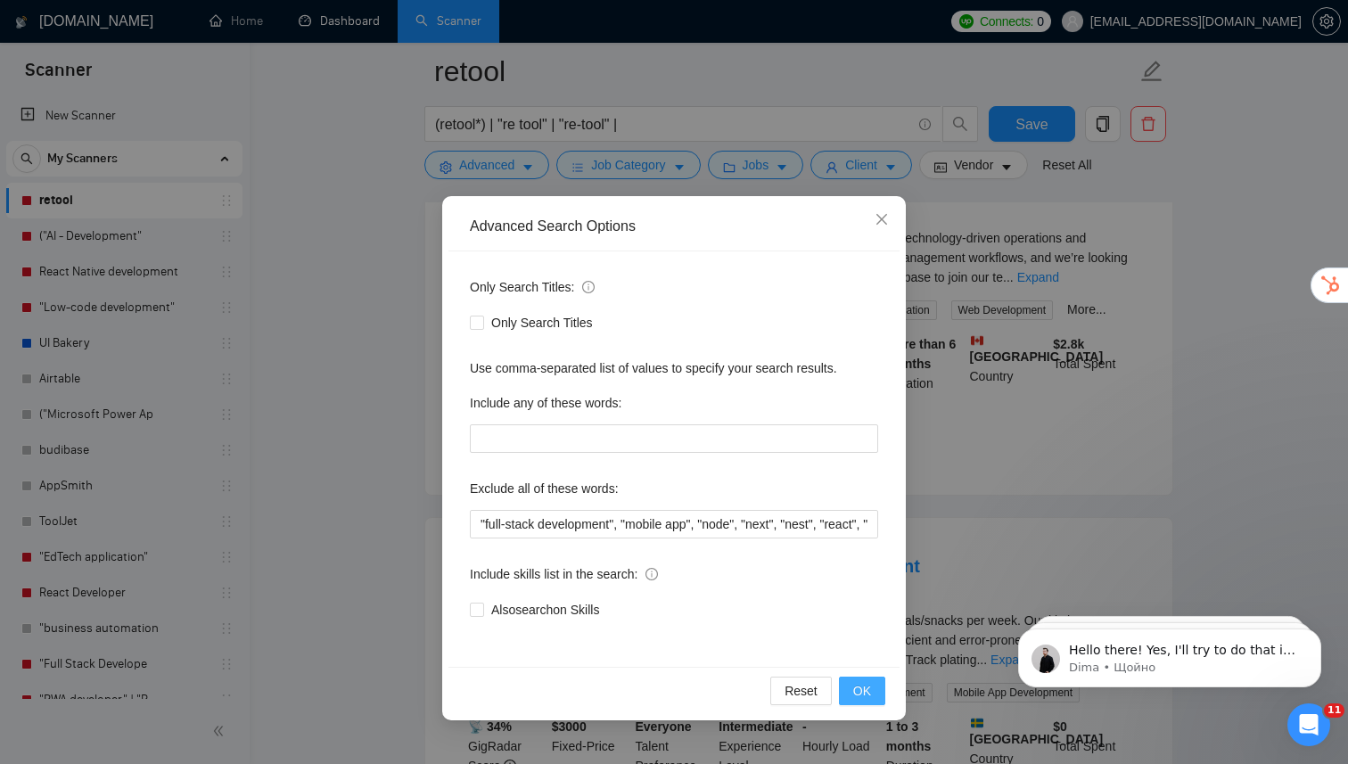
click at [856, 693] on span "OK" at bounding box center [862, 691] width 18 height 20
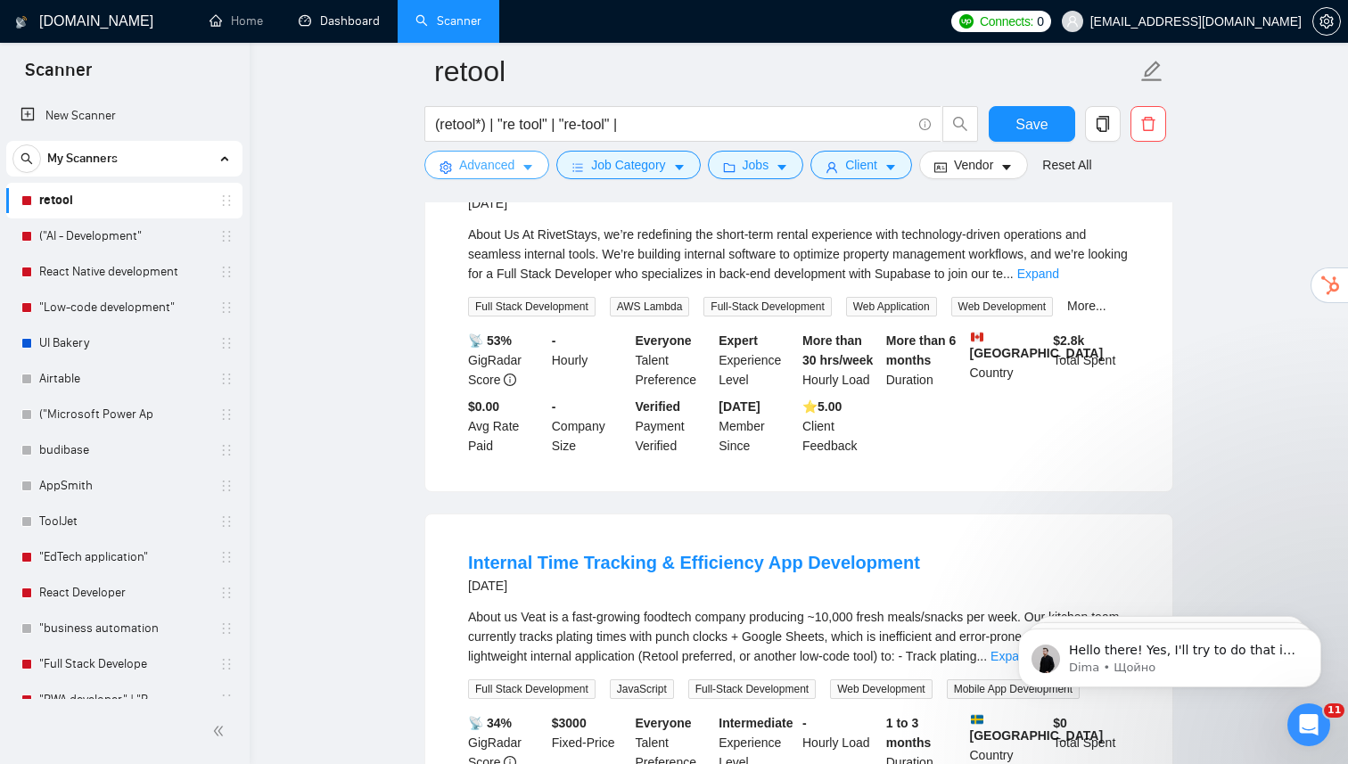
scroll to position [2222, 0]
click at [1059, 282] on link "Expand" at bounding box center [1038, 274] width 42 height 14
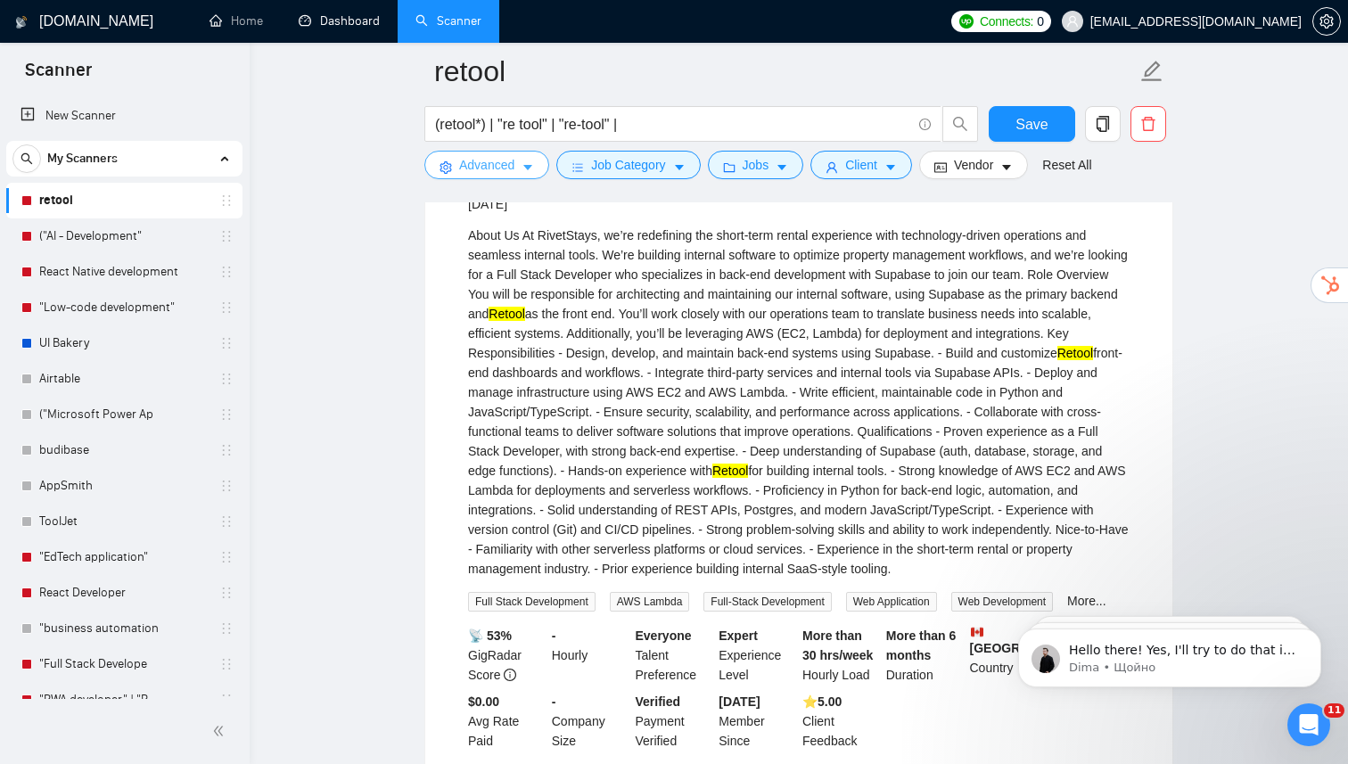
click at [516, 164] on button "Advanced" at bounding box center [486, 165] width 125 height 29
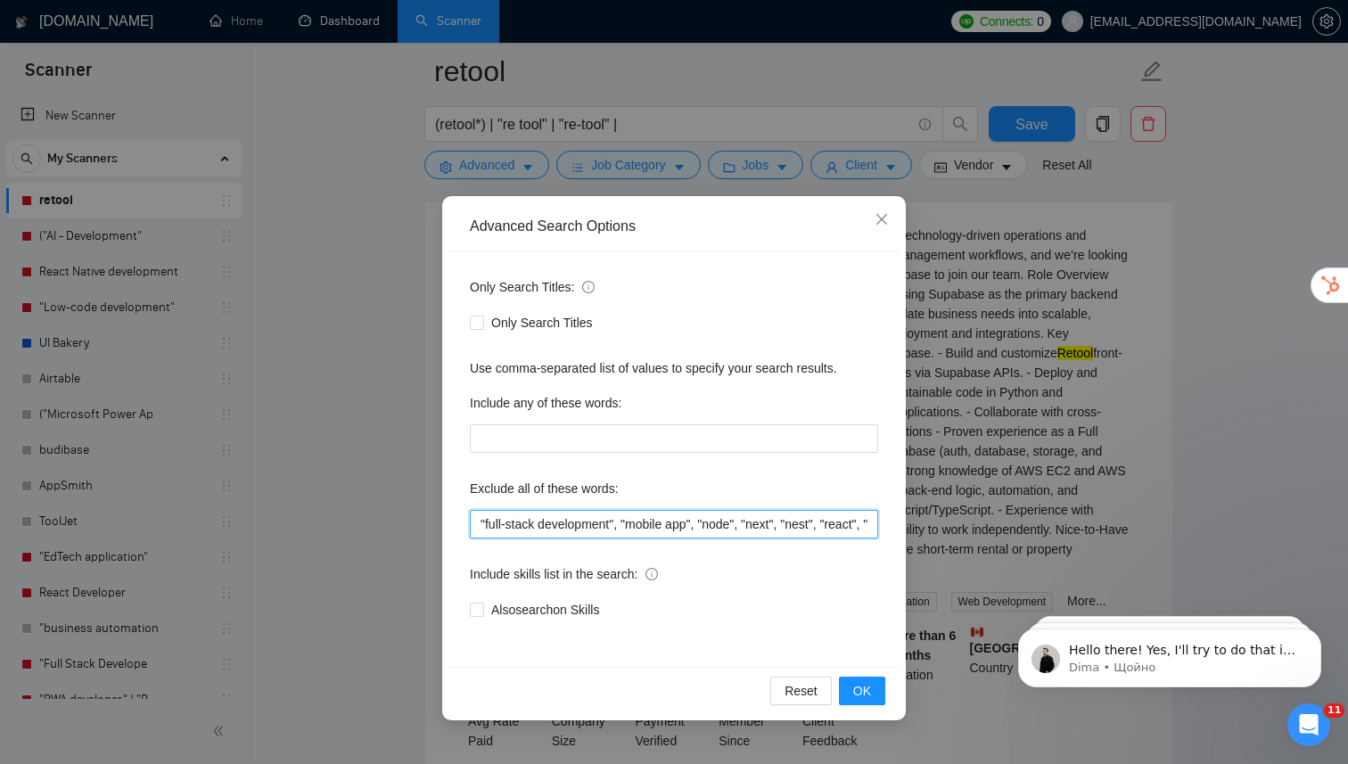
drag, startPoint x: 619, startPoint y: 528, endPoint x: 582, endPoint y: 528, distance: 37.4
click at [584, 528] on input ""full-stack development", "mobile app", "node", "next", "nest", "react", "mobil…" at bounding box center [674, 524] width 408 height 29
type input ""full-stack develoer", "mobile app", "node", "next", "nest", "react", "mobile a…"
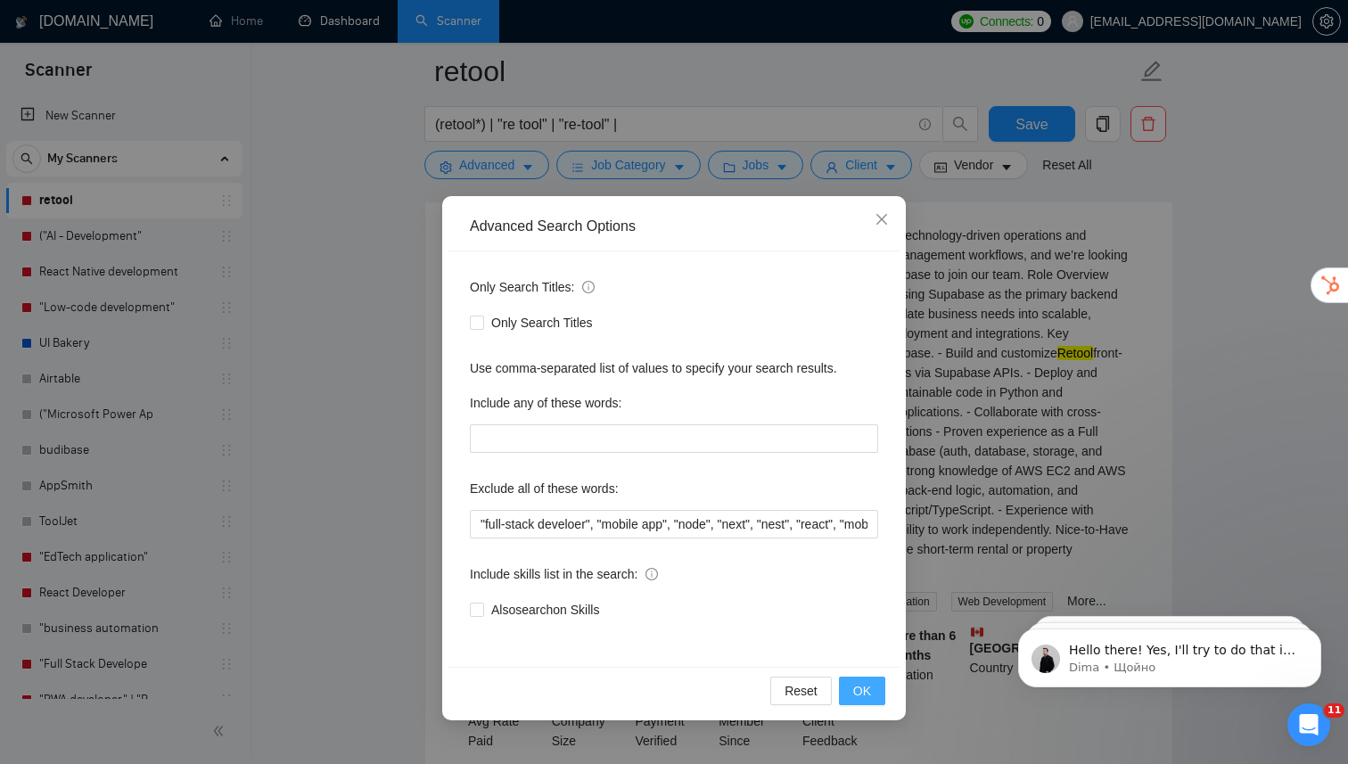
click at [873, 694] on button "OK" at bounding box center [862, 690] width 46 height 29
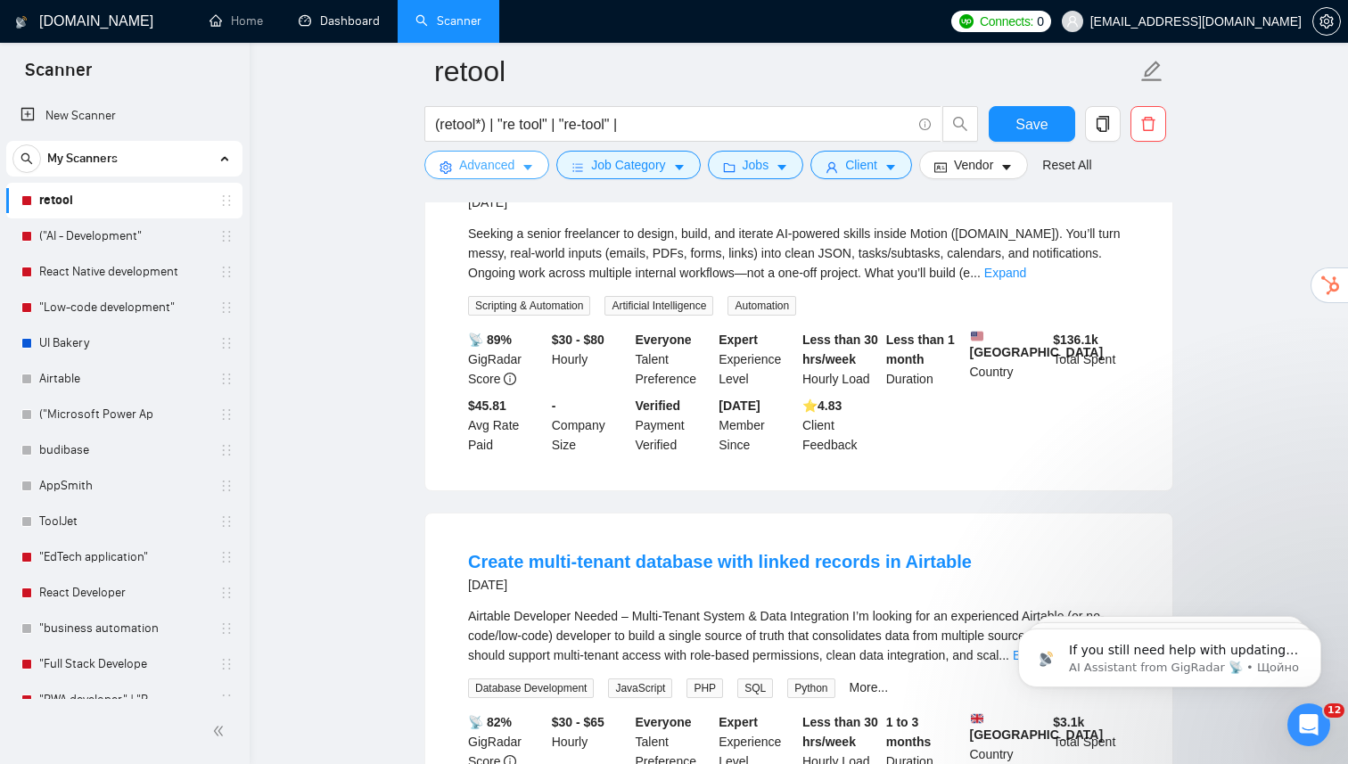
scroll to position [307, 0]
click at [1026, 280] on link "Expand" at bounding box center [1005, 273] width 42 height 14
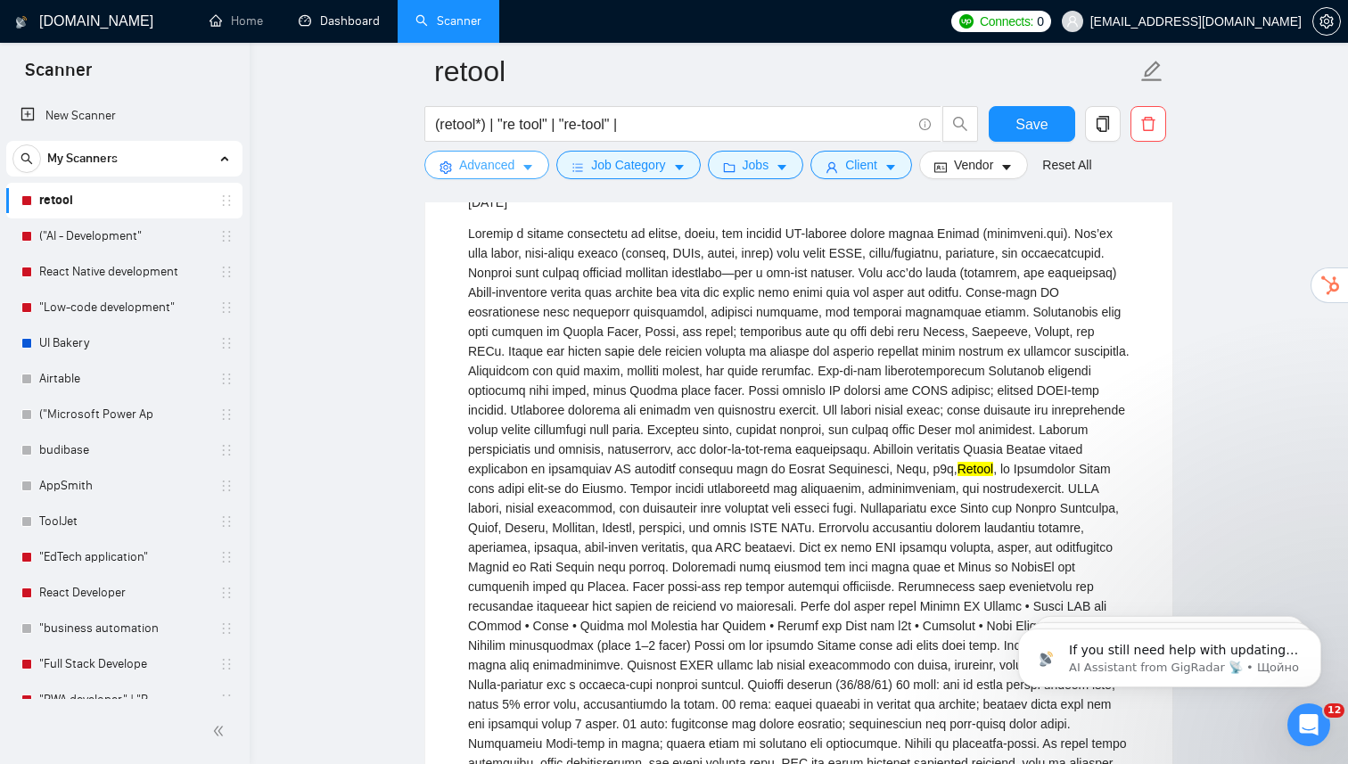
click at [505, 168] on span "Advanced" at bounding box center [486, 165] width 55 height 20
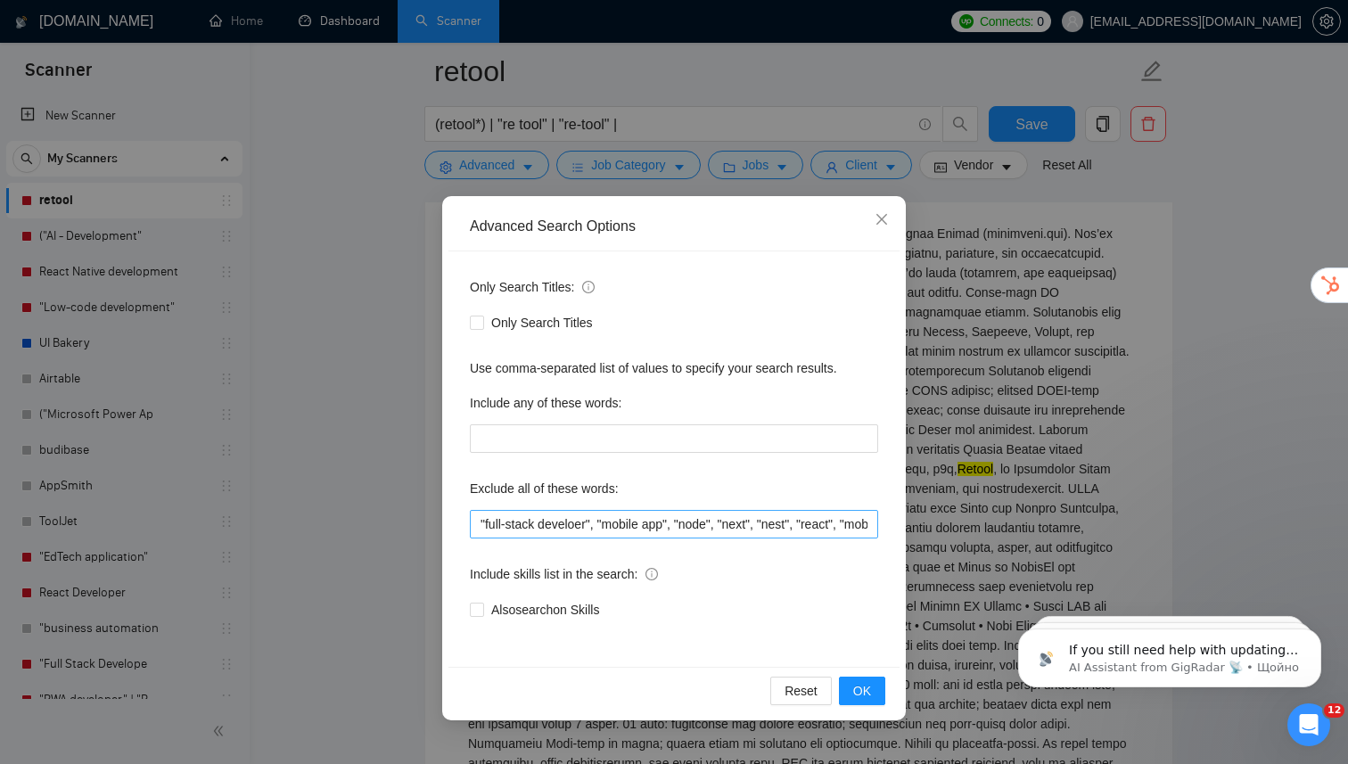
scroll to position [0, 213]
click at [882, 225] on icon "close" at bounding box center [881, 219] width 14 height 14
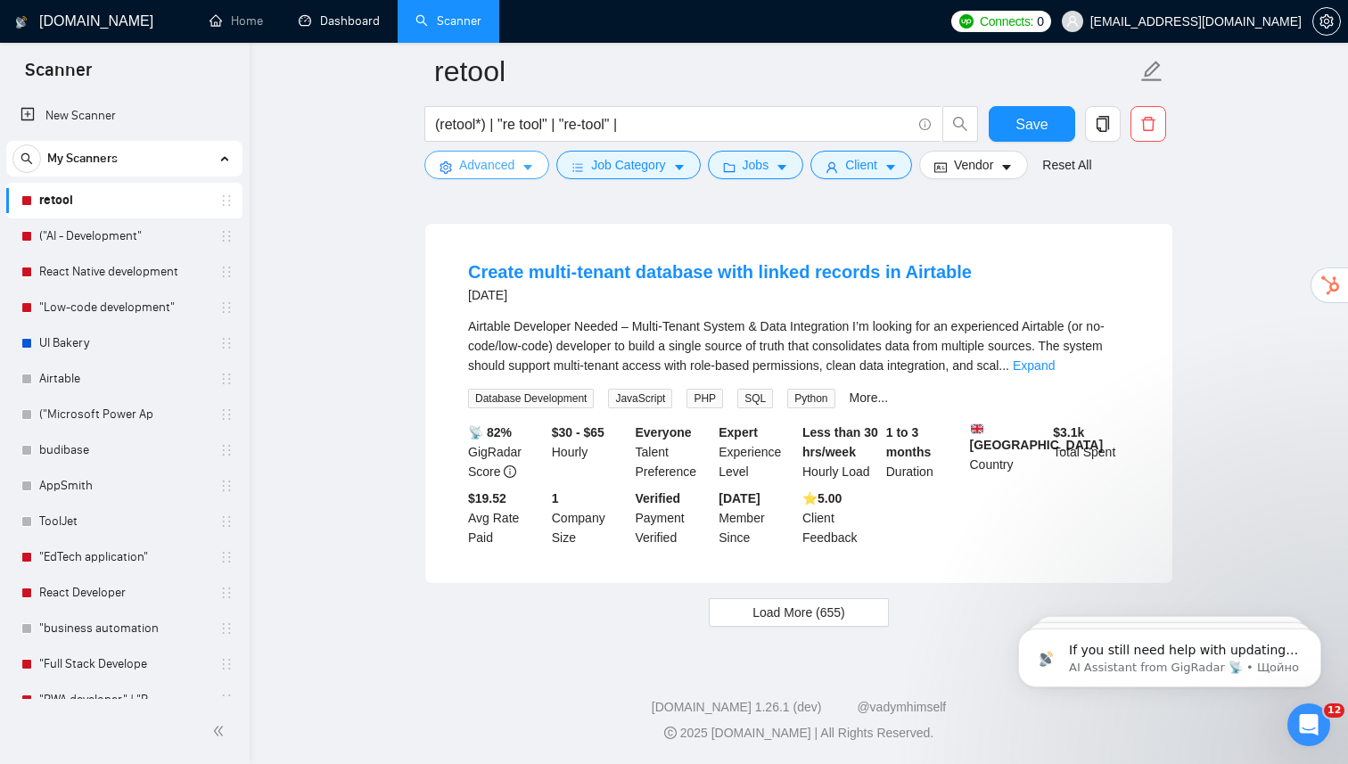
scroll to position [4294, 0]
click at [800, 602] on span "Load More (655)" at bounding box center [798, 612] width 93 height 20
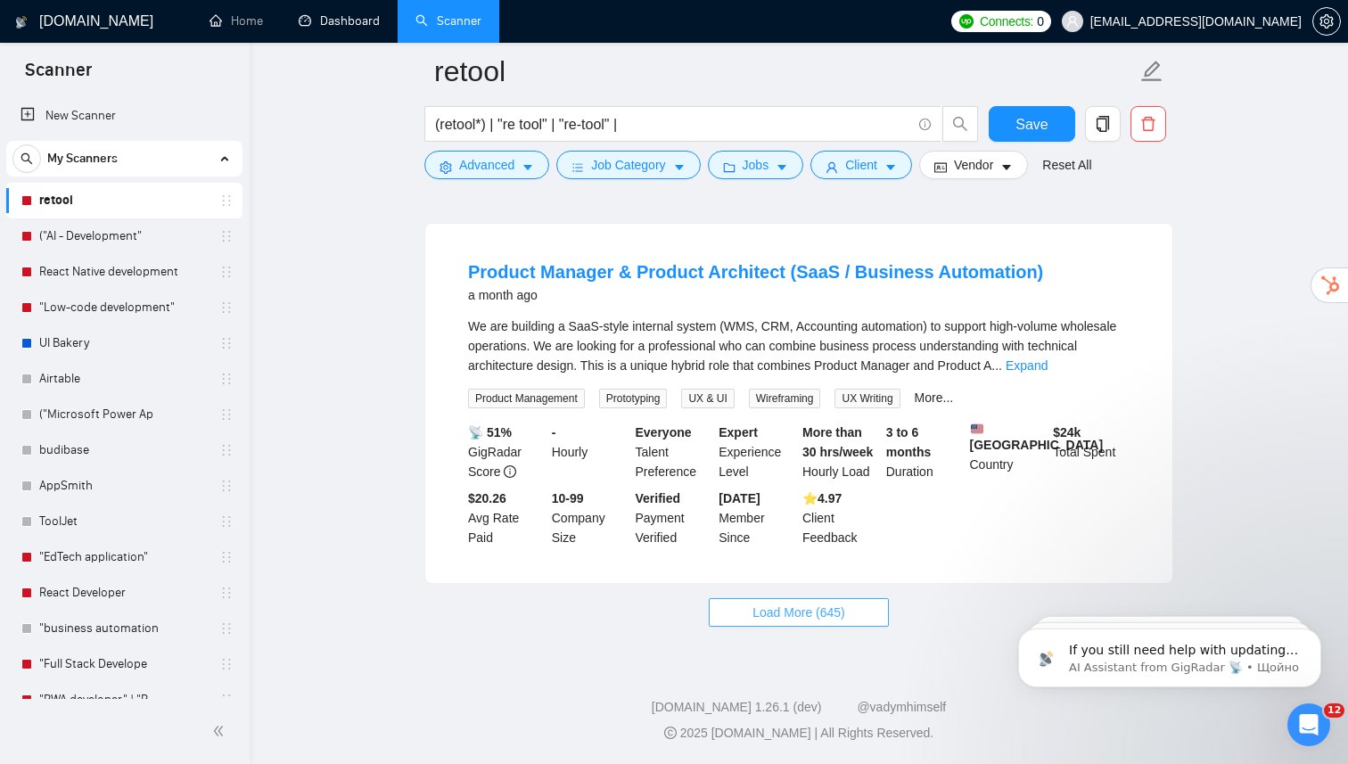
scroll to position [8245, 0]
click at [799, 619] on span "Load More (645)" at bounding box center [798, 612] width 93 height 20
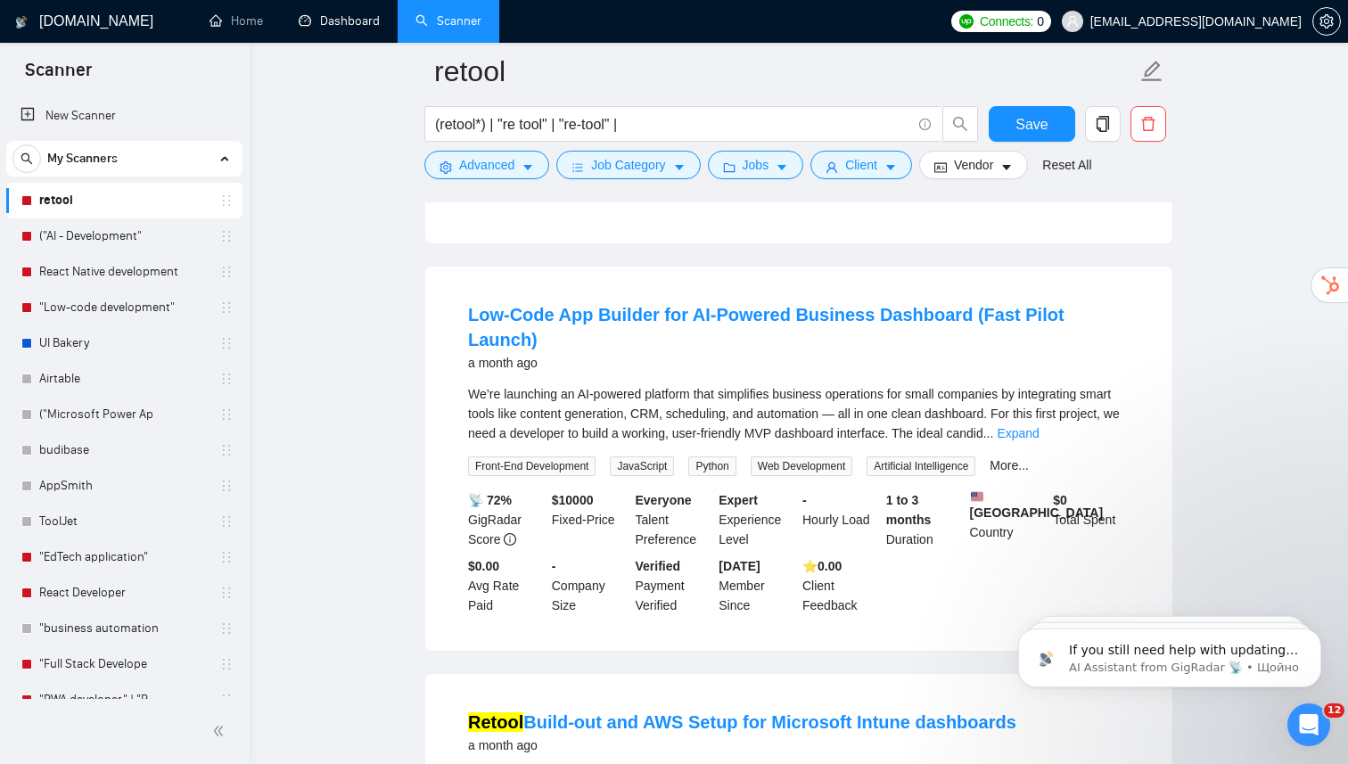
scroll to position [9959, 0]
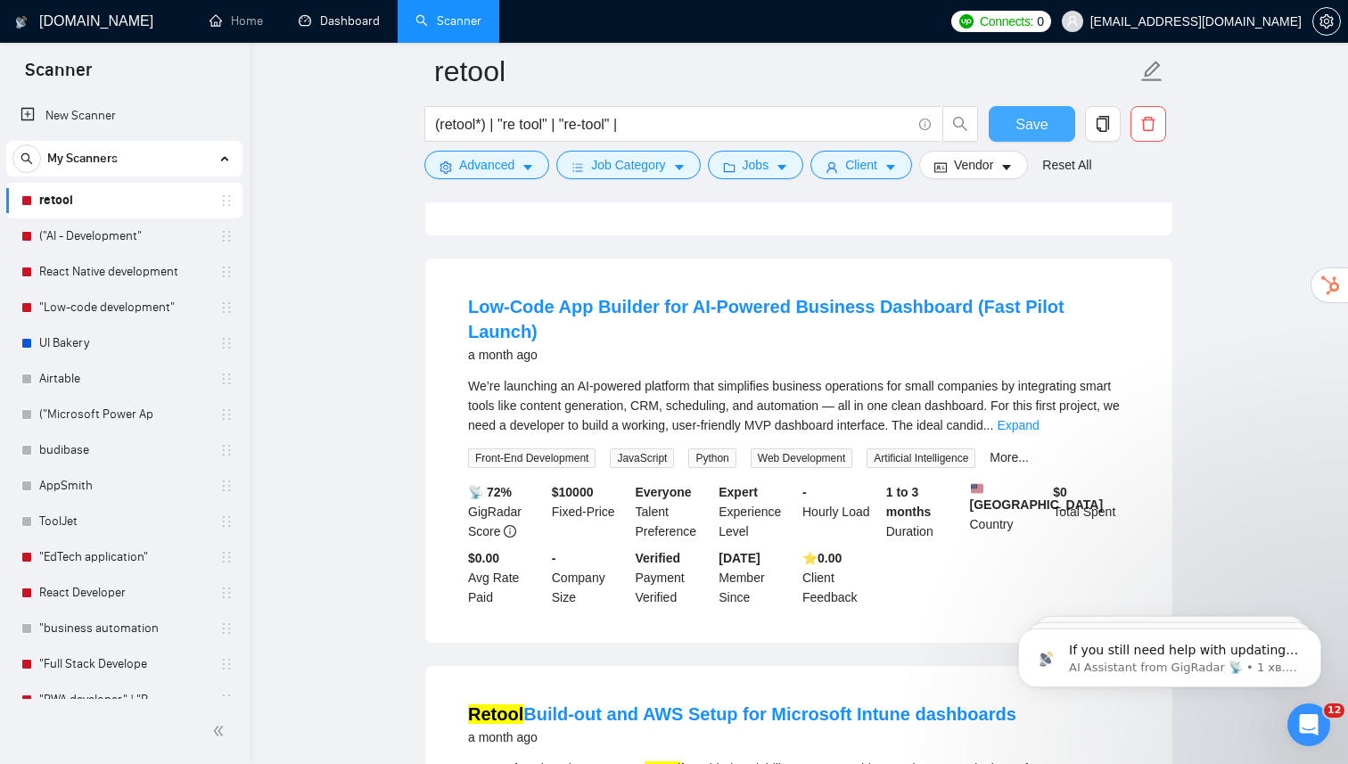
click at [1016, 117] on span "Save" at bounding box center [1031, 124] width 32 height 22
click at [127, 230] on link "("AI - Development"" at bounding box center [123, 236] width 169 height 36
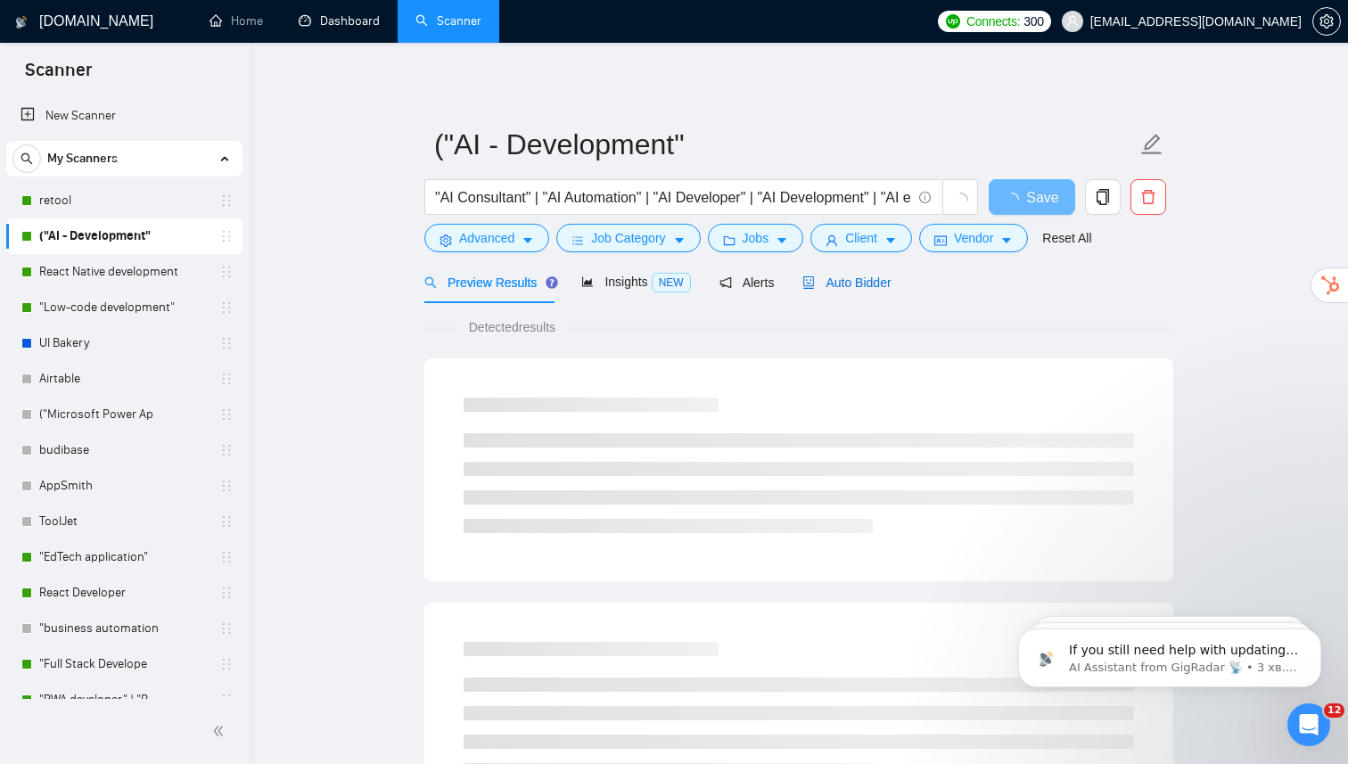
click at [869, 290] on div "Auto Bidder" at bounding box center [846, 283] width 88 height 20
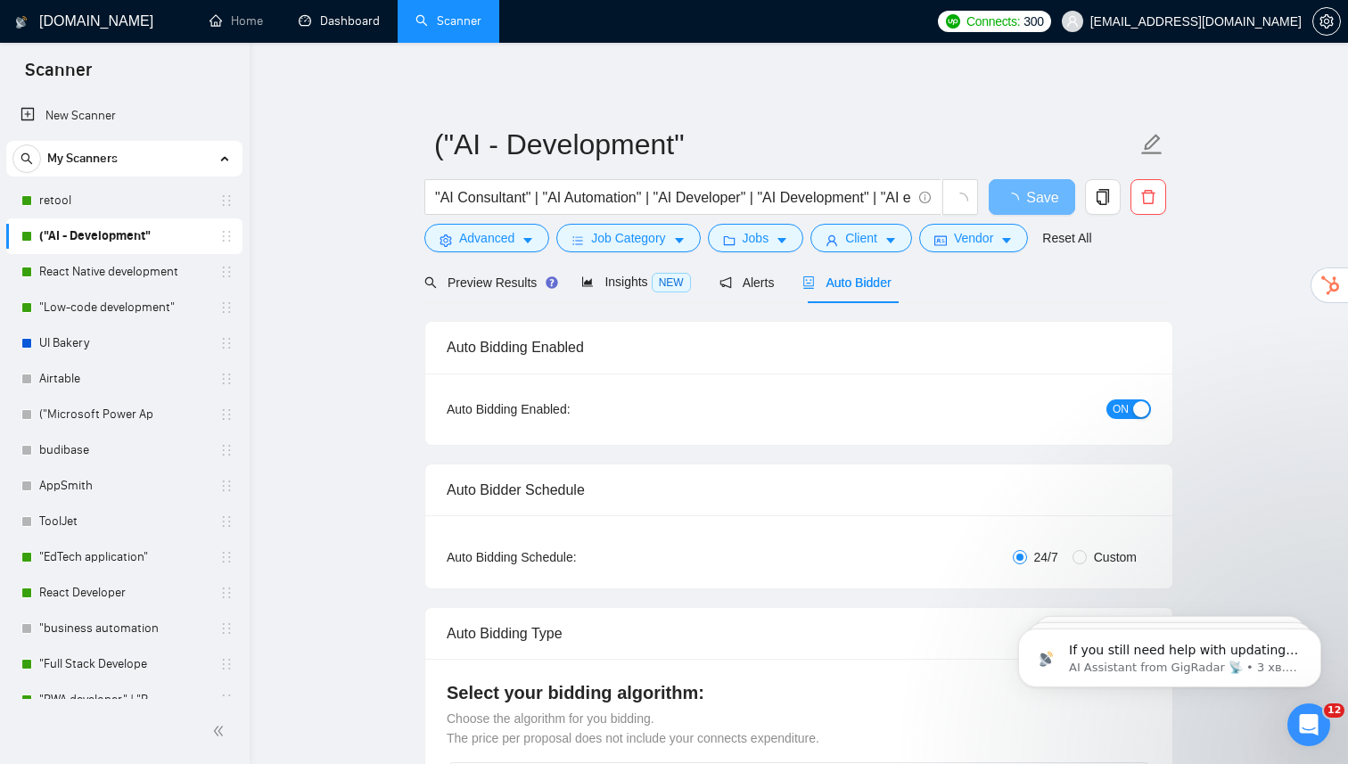
radio input "false"
radio input "true"
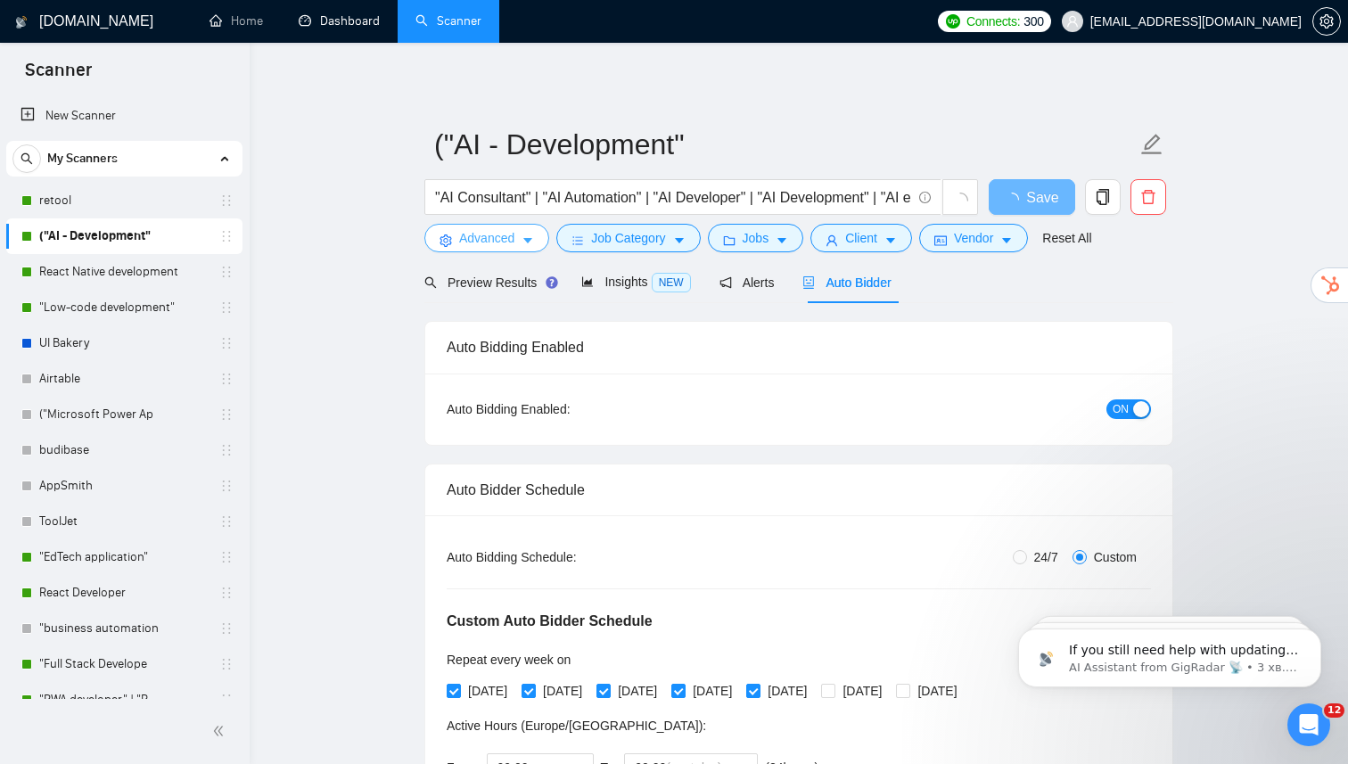
click at [521, 239] on button "Advanced" at bounding box center [486, 238] width 125 height 29
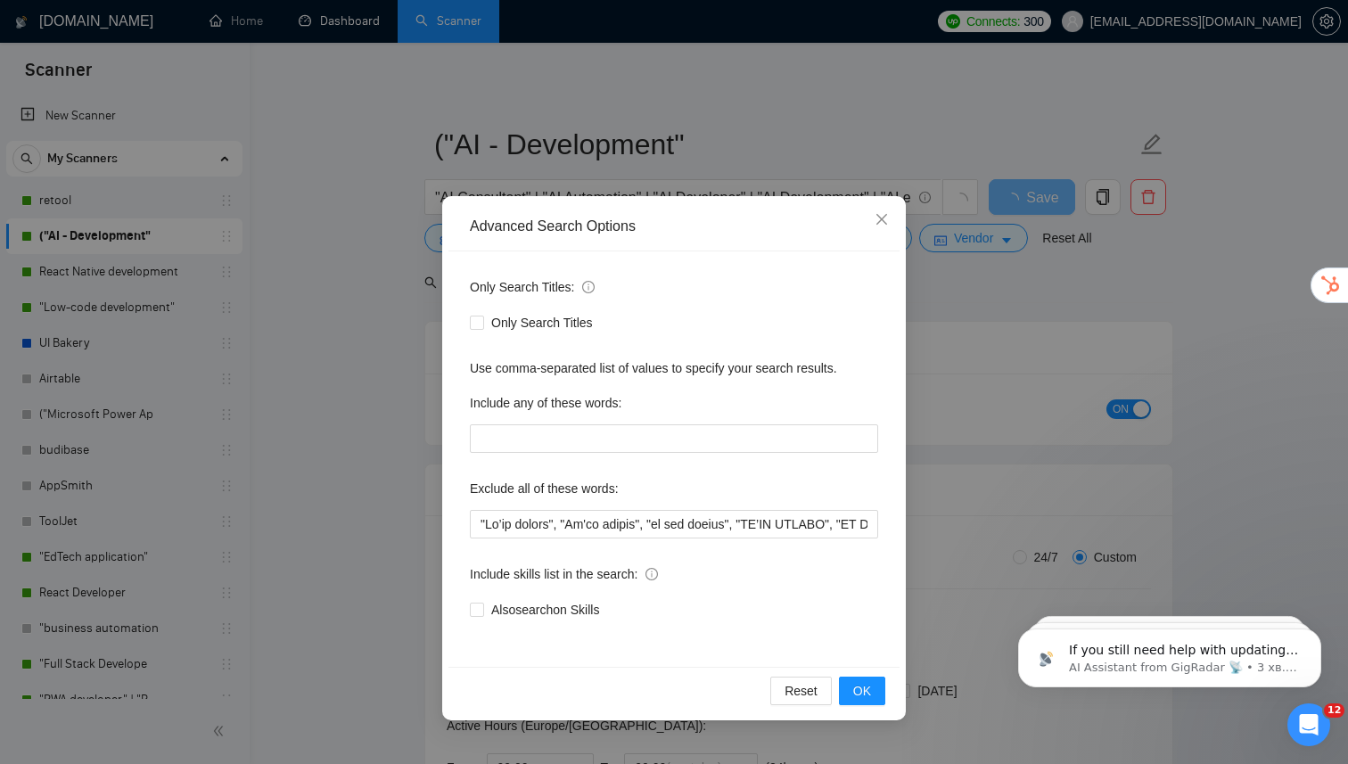
click at [343, 353] on div "Advanced Search Options Only Search Titles: Only Search Titles Use comma-separa…" at bounding box center [674, 382] width 1348 height 764
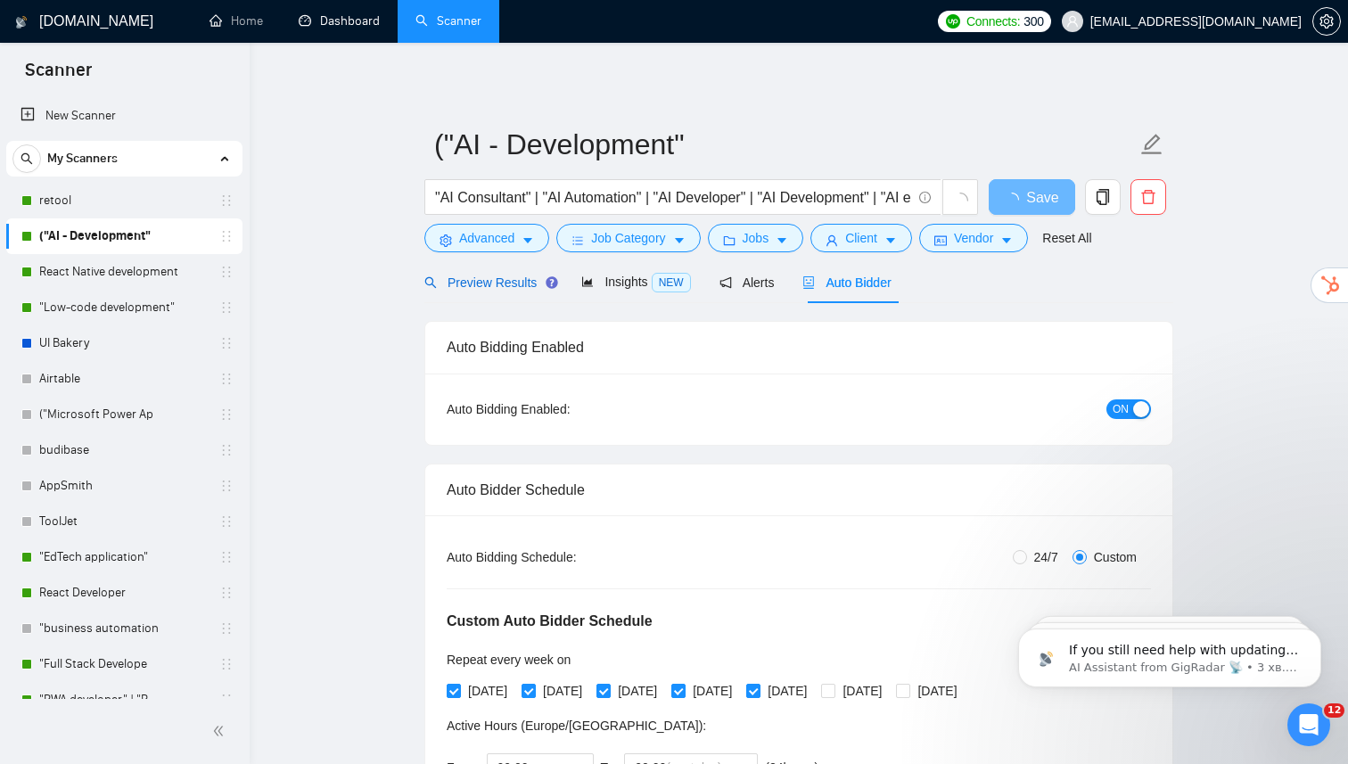
click at [480, 286] on span "Preview Results" at bounding box center [488, 282] width 128 height 14
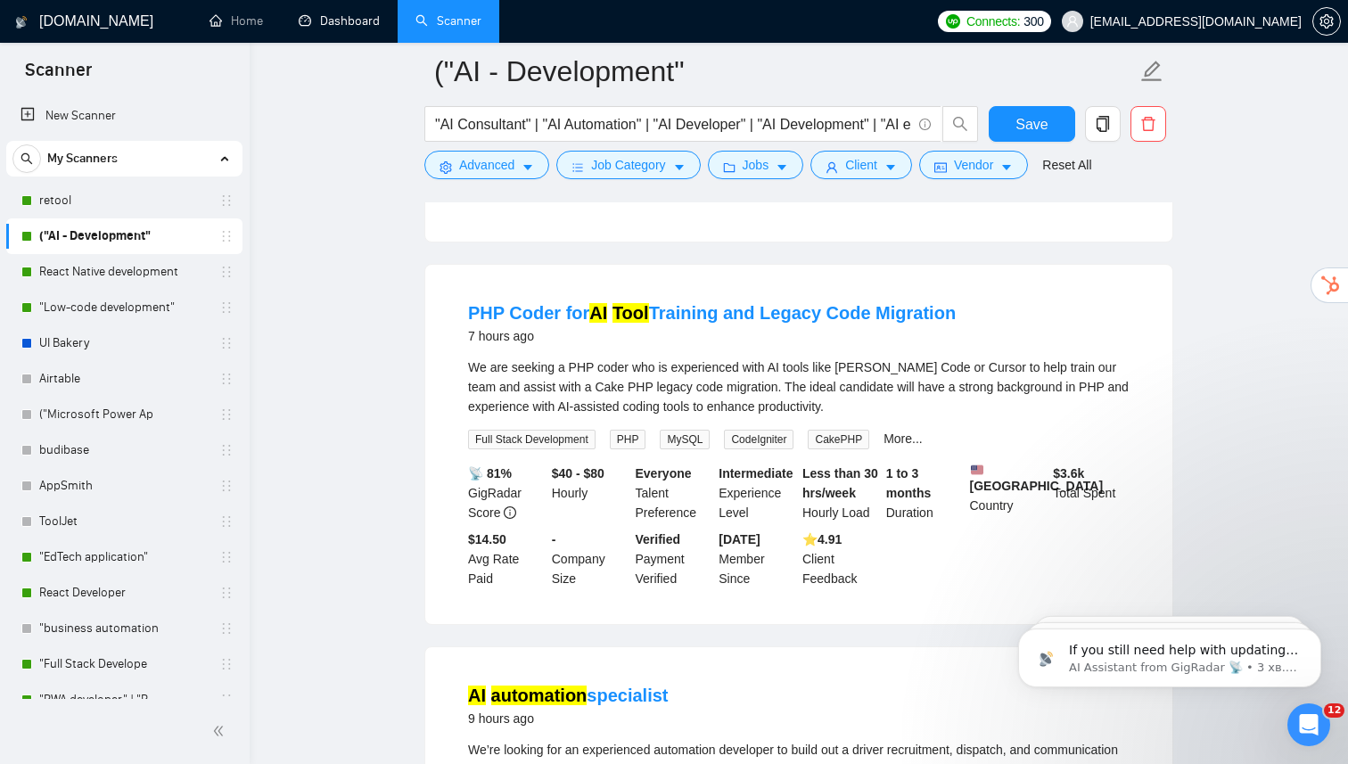
scroll to position [857, 0]
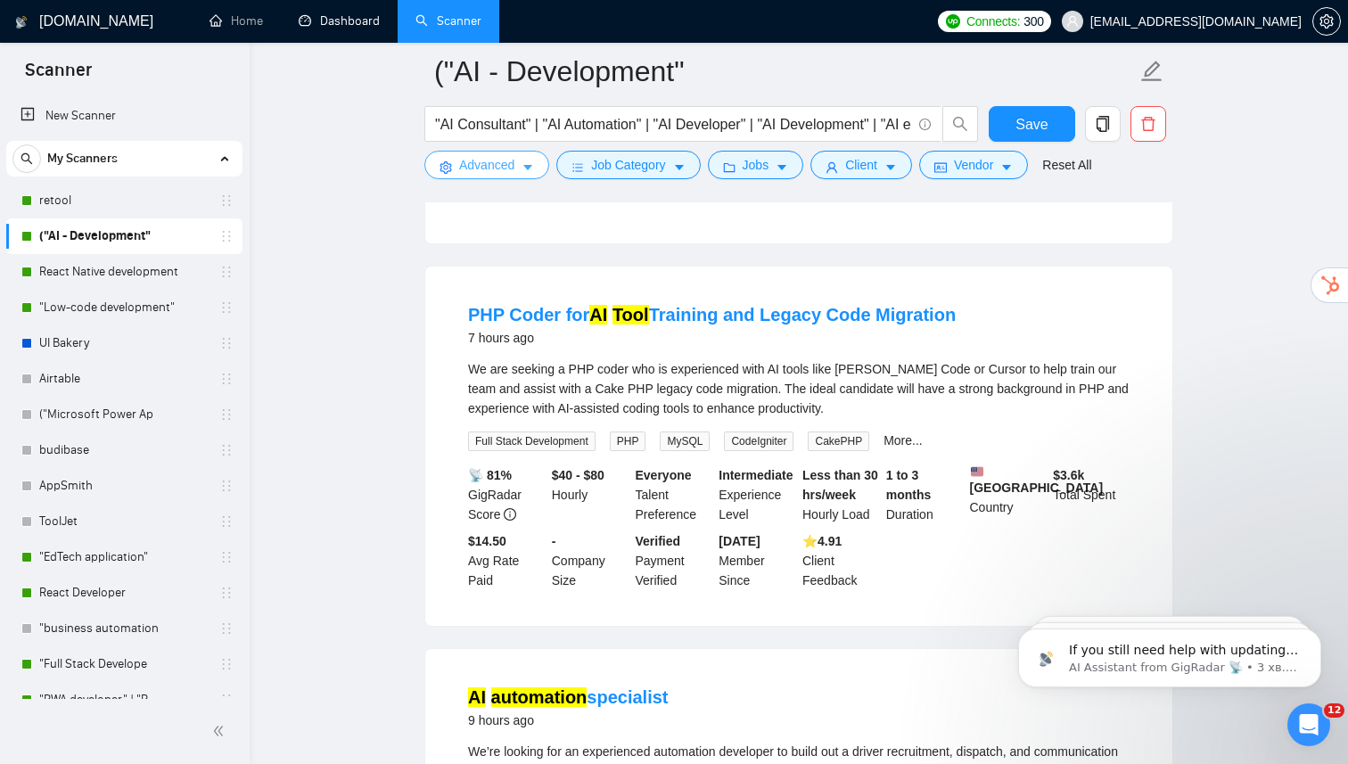
click at [524, 158] on button "Advanced" at bounding box center [486, 165] width 125 height 29
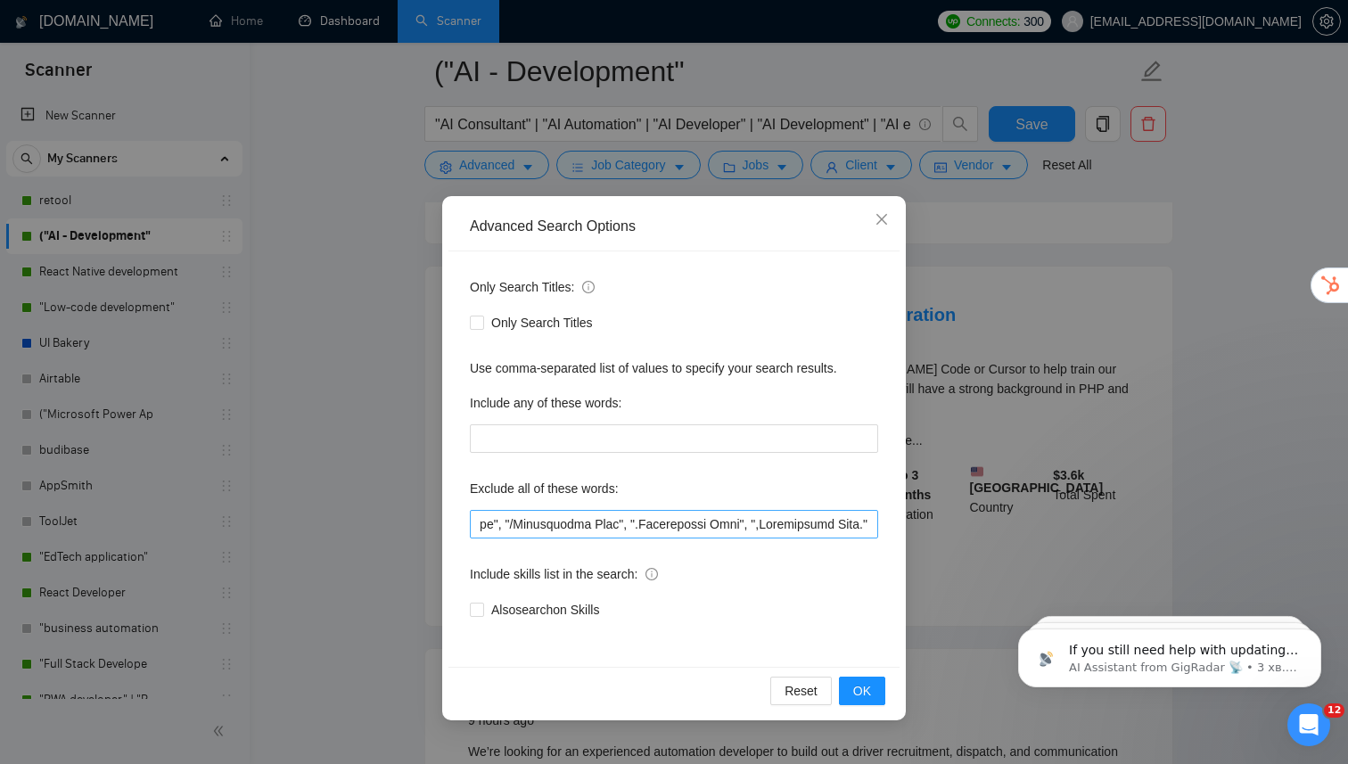
scroll to position [0, 5627]
click at [871, 530] on input "text" at bounding box center [674, 524] width 408 height 29
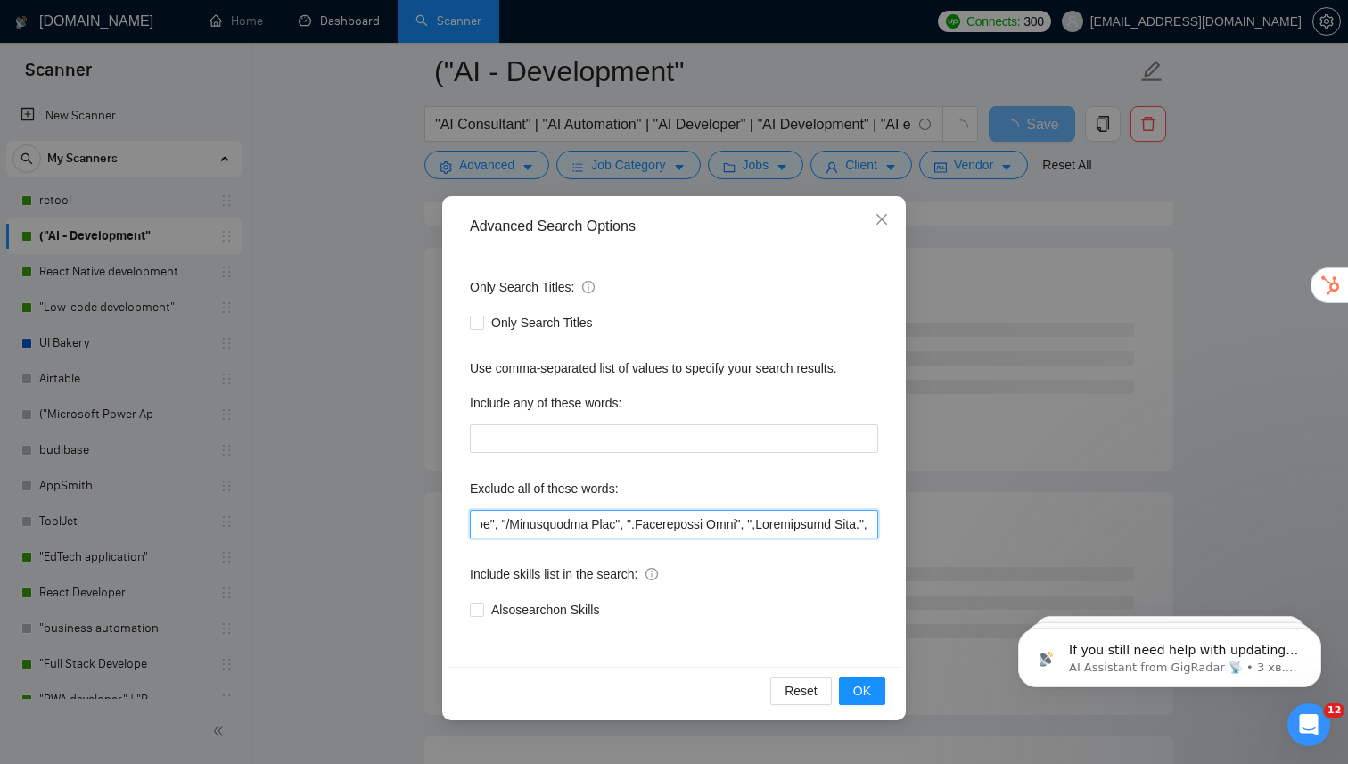
type input ""We’re hiring", "We're hiring", "we are hiring", "WE’RE HIRING", "WE ARE HIRING…"
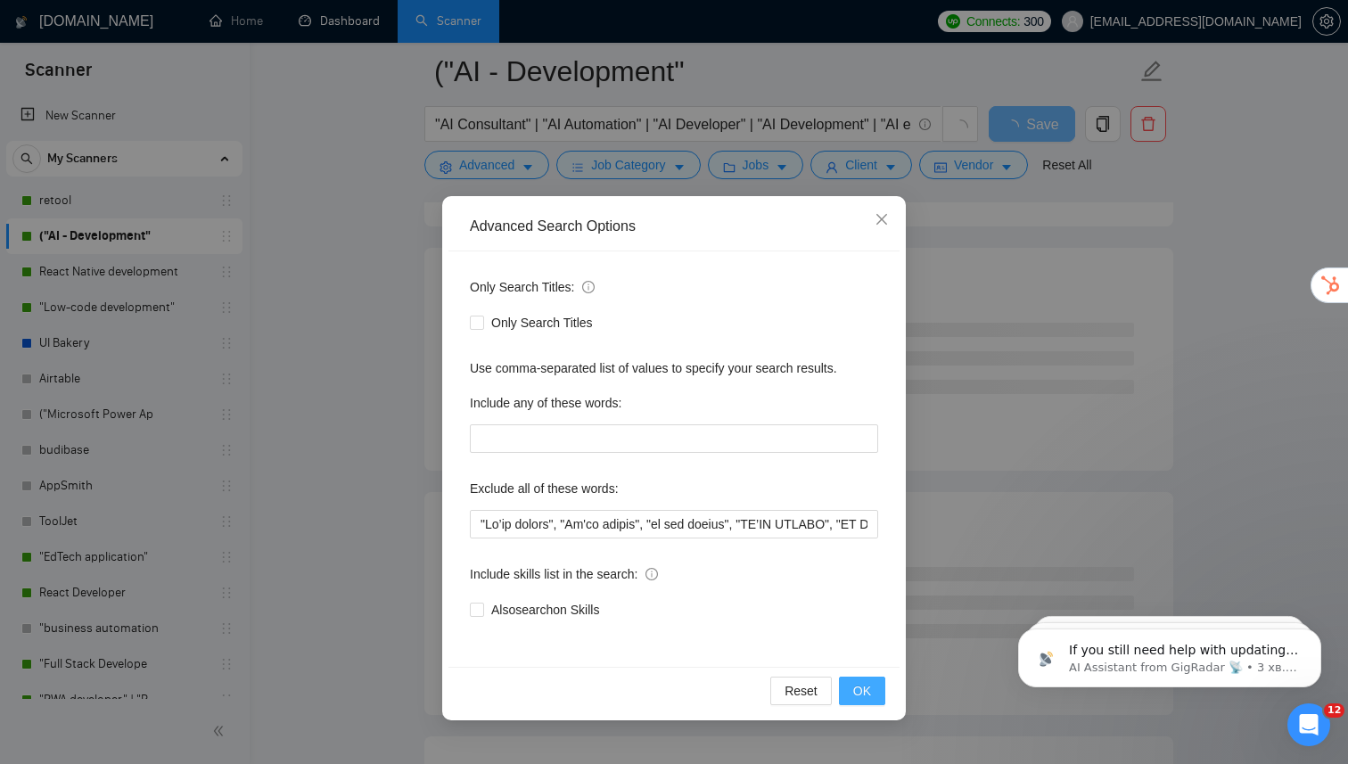
click at [862, 698] on span "OK" at bounding box center [862, 691] width 18 height 20
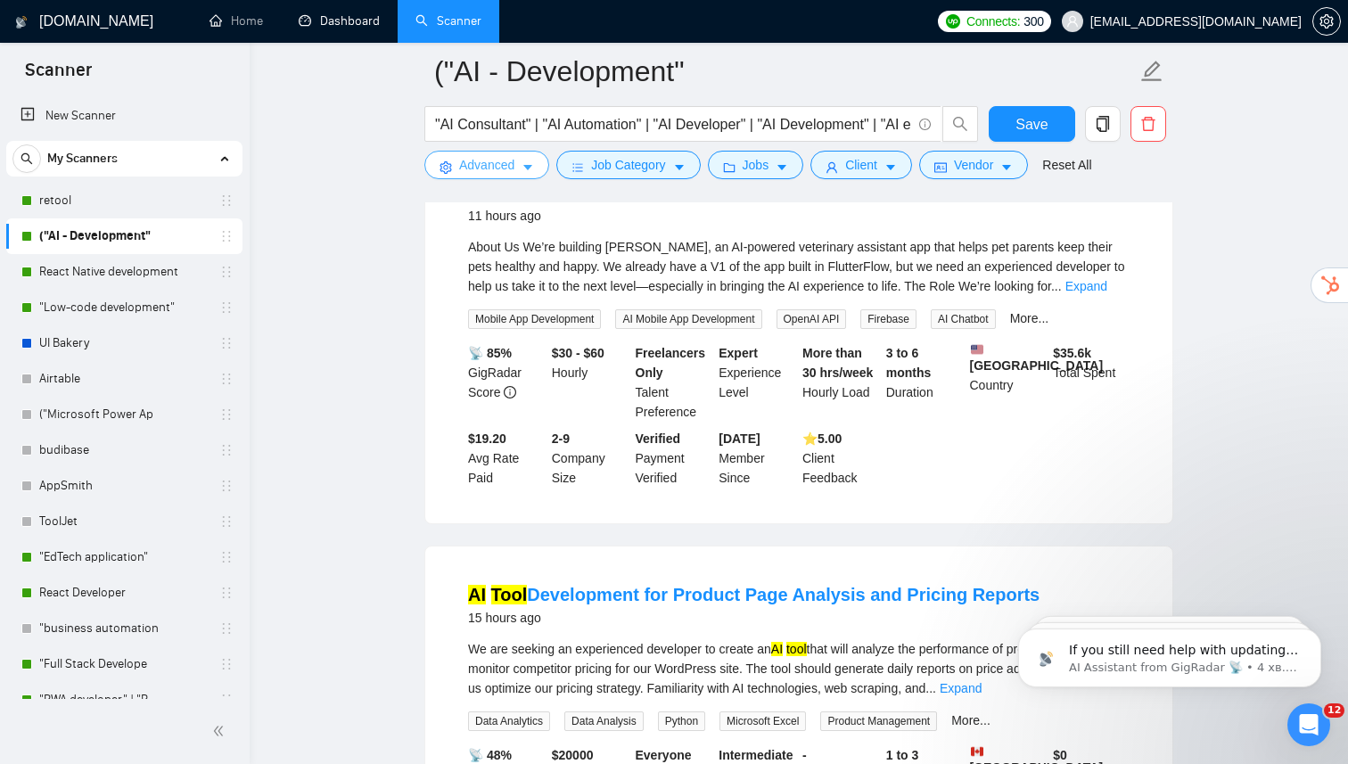
scroll to position [2558, 0]
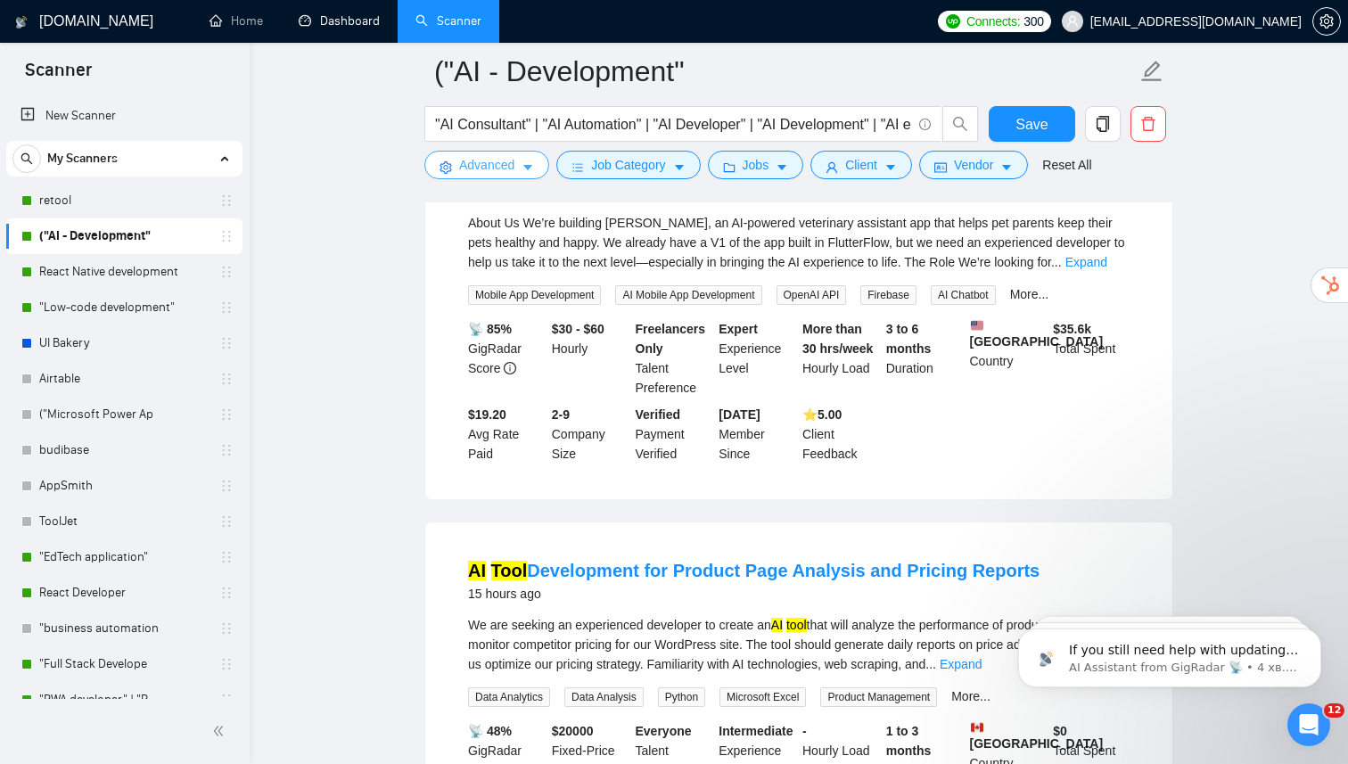
click at [511, 173] on span "Advanced" at bounding box center [486, 165] width 55 height 20
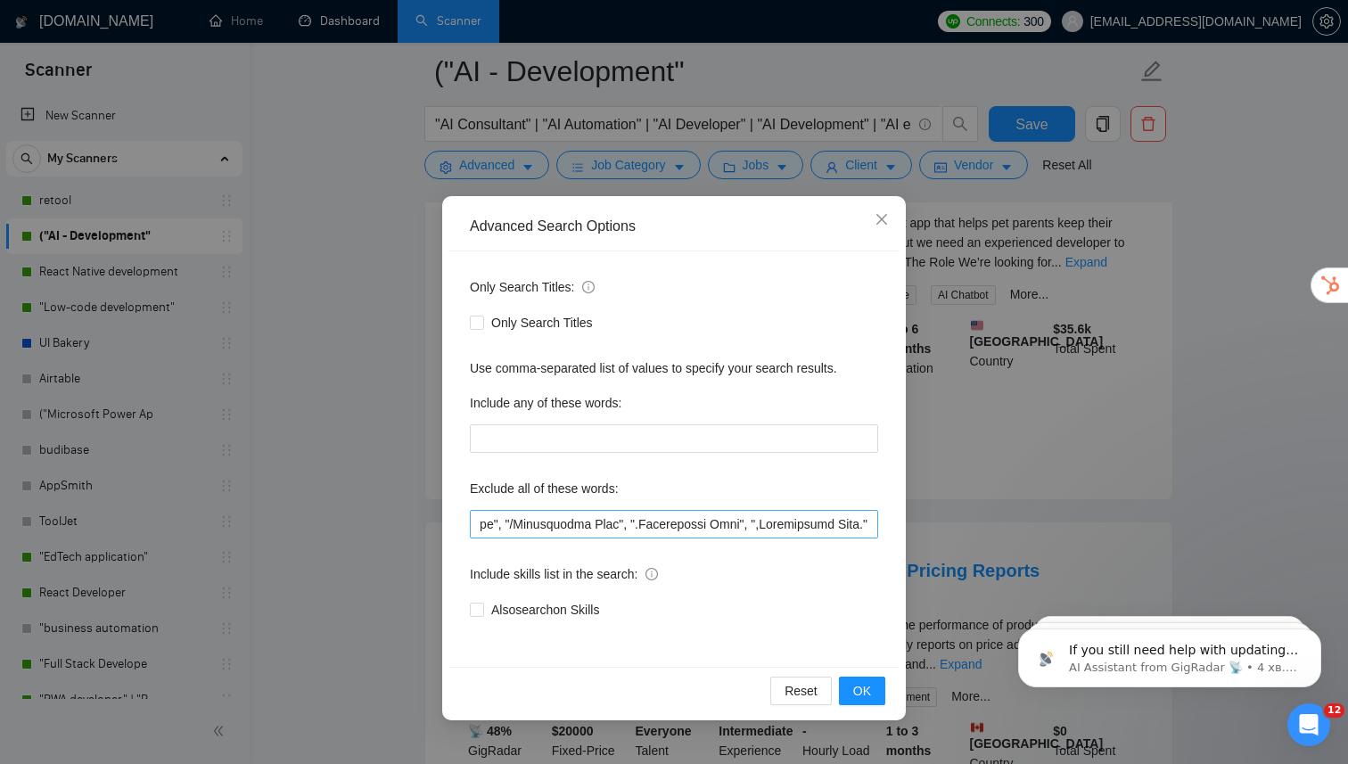
scroll to position [0, 5627]
click at [479, 614] on input "Also search on Skills" at bounding box center [476, 608] width 12 height 12
checkbox input "true"
click at [873, 527] on input "text" at bounding box center [674, 524] width 408 height 29
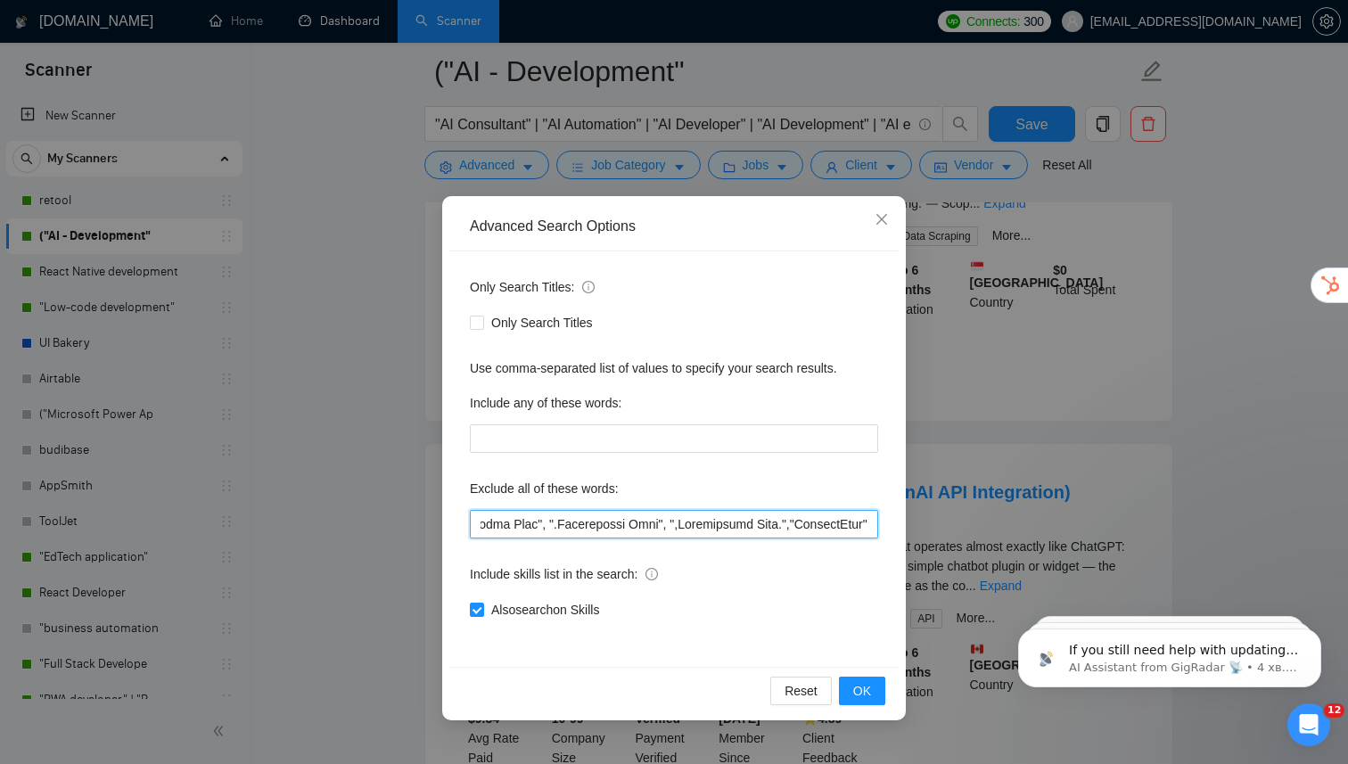
scroll to position [0, 5704]
type input ""We’re hiring", "We're hiring", "we are hiring", "WE’RE HIRING", "WE ARE HIRING…"
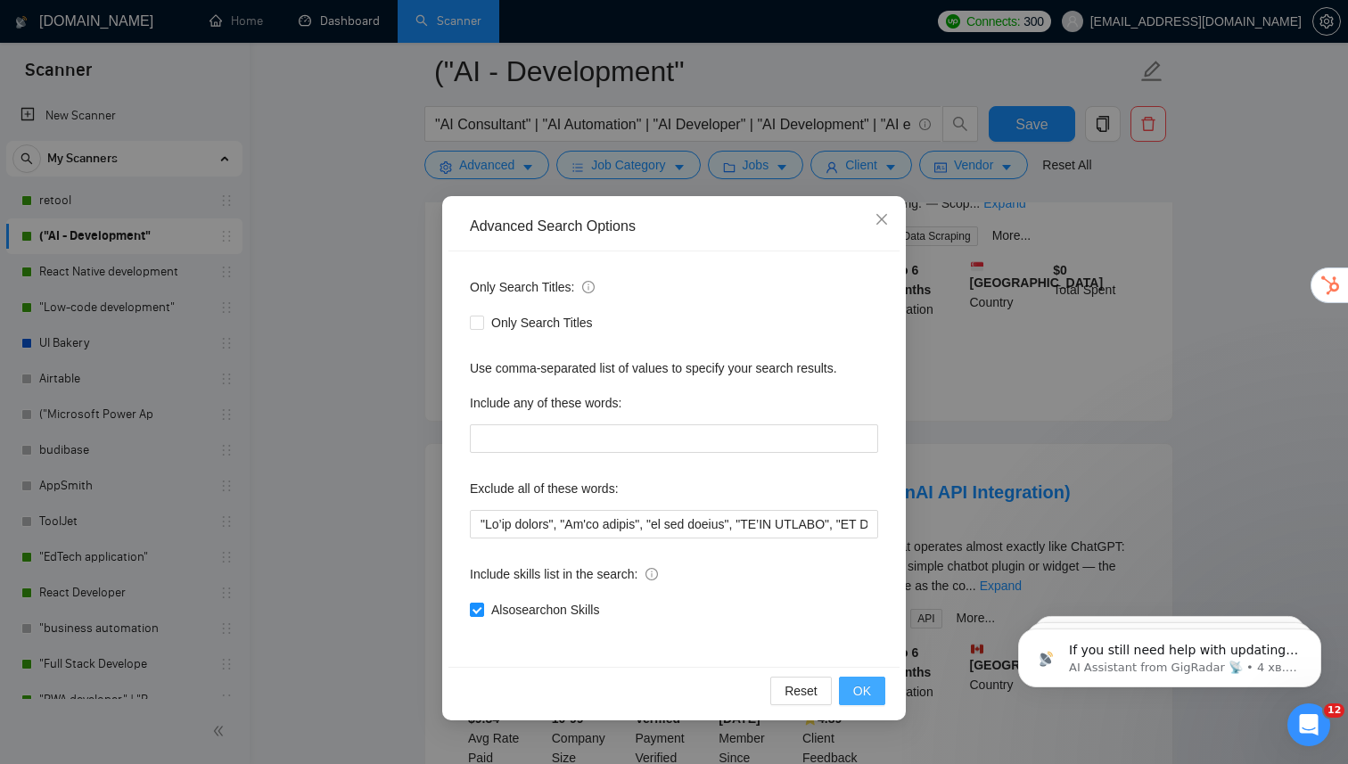
click at [864, 689] on span "OK" at bounding box center [862, 691] width 18 height 20
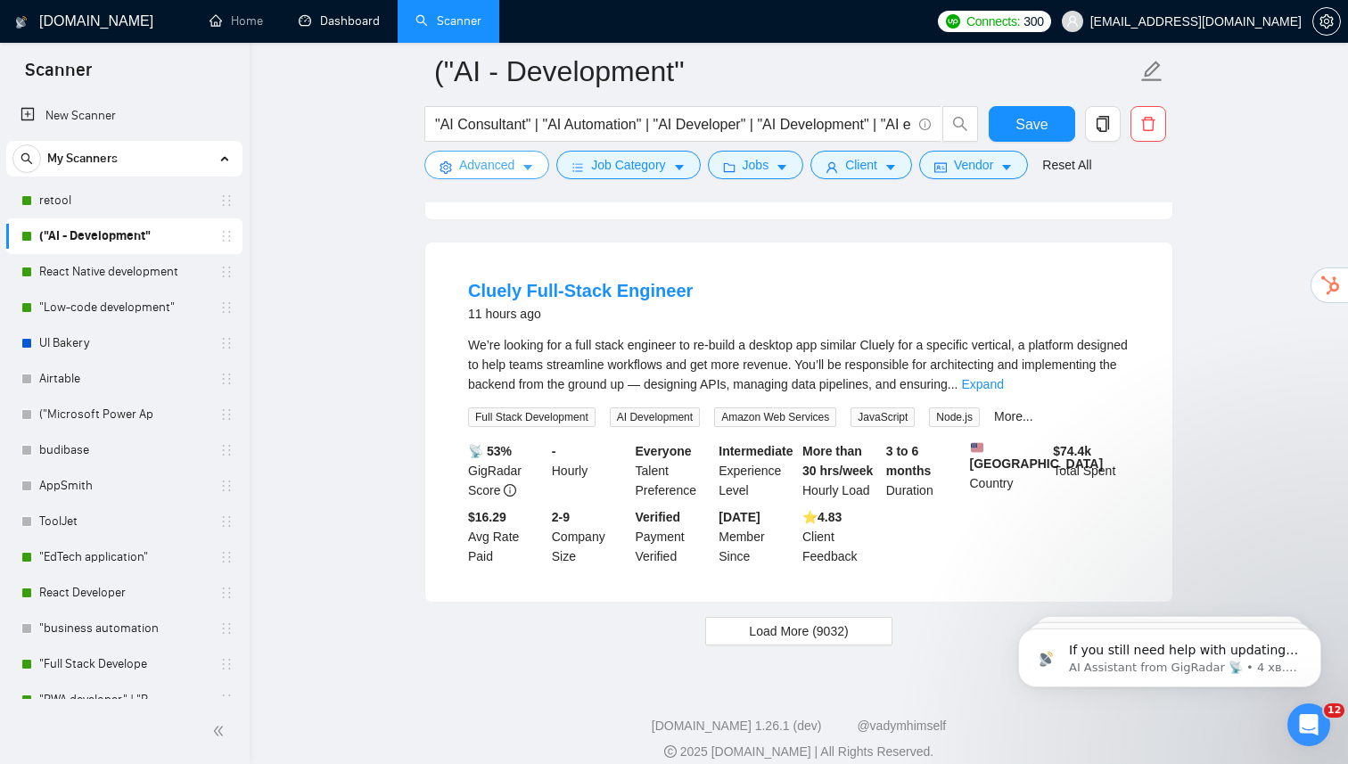
scroll to position [3584, 0]
click at [1003, 390] on link "Expand" at bounding box center [982, 383] width 42 height 14
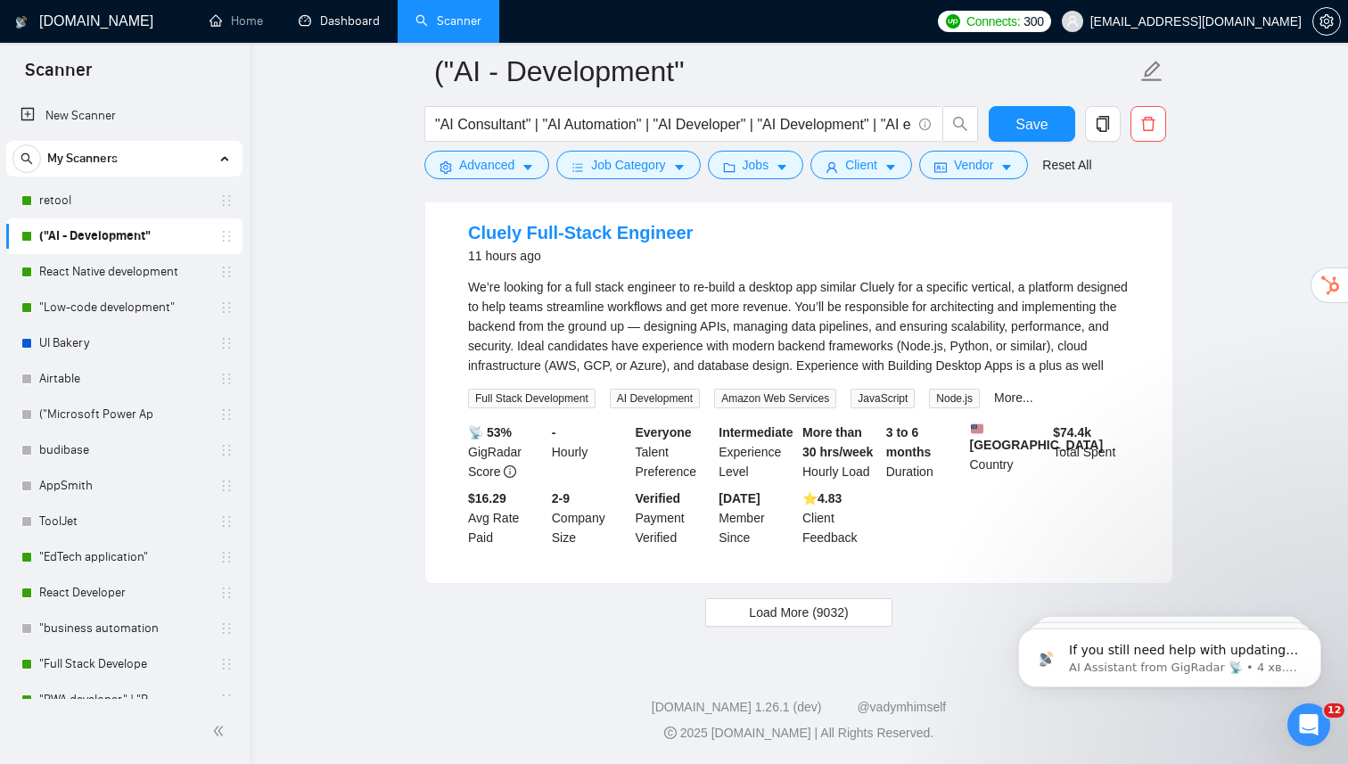
scroll to position [3724, 0]
click at [829, 607] on span "Load More (9032)" at bounding box center [798, 612] width 99 height 20
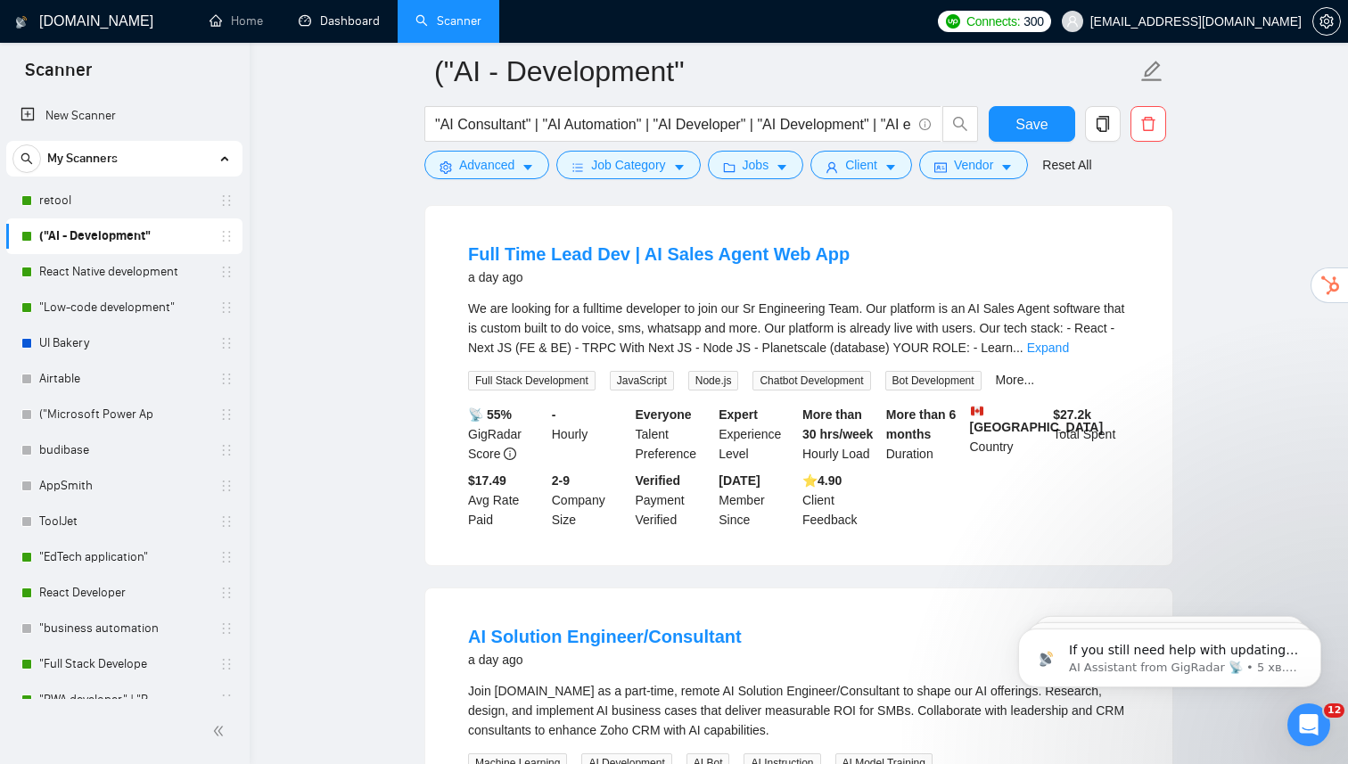
scroll to position [7269, 0]
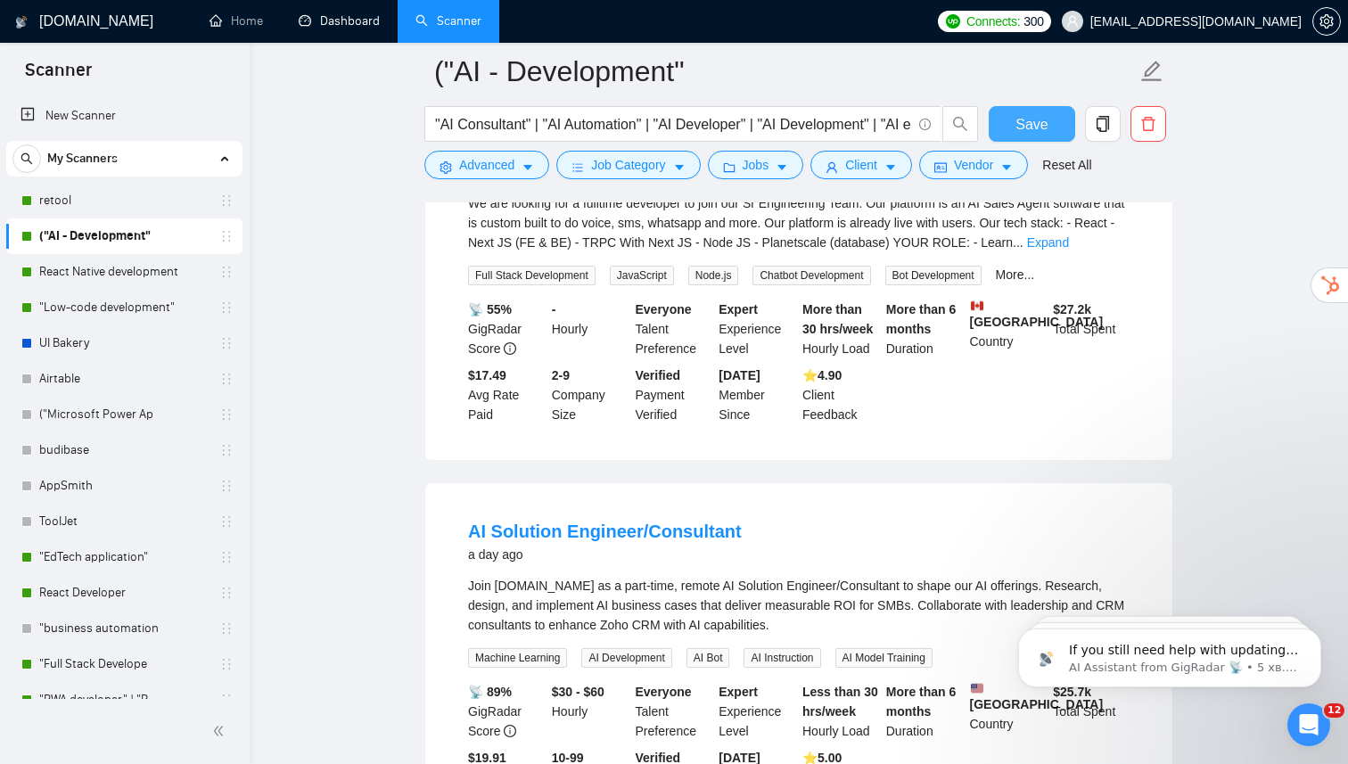
click at [1012, 119] on button "Save" at bounding box center [1031, 124] width 86 height 36
click at [155, 280] on link "React Native development" at bounding box center [123, 272] width 169 height 36
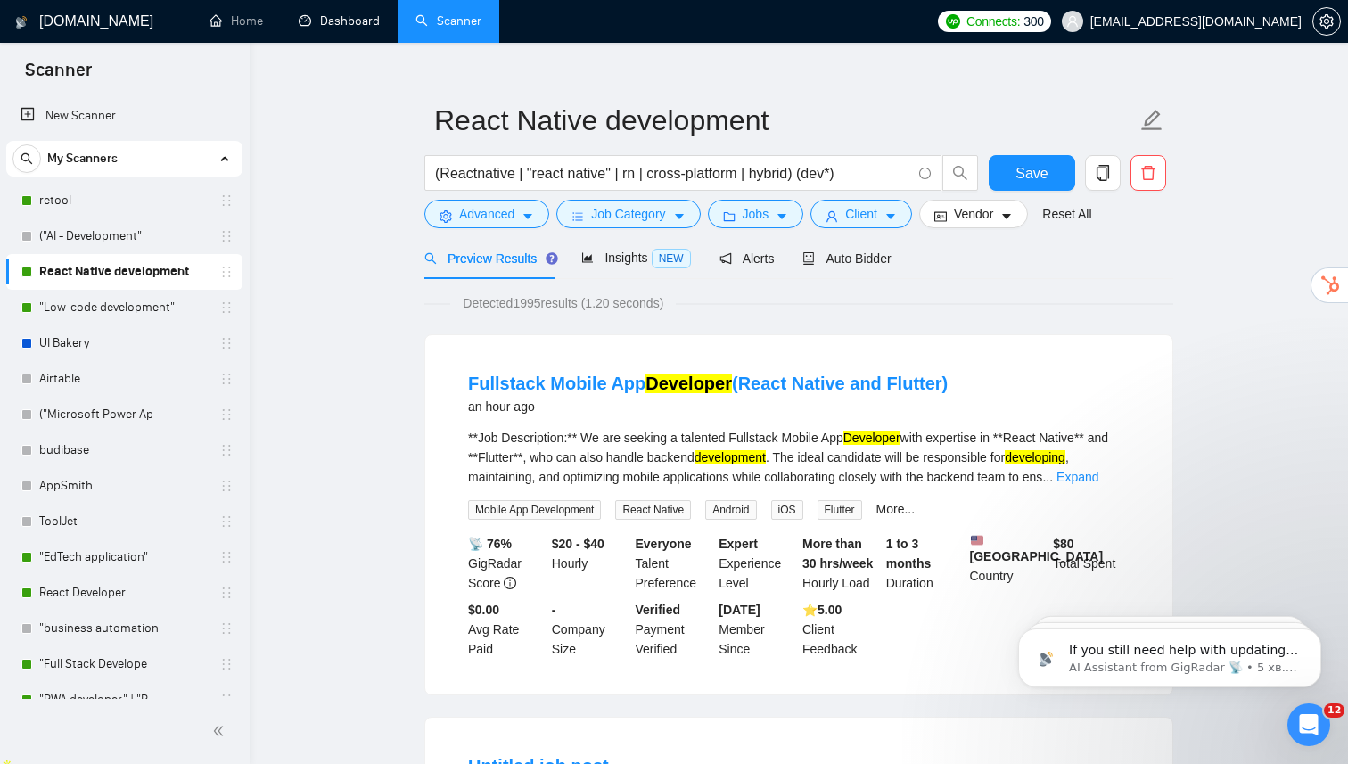
scroll to position [27, 0]
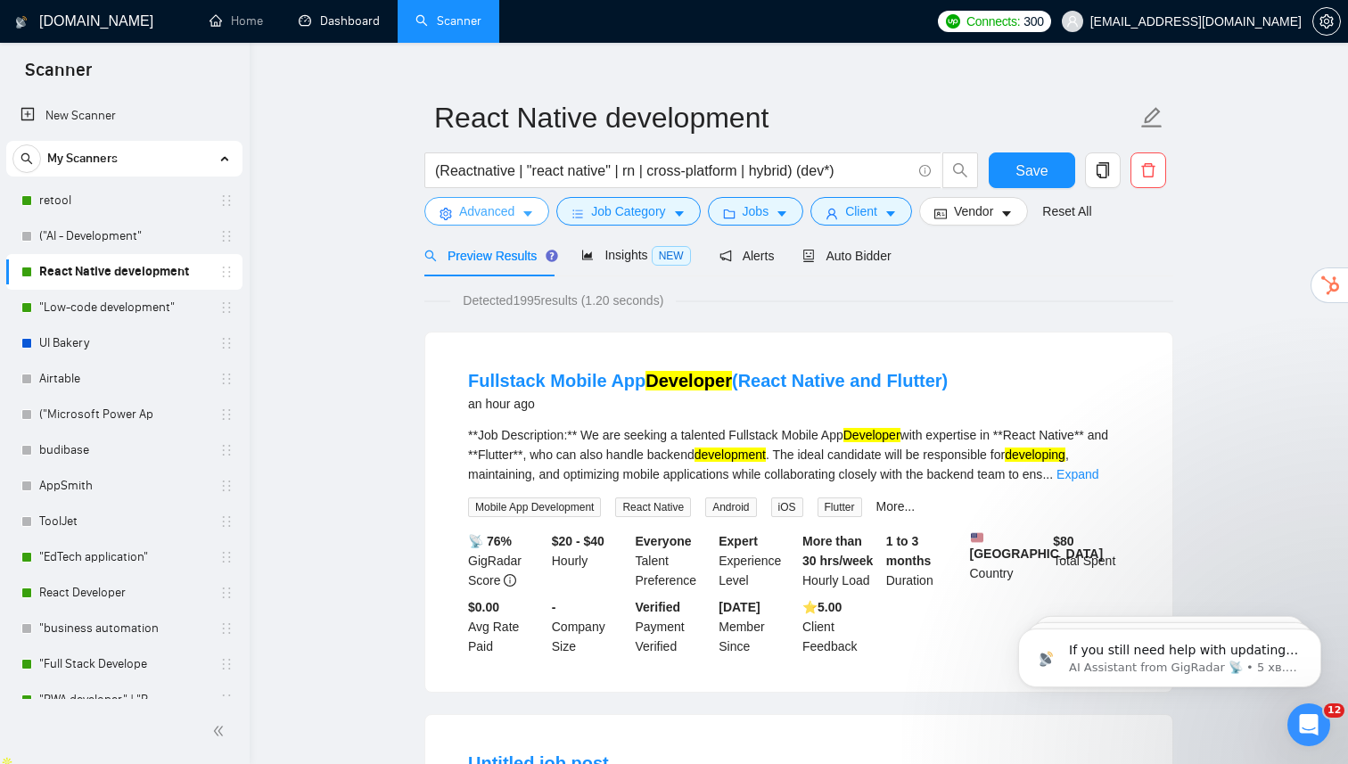
click at [511, 221] on button "Advanced" at bounding box center [486, 211] width 125 height 29
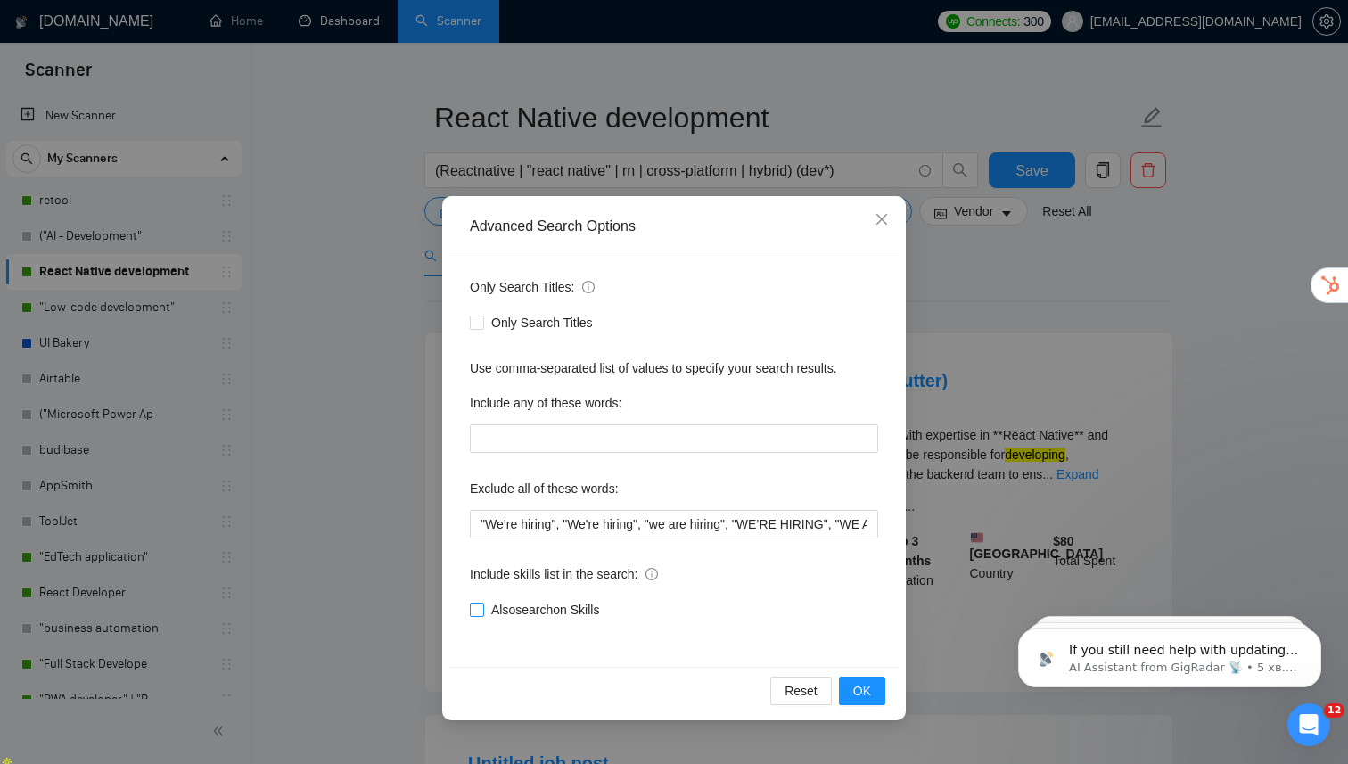
click at [479, 610] on input "Also search on Skills" at bounding box center [476, 608] width 12 height 12
checkbox input "true"
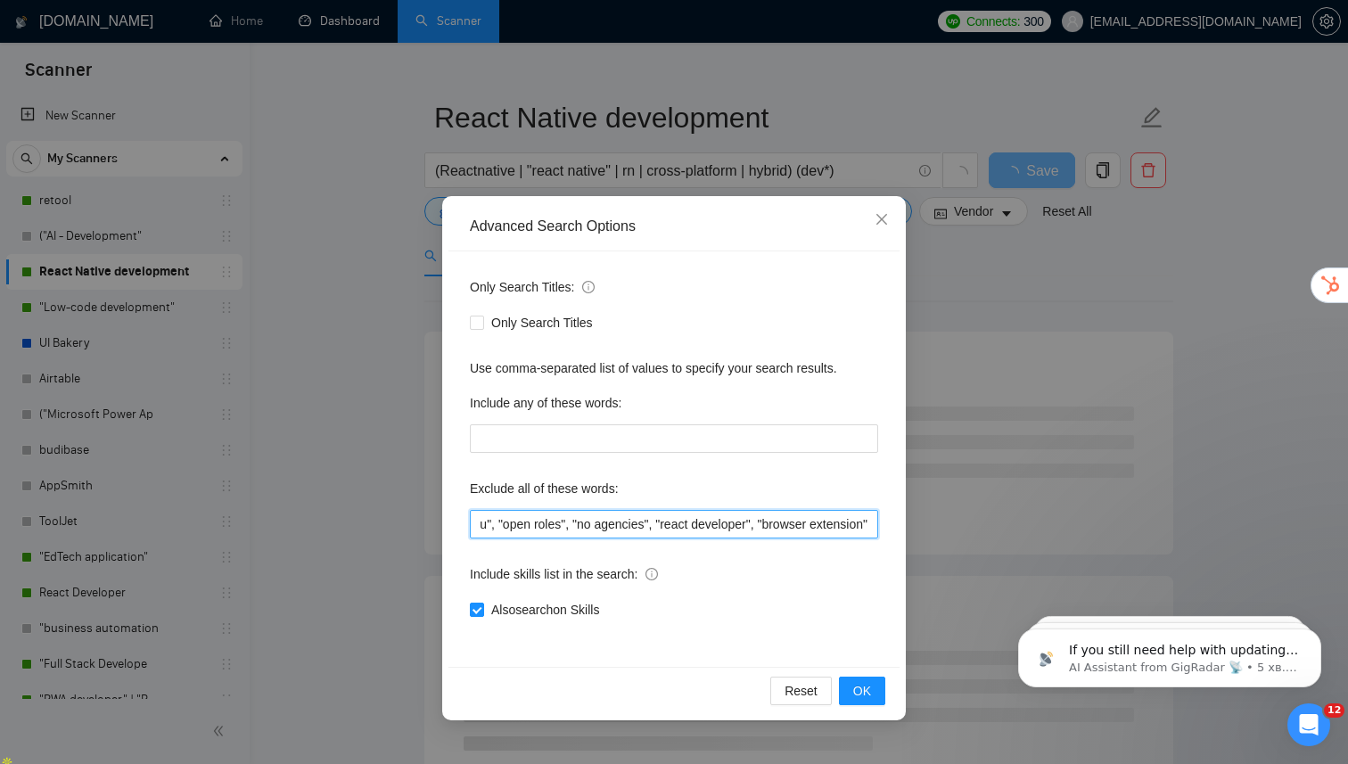
click at [866, 531] on input ""We’re hiring", "We're hiring", "we are hiring", "WE’RE HIRING", "WE ARE HIRING…" at bounding box center [674, 524] width 408 height 29
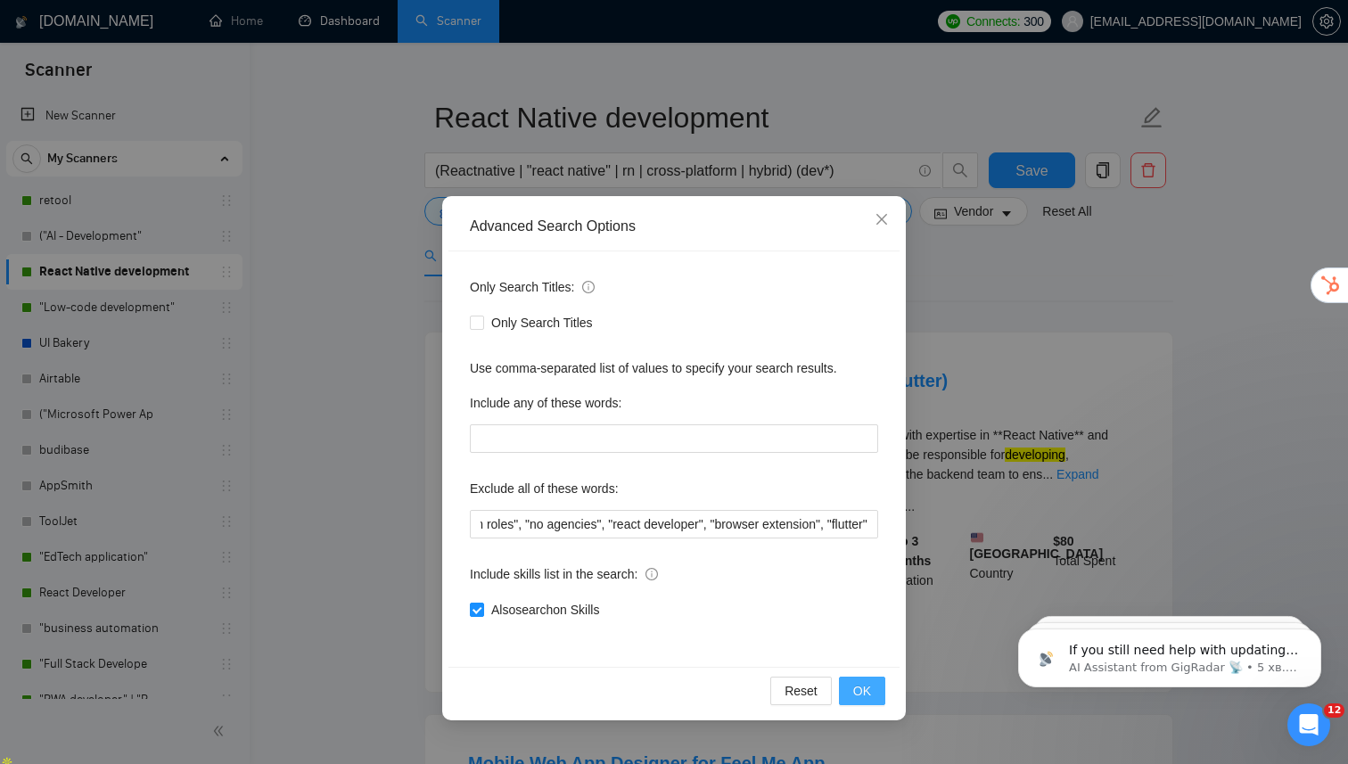
scroll to position [0, 0]
click at [858, 701] on button "OK" at bounding box center [862, 690] width 46 height 29
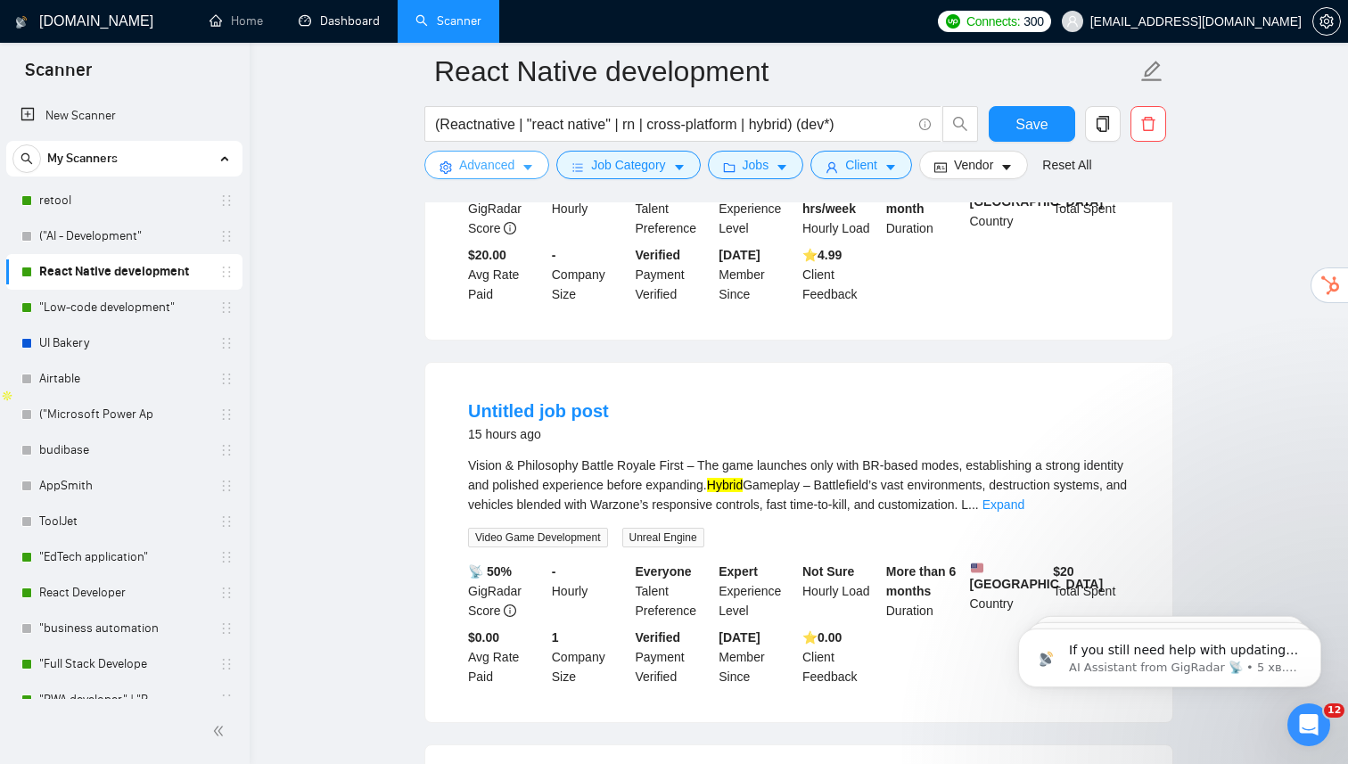
scroll to position [424, 0]
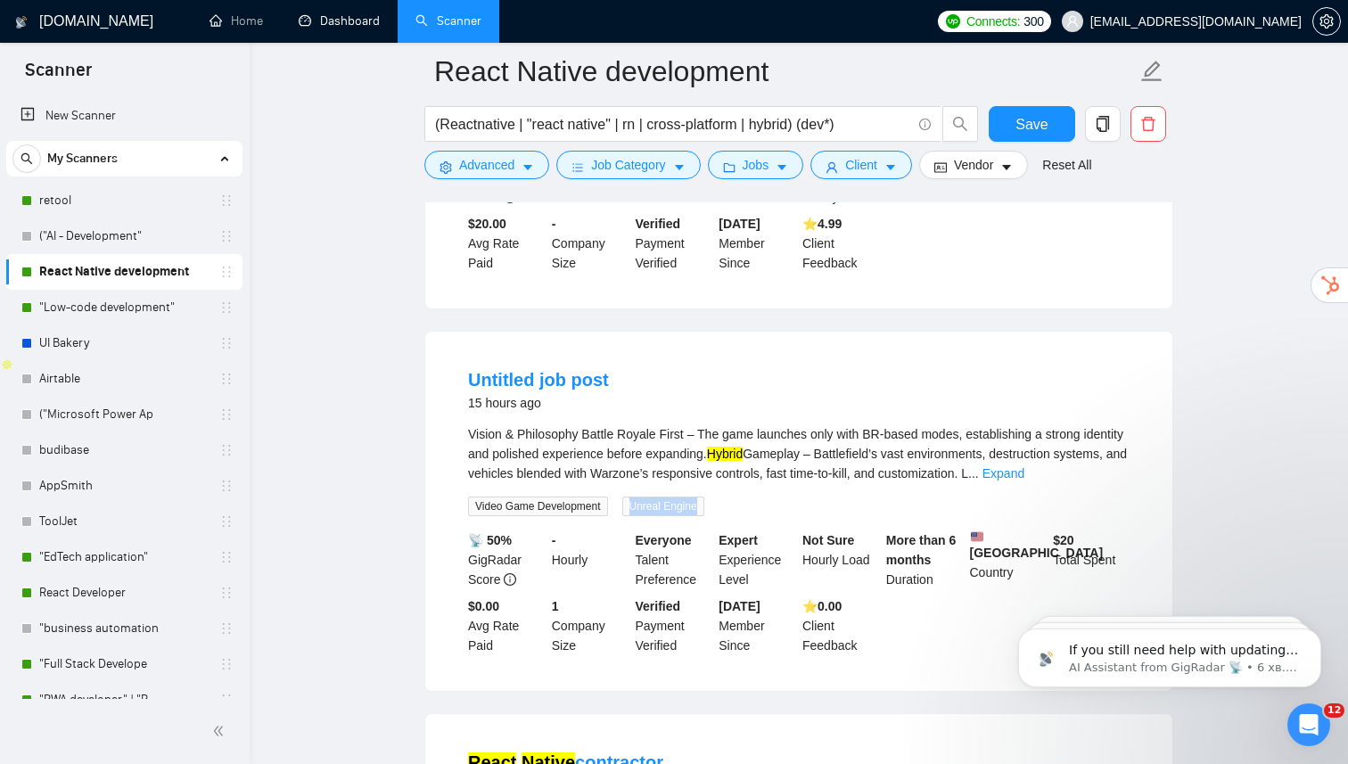
drag, startPoint x: 634, startPoint y: 517, endPoint x: 709, endPoint y: 512, distance: 75.0
click at [704, 512] on span "Unreal Engine" at bounding box center [663, 506] width 82 height 20
copy span "Unreal Engine"
click at [512, 162] on span "Advanced" at bounding box center [486, 165] width 55 height 20
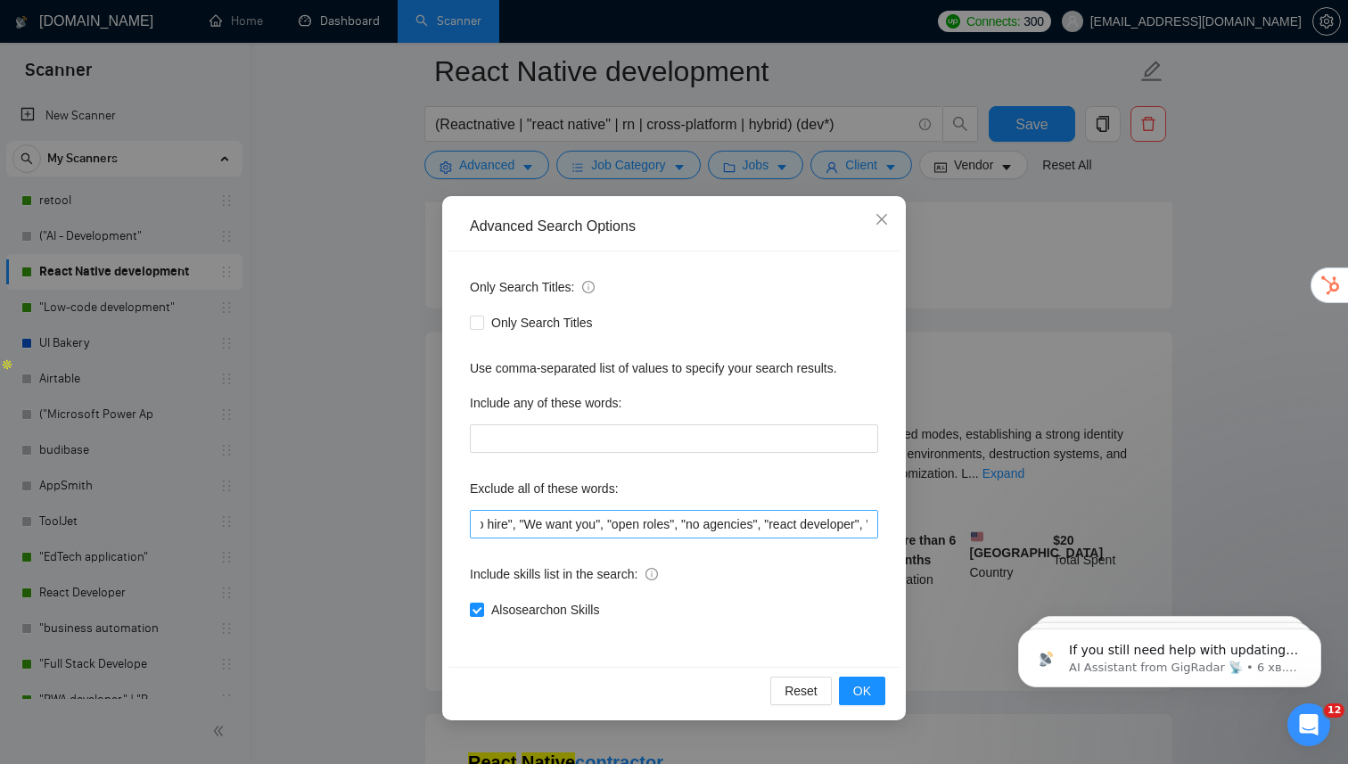
scroll to position [0, 1843]
click at [869, 528] on input ""We’re hiring", "We're hiring", "we are hiring", "WE’RE HIRING", "WE ARE HIRING…" at bounding box center [674, 524] width 408 height 29
paste input "Unreal Engine"
click at [873, 687] on button "OK" at bounding box center [862, 690] width 46 height 29
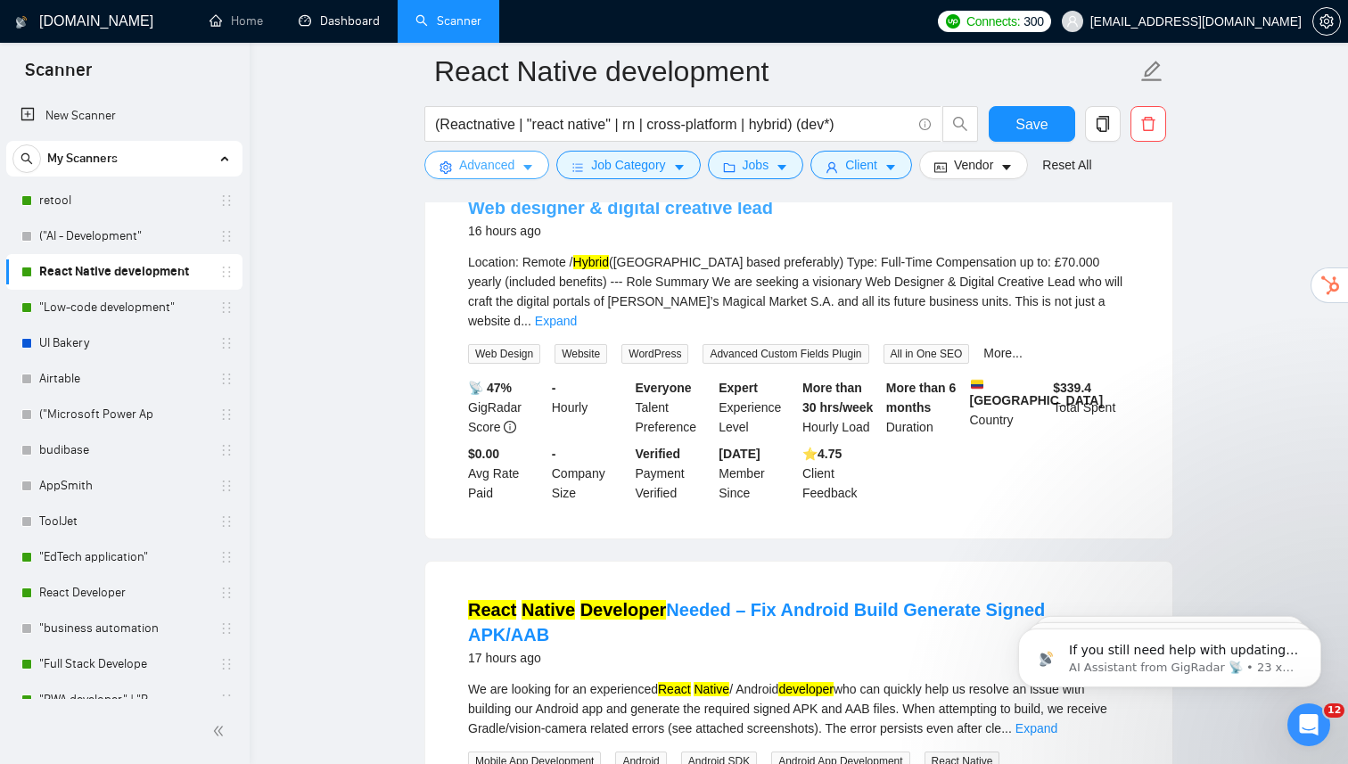
scroll to position [978, 0]
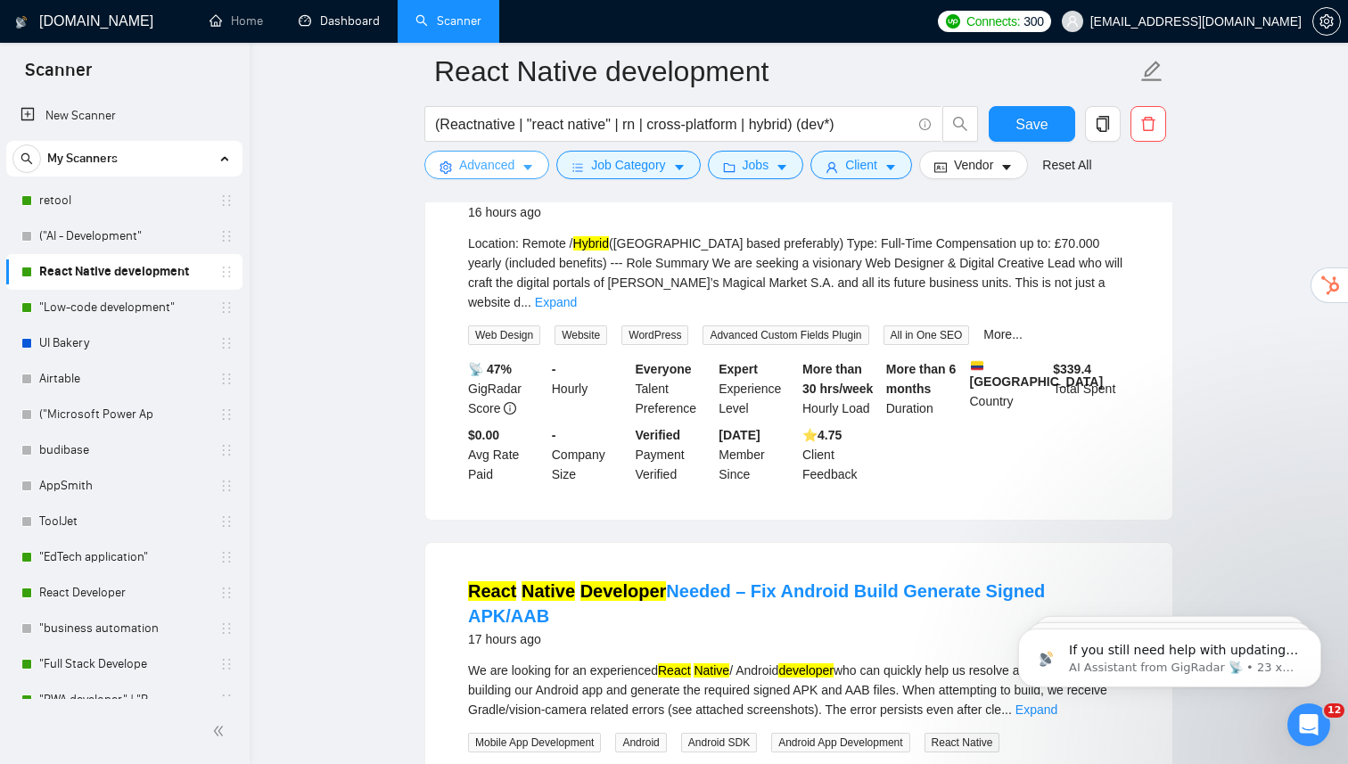
click at [498, 157] on span "Advanced" at bounding box center [486, 165] width 55 height 20
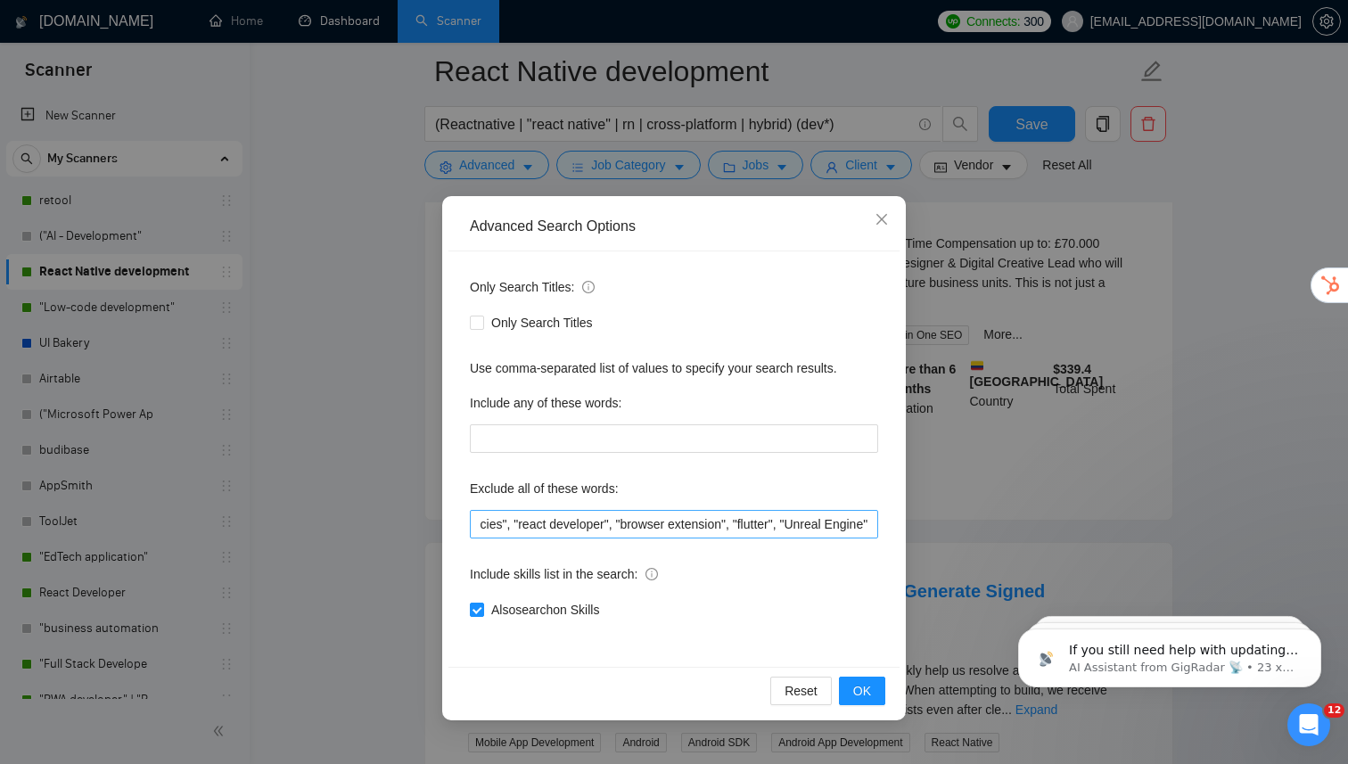
scroll to position [0, 1940]
click at [872, 527] on input ""We’re hiring", "We're hiring", "we are hiring", "WE’RE HIRING", "WE ARE HIRING…" at bounding box center [674, 524] width 408 height 29
click at [873, 681] on button "OK" at bounding box center [862, 690] width 46 height 29
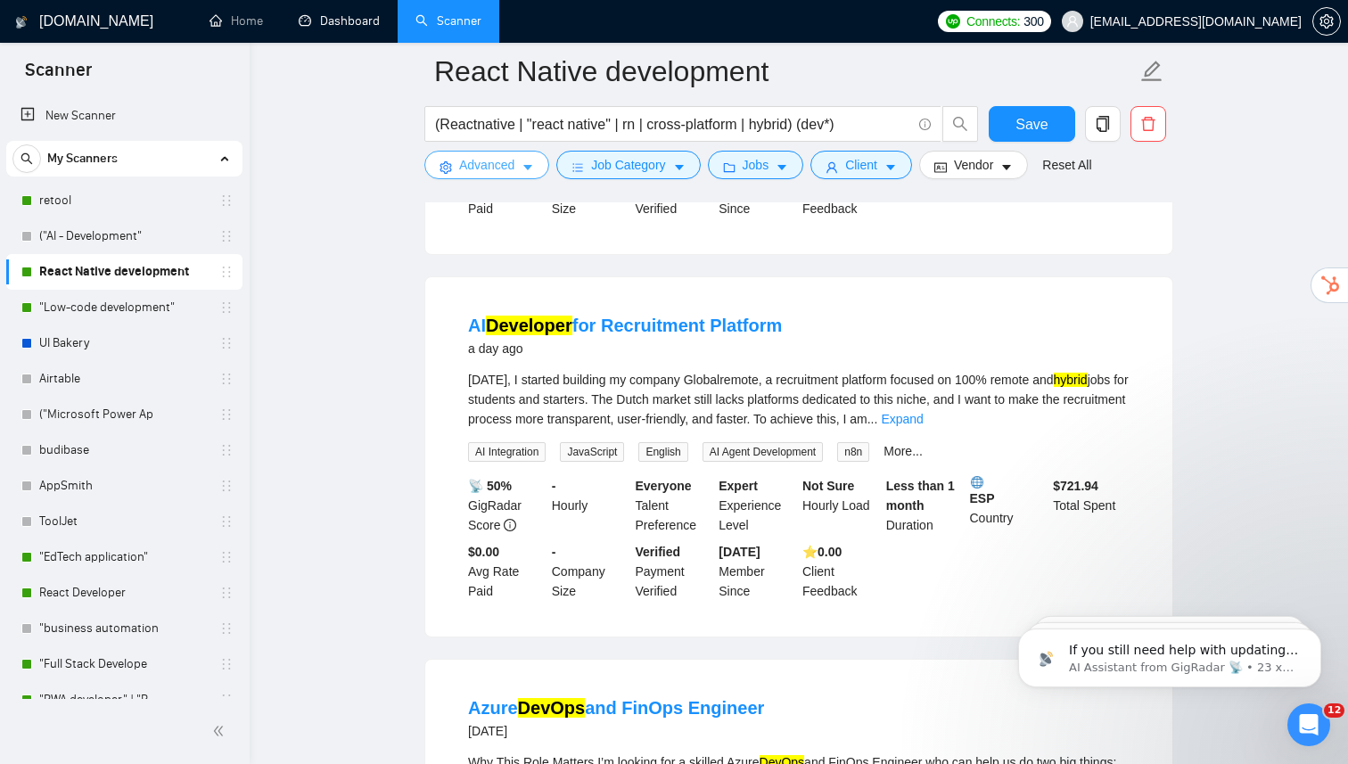
scroll to position [1255, 0]
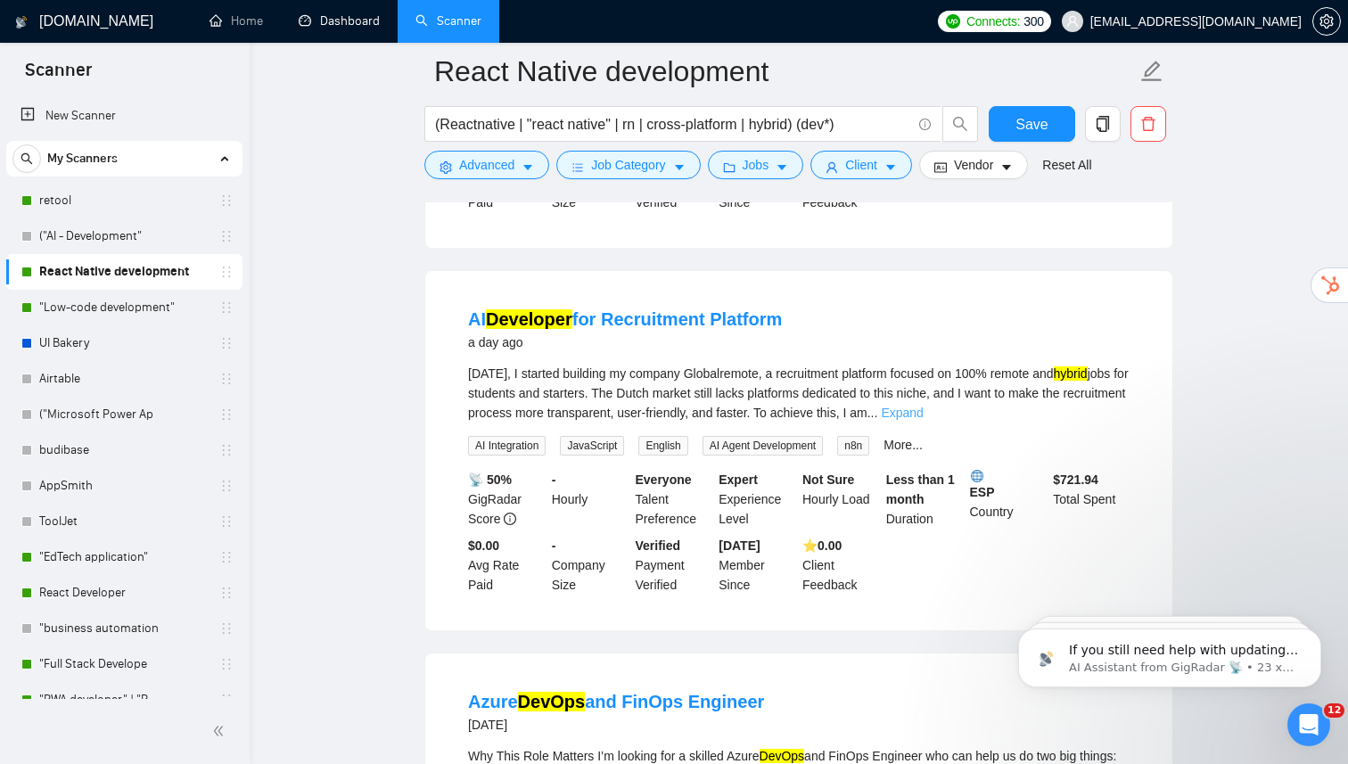
click at [922, 420] on link "Expand" at bounding box center [902, 413] width 42 height 14
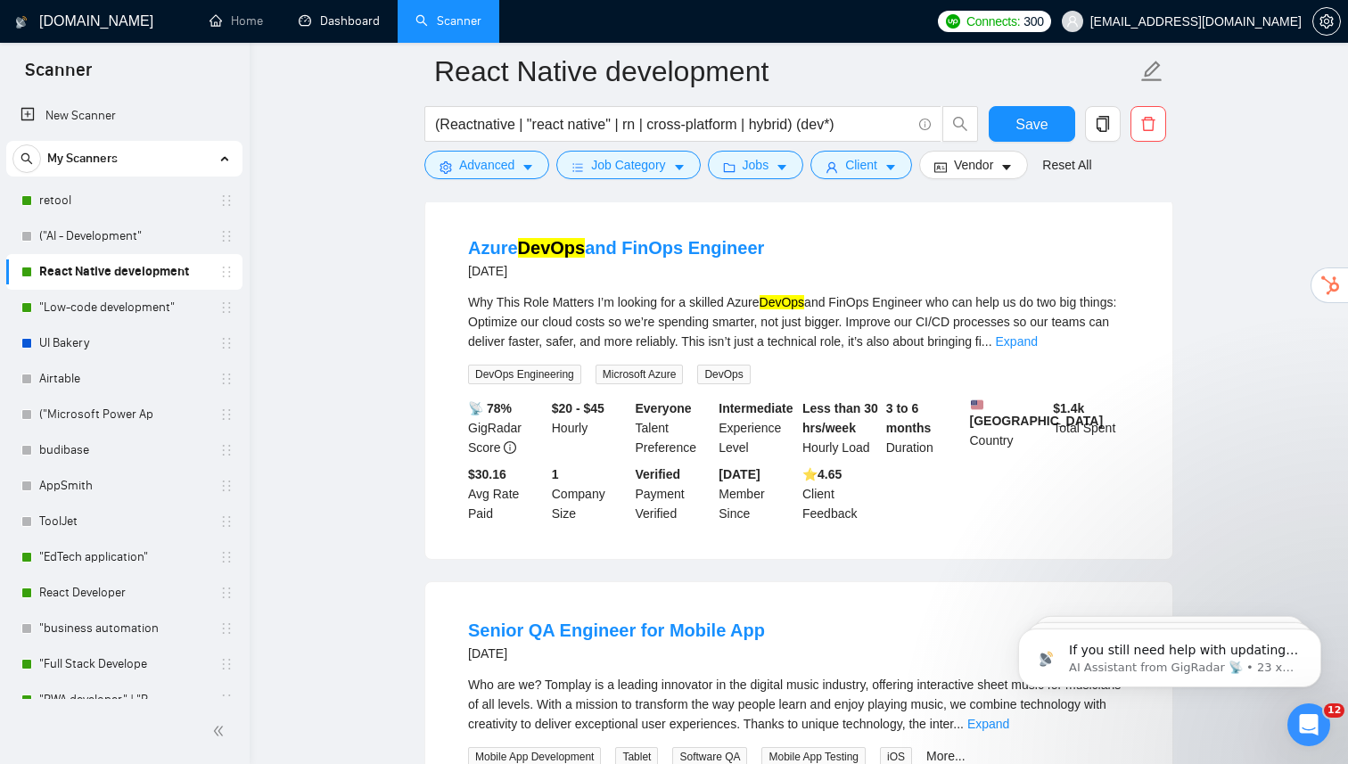
scroll to position [1905, 0]
click at [508, 170] on span "Advanced" at bounding box center [486, 165] width 55 height 20
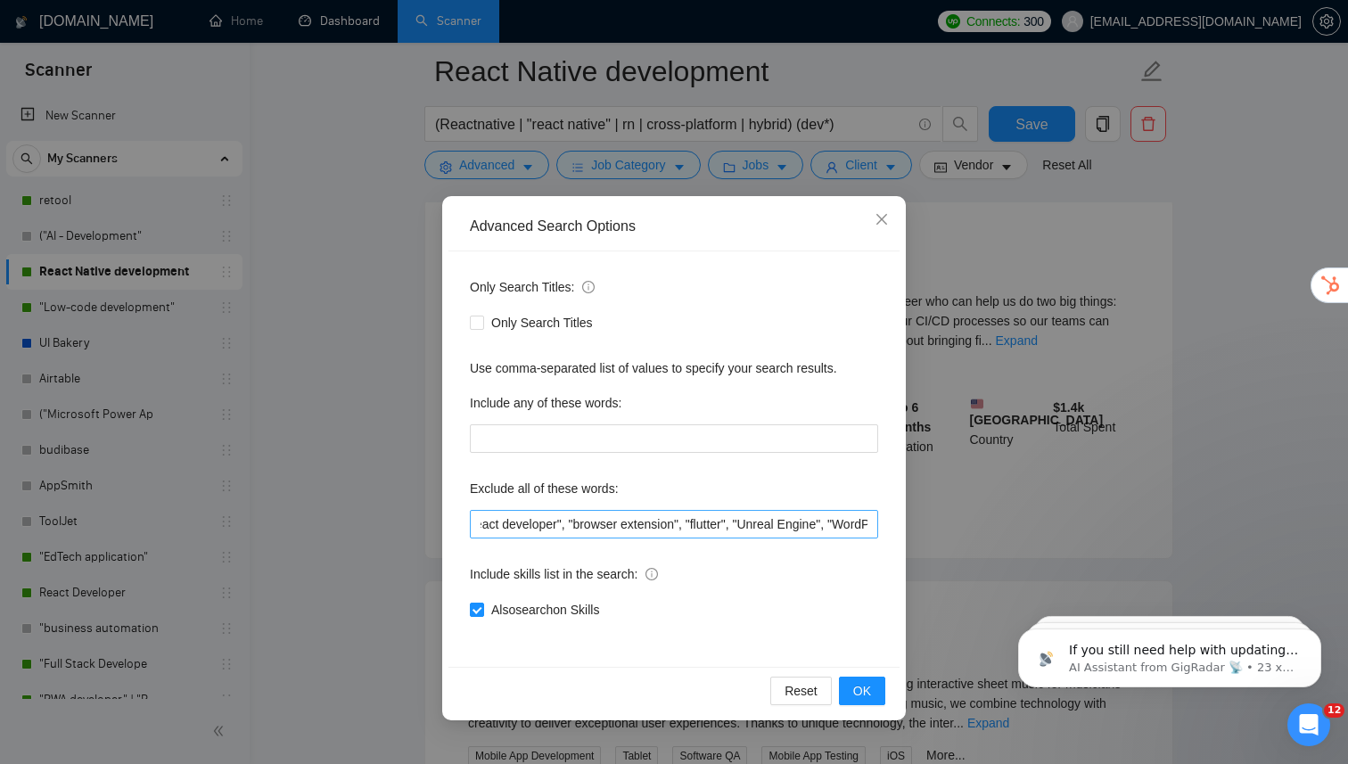
scroll to position [0, 2020]
click at [870, 527] on input ""We’re hiring", "We're hiring", "we are hiring", "WE’RE HIRING", "WE ARE HIRING…" at bounding box center [674, 524] width 408 height 29
type input ""We’re hiring", "We're hiring", "we are hiring", "WE’RE HIRING", "WE ARE HIRING…"
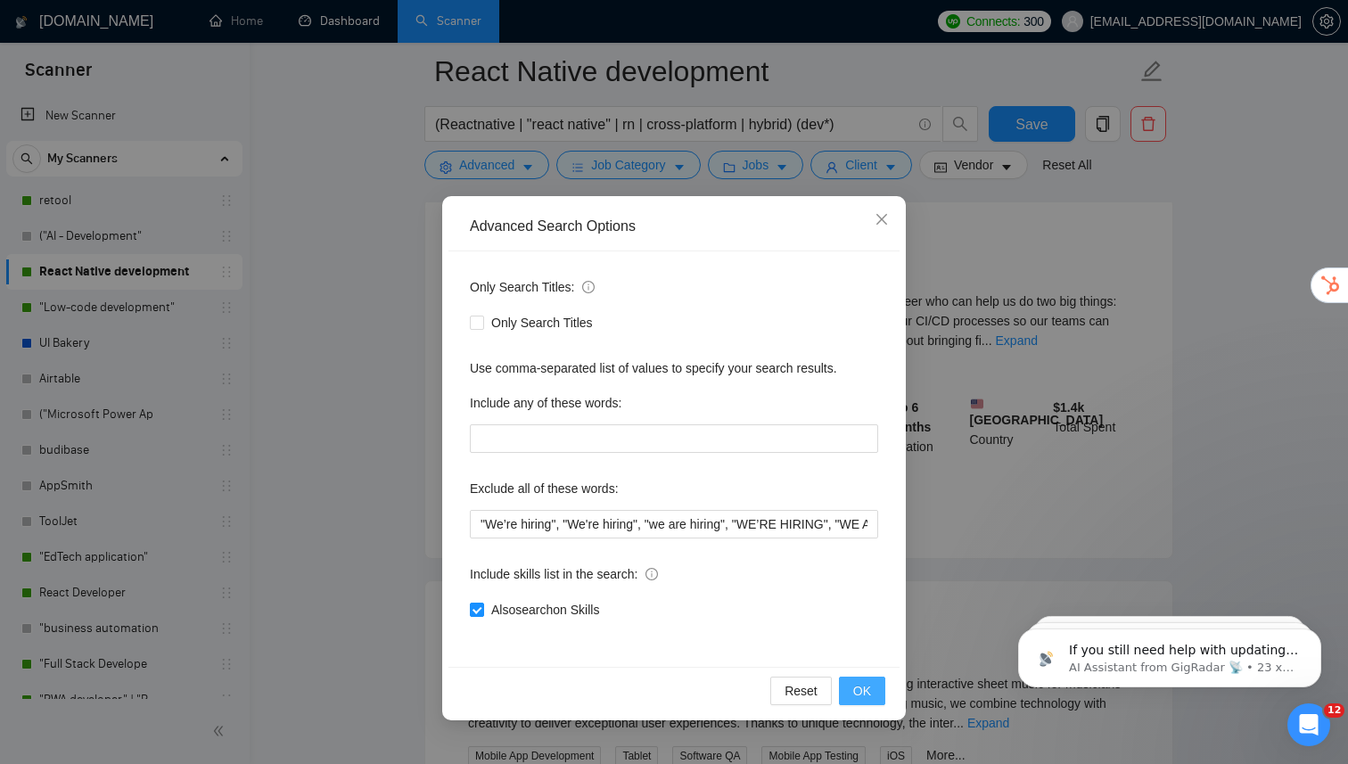
click at [865, 694] on span "OK" at bounding box center [862, 691] width 18 height 20
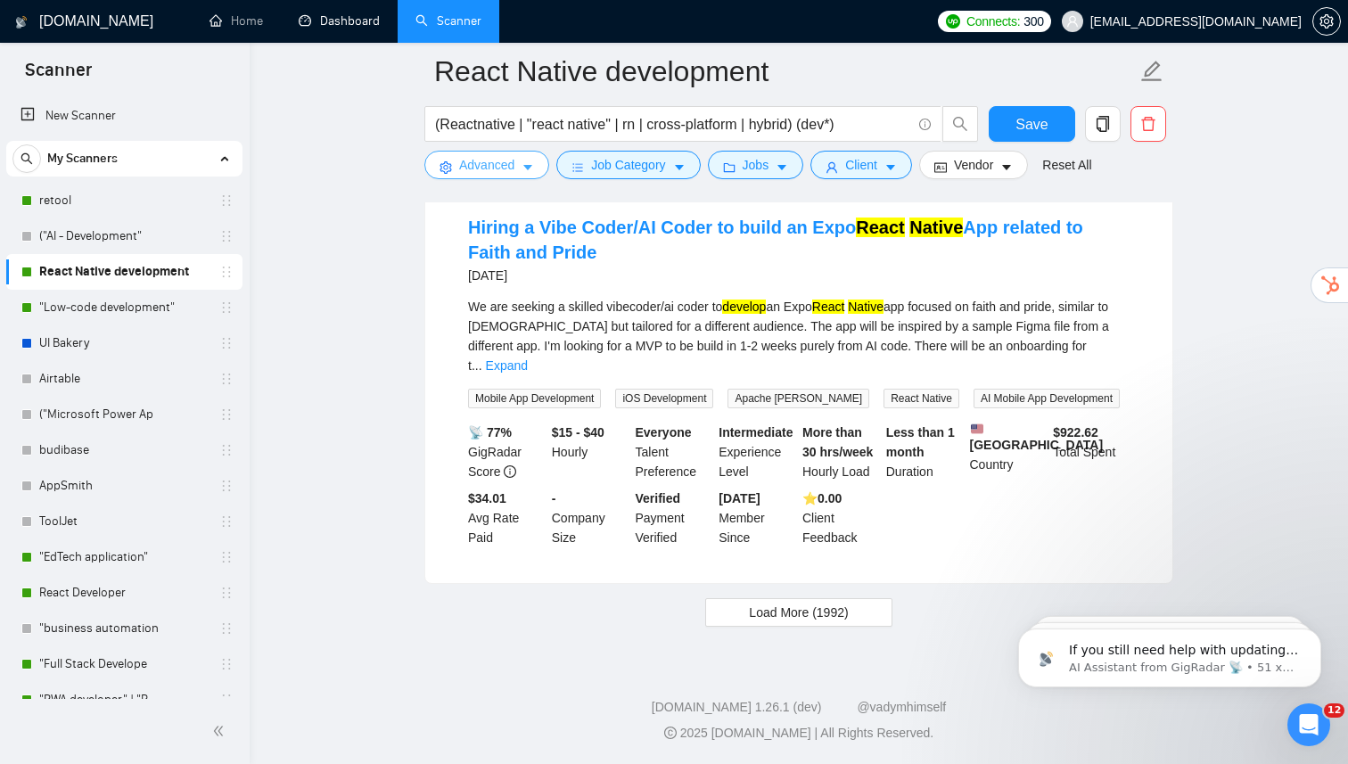
scroll to position [307, 0]
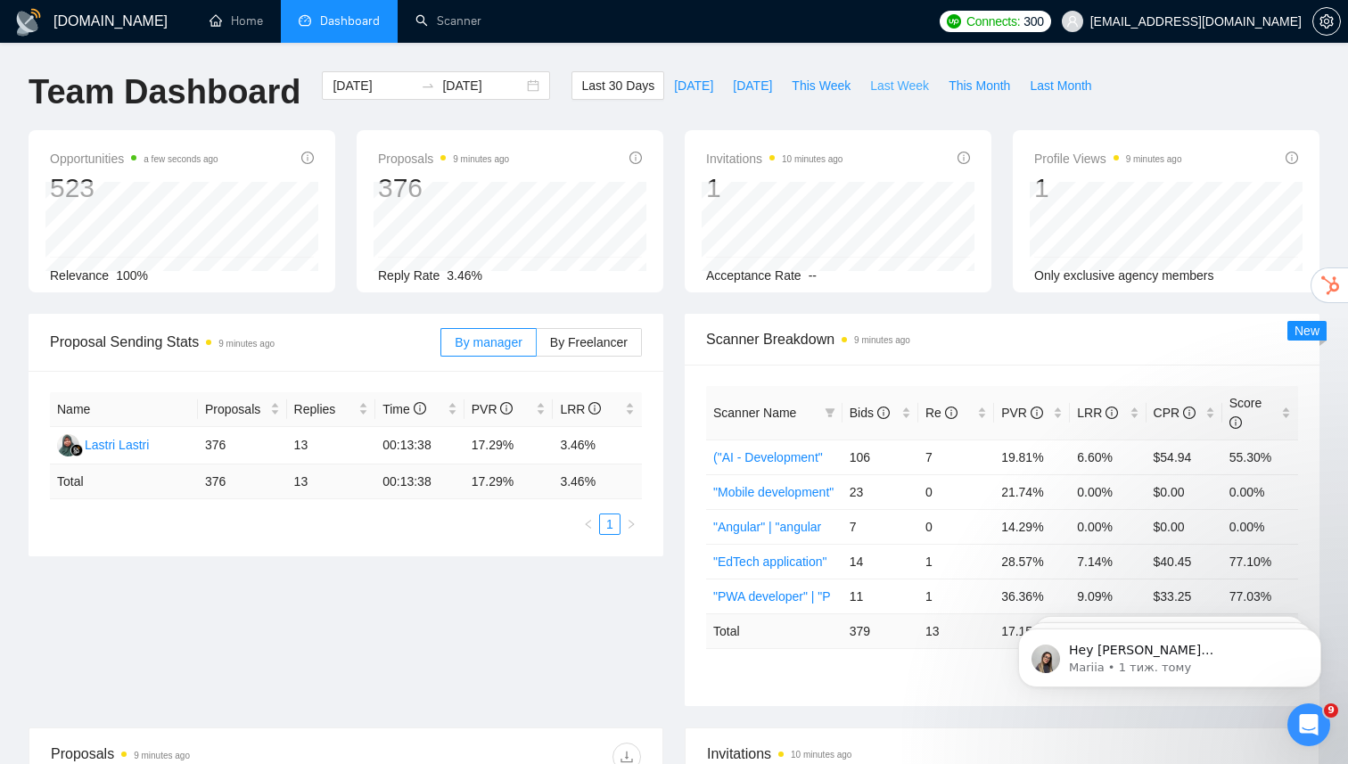
click at [885, 82] on span "Last Week" at bounding box center [899, 86] width 59 height 20
type input "2025-09-22"
type input "2025-09-28"
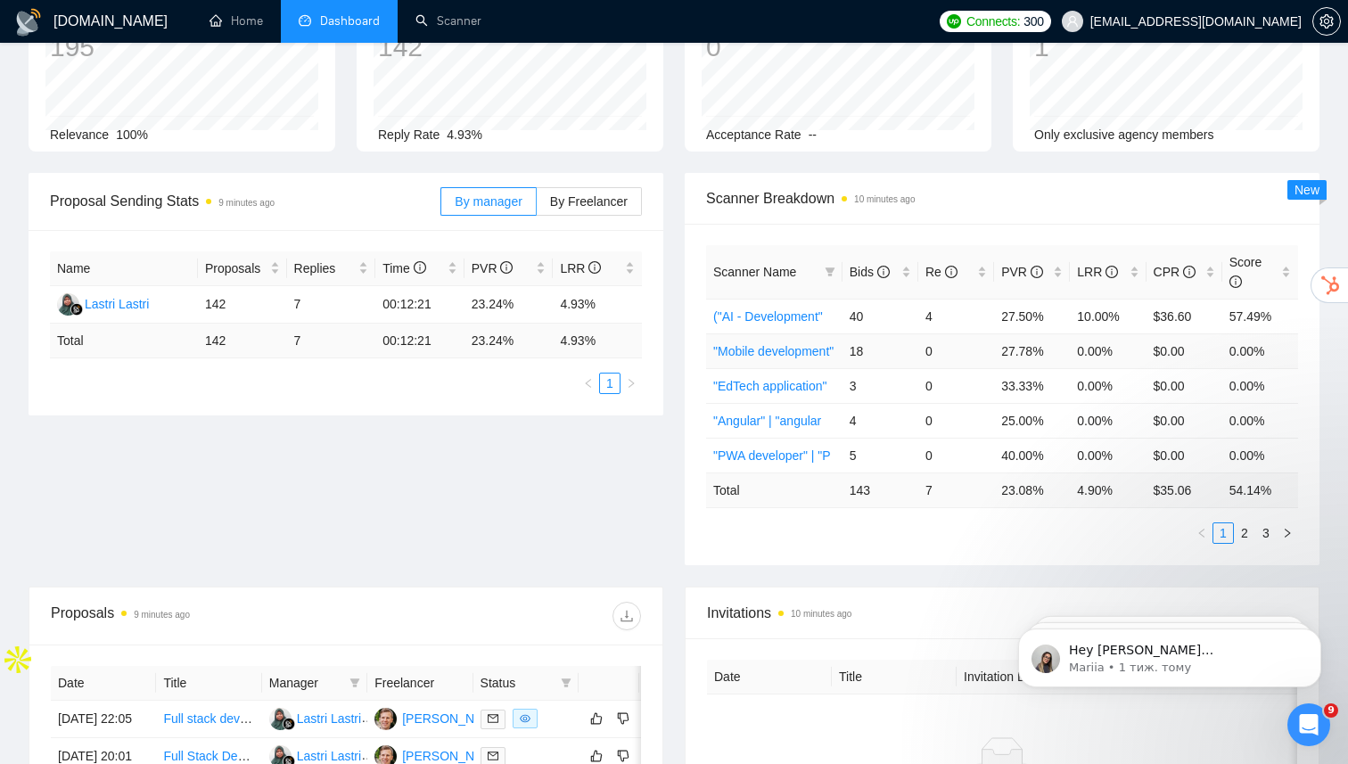
scroll to position [148, 0]
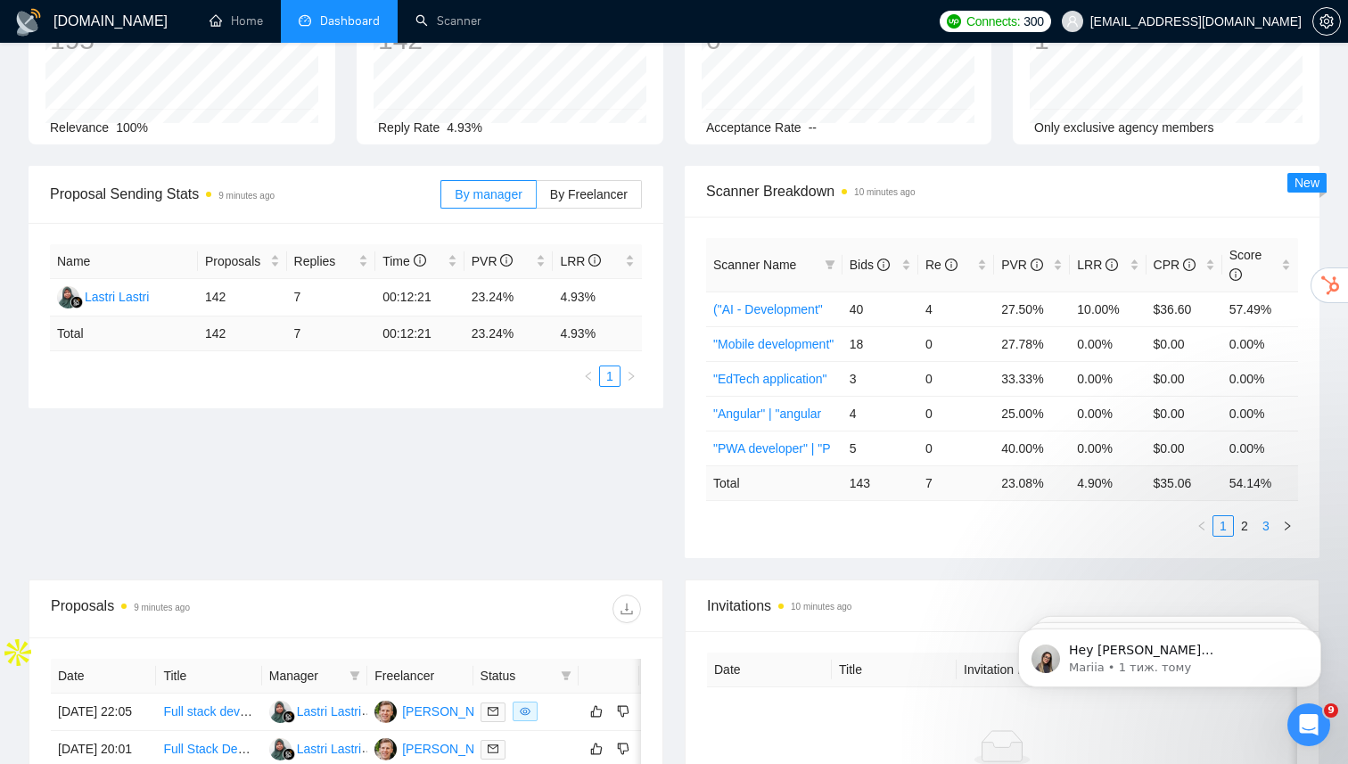
click at [1257, 522] on link "3" at bounding box center [1266, 526] width 20 height 20
click at [1244, 524] on link "2" at bounding box center [1244, 526] width 20 height 20
click at [1267, 525] on link "3" at bounding box center [1266, 526] width 20 height 20
